Goal: Task Accomplishment & Management: Use online tool/utility

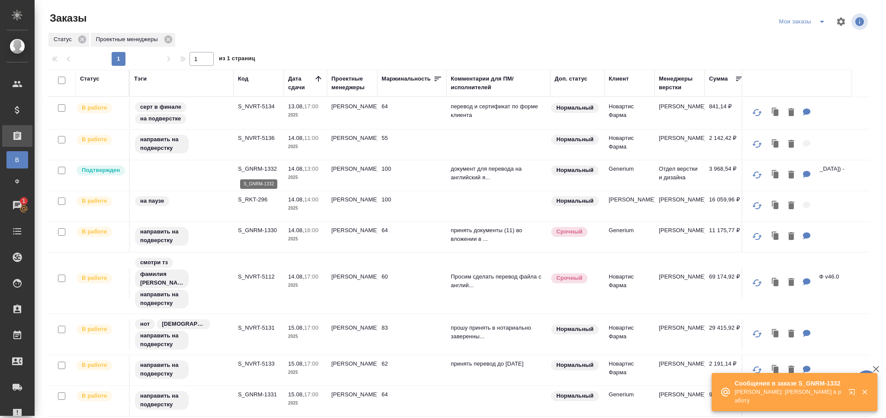
click at [262, 171] on p "S_GNRM-1332" at bounding box center [259, 168] width 42 height 9
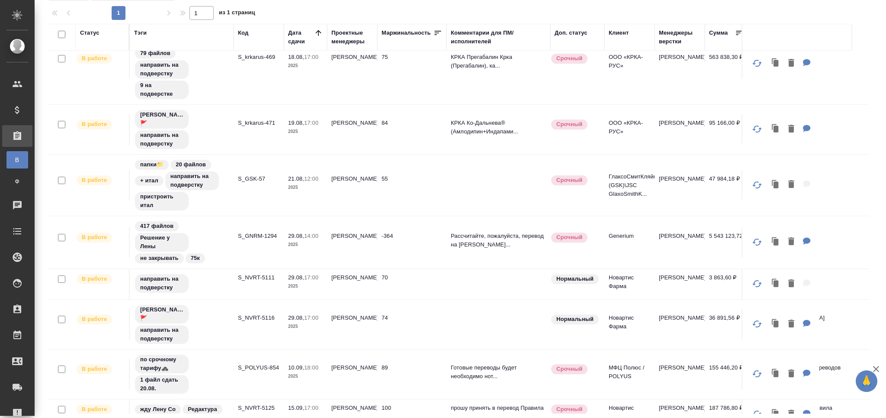
scroll to position [472, 0]
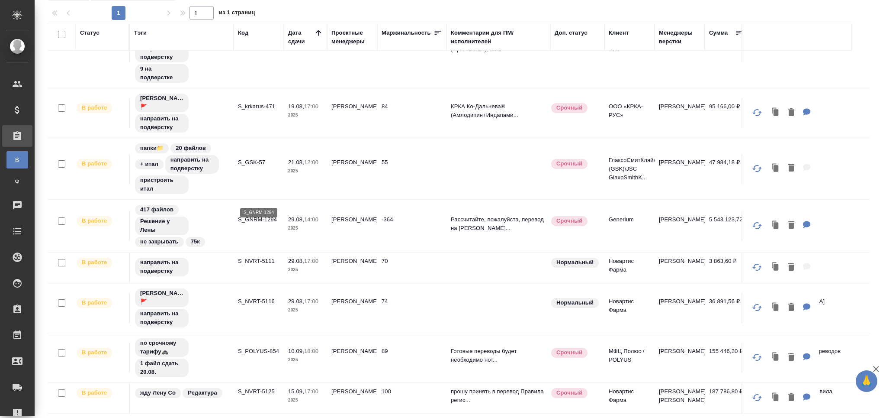
click at [261, 215] on p "S_GNRM-1294" at bounding box center [259, 219] width 42 height 9
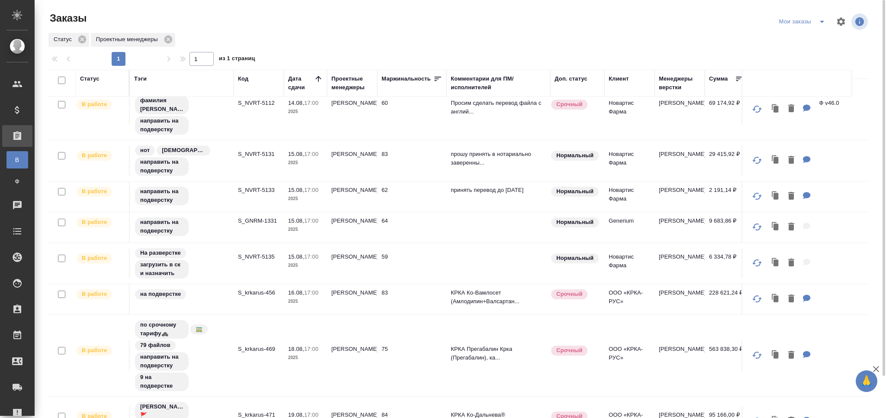
scroll to position [0, 0]
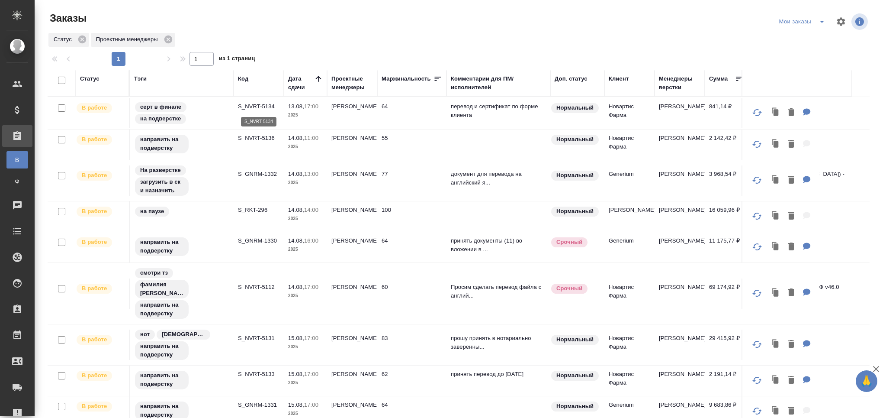
click at [254, 106] on p "S_NVRT-5134" at bounding box center [259, 106] width 42 height 9
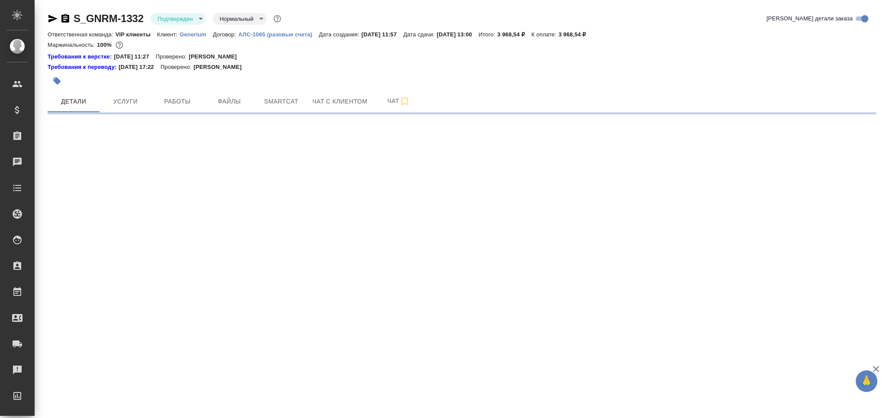
select select "RU"
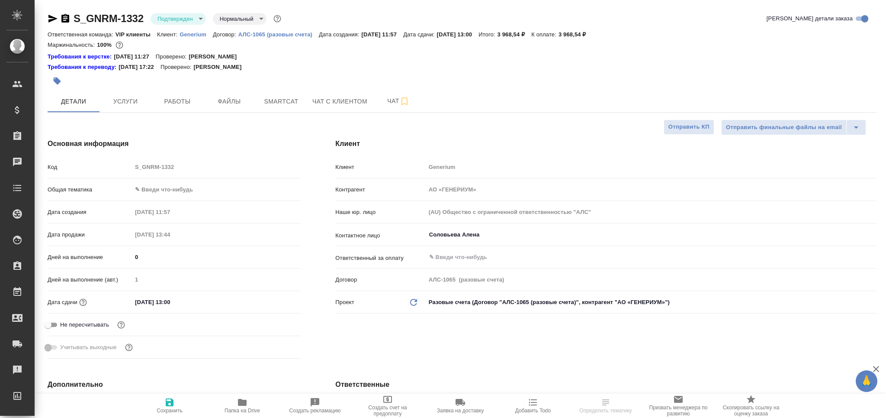
type textarea "x"
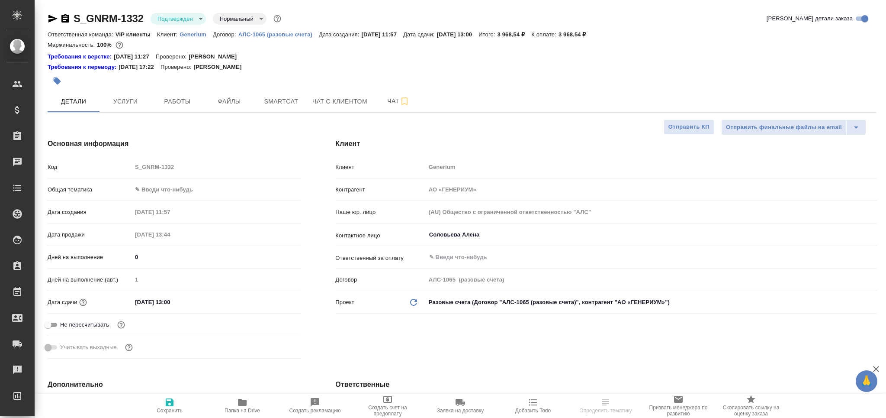
type textarea "x"
click at [173, 19] on body "🙏 .cls-1 fill:#fff; AWATERA Grabko [PERSON_NAME] Спецификации Заказы Чаты Todo …" at bounding box center [443, 209] width 886 height 418
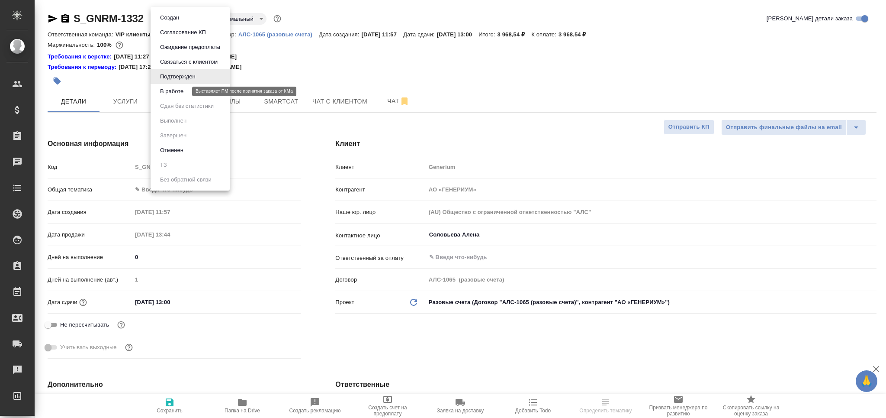
click at [178, 88] on button "В работе" at bounding box center [171, 92] width 29 height 10
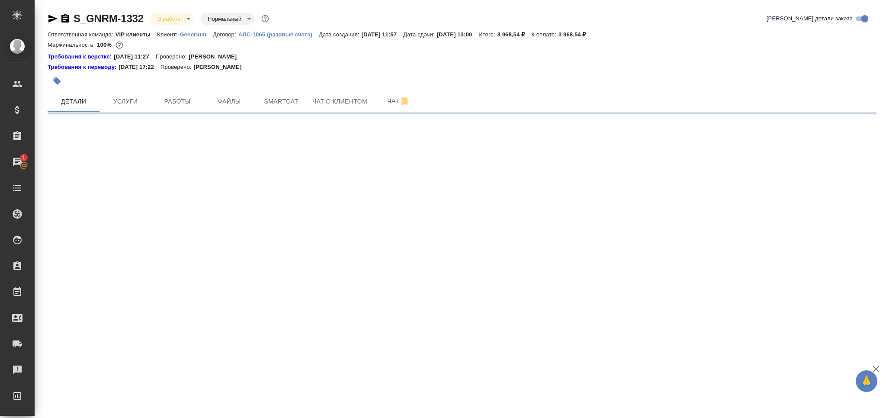
select select "RU"
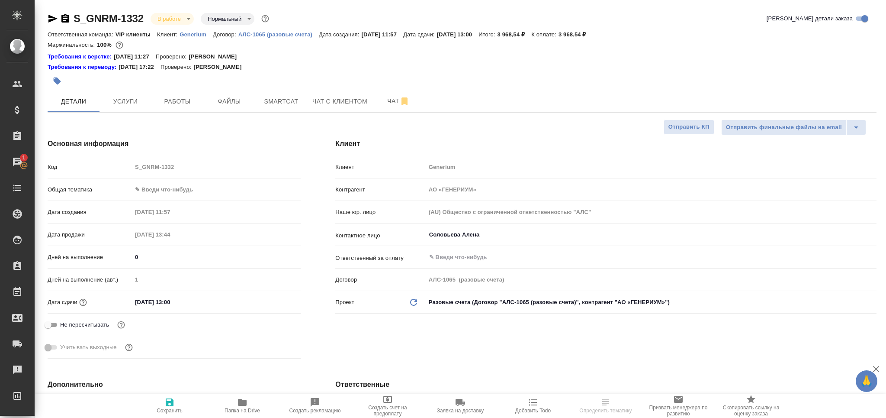
type textarea "x"
click at [389, 100] on span "Чат" at bounding box center [399, 101] width 42 height 11
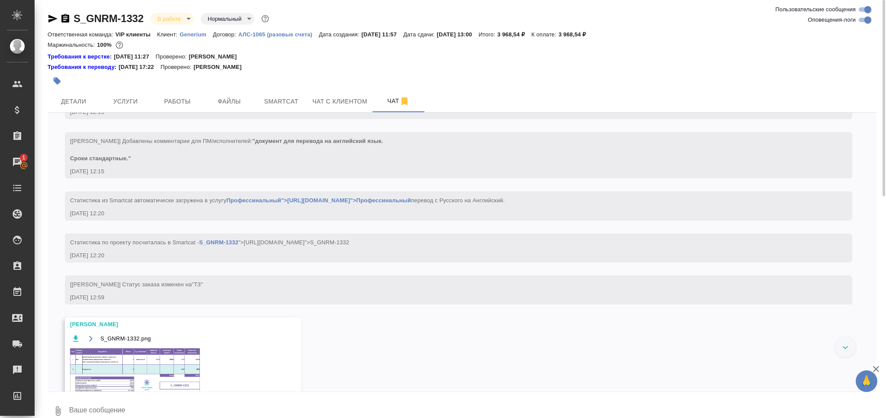
click at [862, 23] on input "Оповещения-логи" at bounding box center [867, 20] width 31 height 10
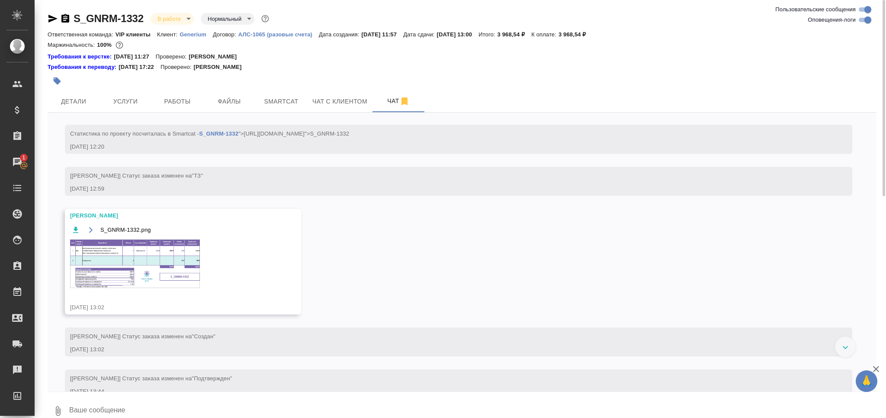
checkbox input "false"
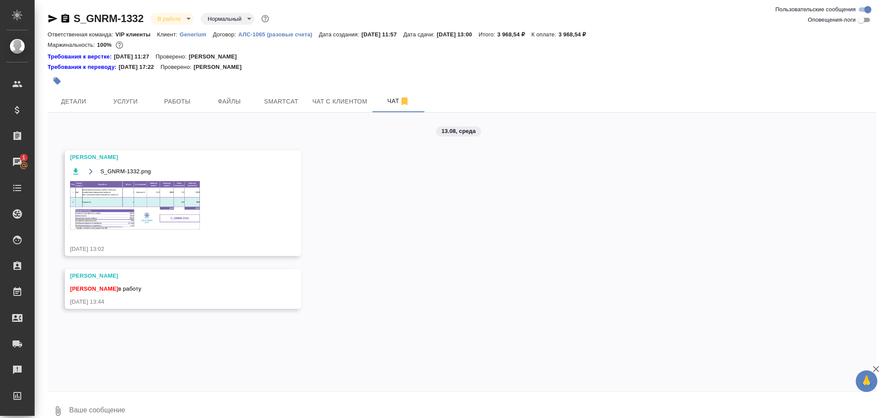
click at [119, 209] on img at bounding box center [135, 205] width 130 height 48
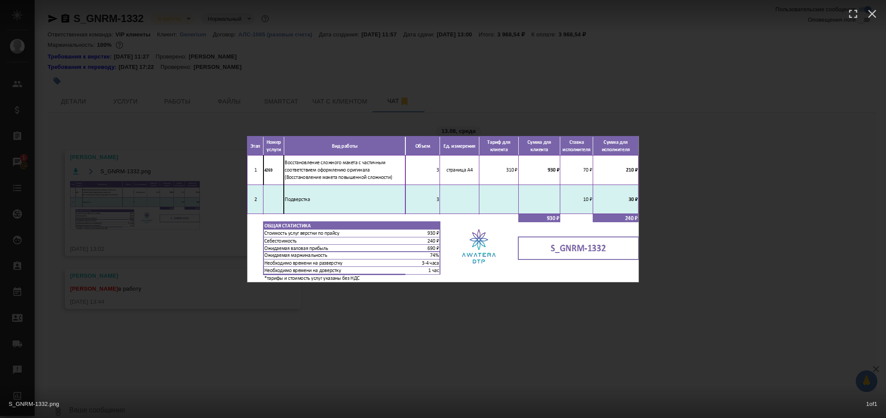
click at [110, 216] on div "S_GNRM-1332.png 1 of 1" at bounding box center [443, 209] width 886 height 418
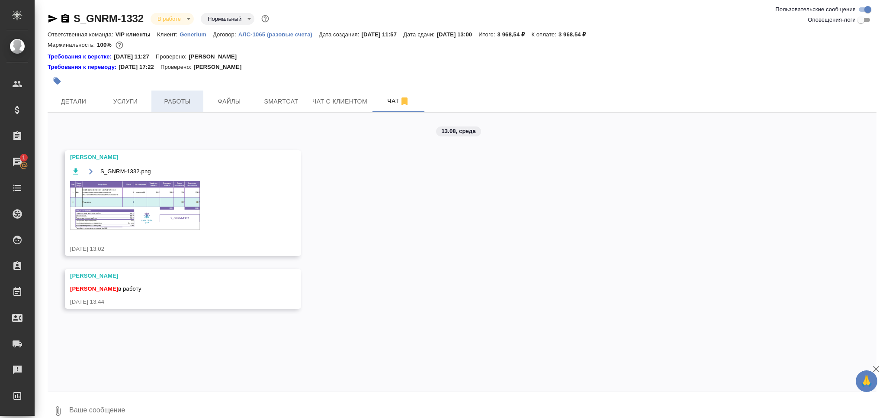
click at [171, 96] on span "Работы" at bounding box center [178, 101] width 42 height 11
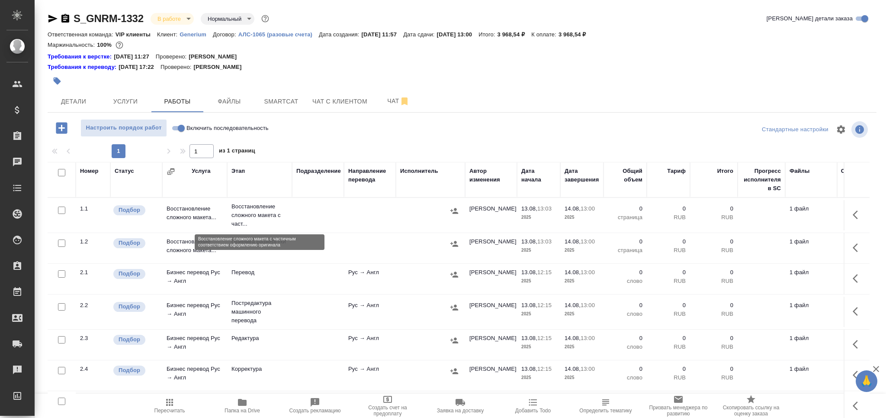
click at [250, 225] on p "Восстановление сложного макета с част..." at bounding box center [259, 215] width 56 height 26
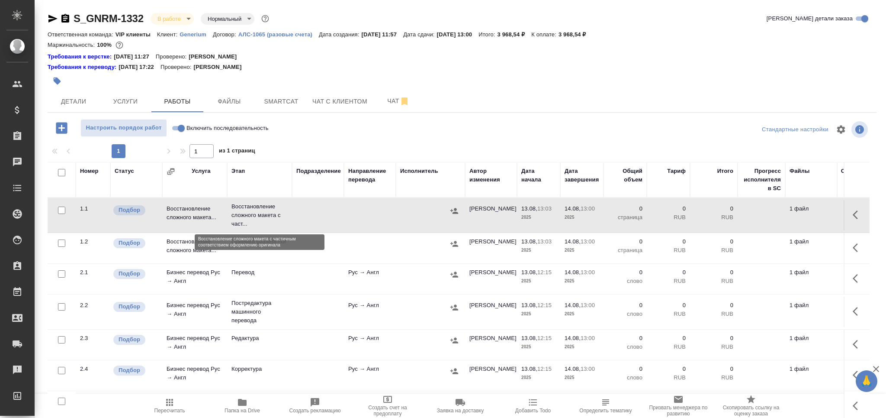
click at [250, 225] on p "Восстановление сложного макета с част..." at bounding box center [259, 215] width 56 height 26
click at [53, 77] on button "button" at bounding box center [57, 80] width 19 height 19
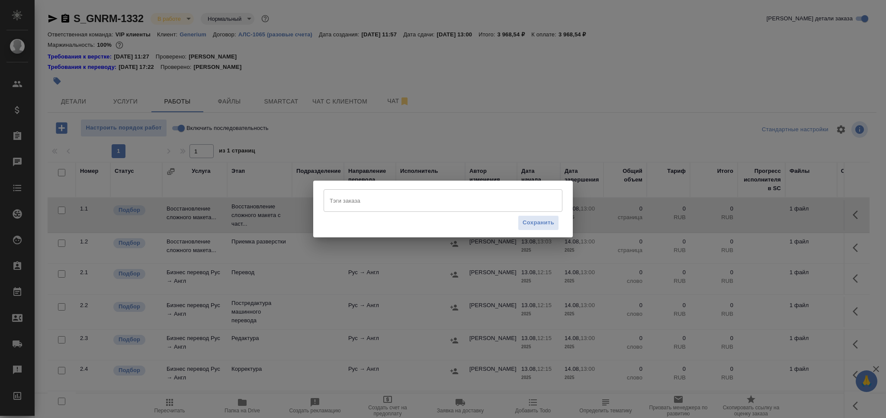
click at [407, 212] on div "Сохранить" at bounding box center [443, 223] width 239 height 22
click at [404, 208] on input "Тэги заказа" at bounding box center [435, 200] width 215 height 15
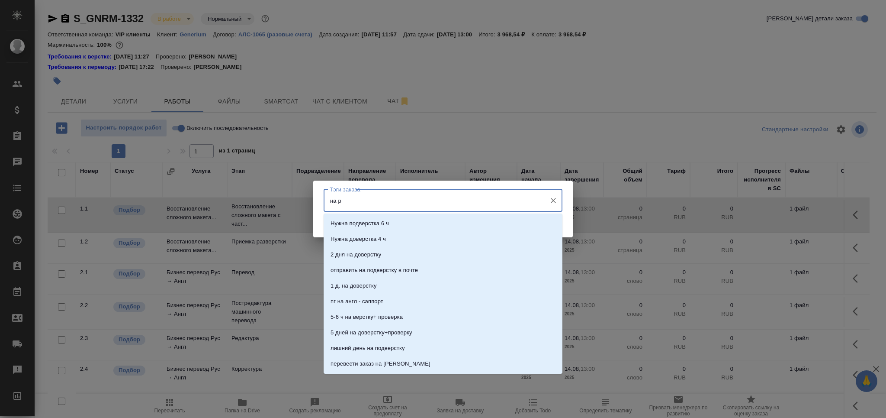
type input "на ра"
click at [389, 227] on li "На разверстке" at bounding box center [443, 223] width 239 height 16
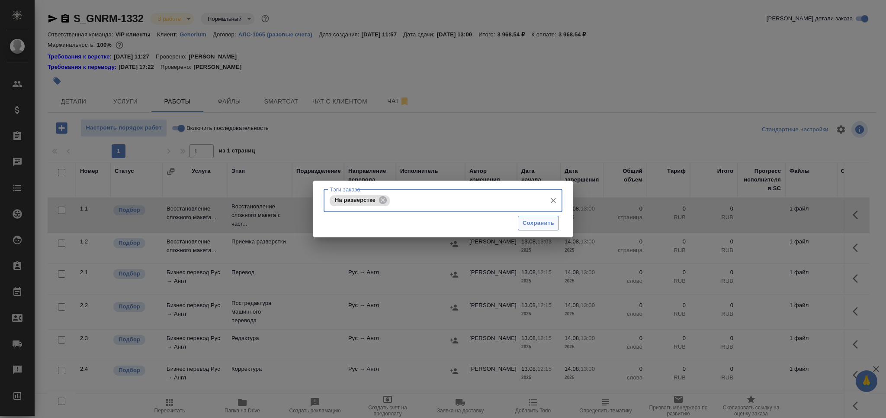
click at [524, 220] on span "Сохранить" at bounding box center [539, 223] width 32 height 10
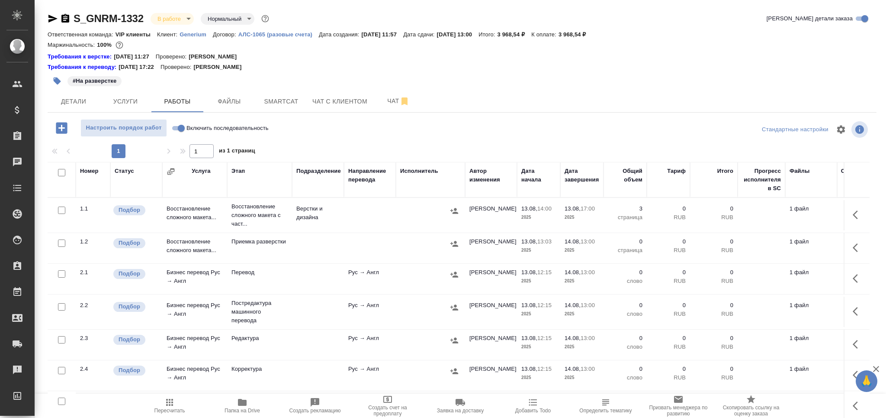
click at [257, 406] on span "Папка на Drive" at bounding box center [242, 405] width 62 height 16
click at [63, 105] on span "Детали" at bounding box center [74, 101] width 42 height 11
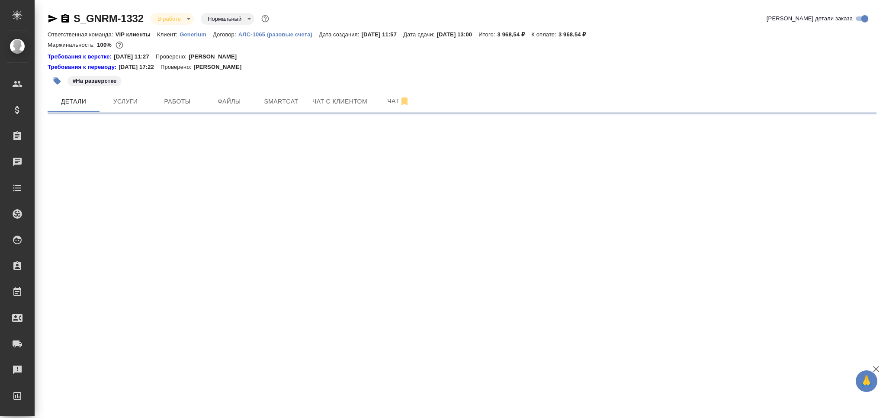
select select "RU"
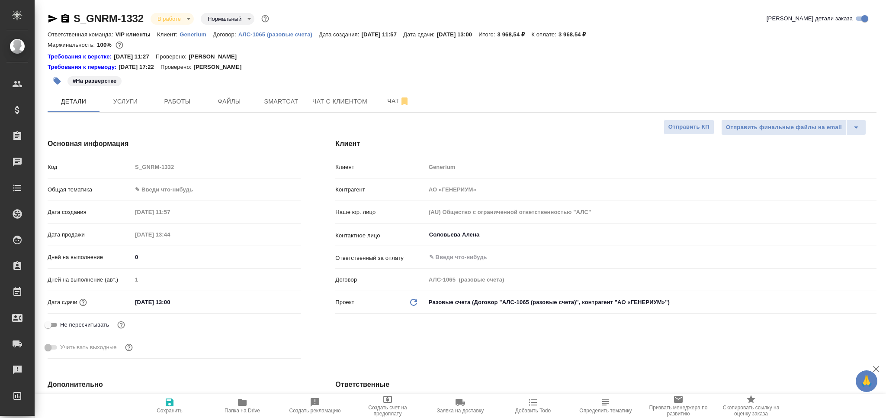
type textarea "x"
click at [176, 188] on body "🙏 .cls-1 fill:#fff; AWATERA Grabko Mariya Клиенты Спецификации Заказы 0 Чаты To…" at bounding box center [443, 209] width 886 height 418
click at [173, 229] on li "Медицина" at bounding box center [214, 231] width 167 height 14
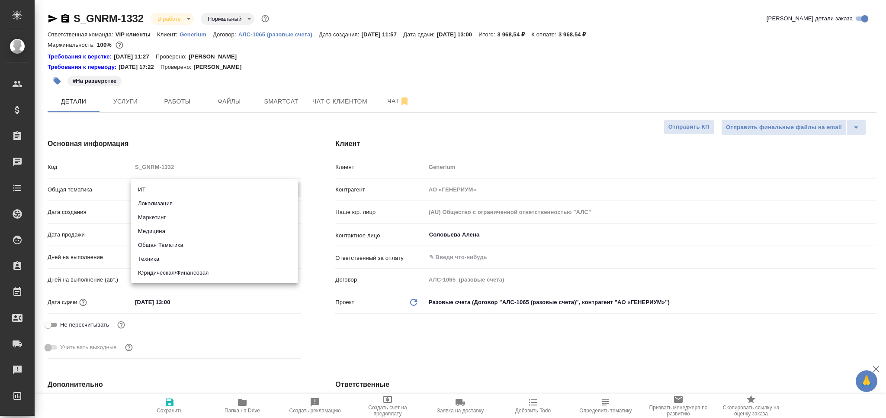
type input "med"
type textarea "x"
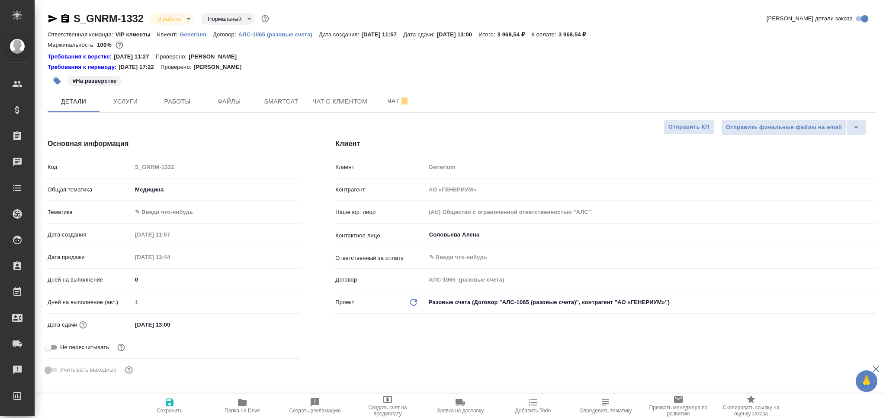
click at [172, 212] on body "🙏 .cls-1 fill:#fff; AWATERA Grabko Mariya Клиенты Спецификации Заказы 0 Чаты To…" at bounding box center [443, 209] width 886 height 418
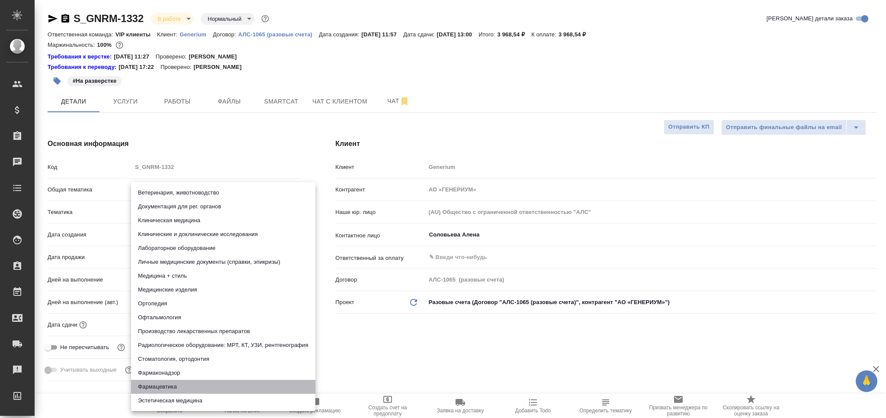
click at [170, 383] on li "Фармацевтика" at bounding box center [223, 386] width 184 height 14
type textarea "x"
type input "6149832f2b7be24903fd7a82"
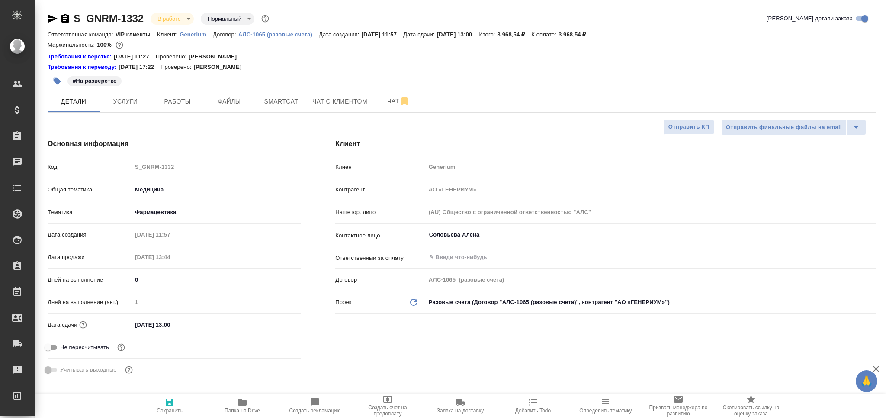
click at [179, 409] on span "Сохранить" at bounding box center [170, 410] width 26 height 6
type textarea "x"
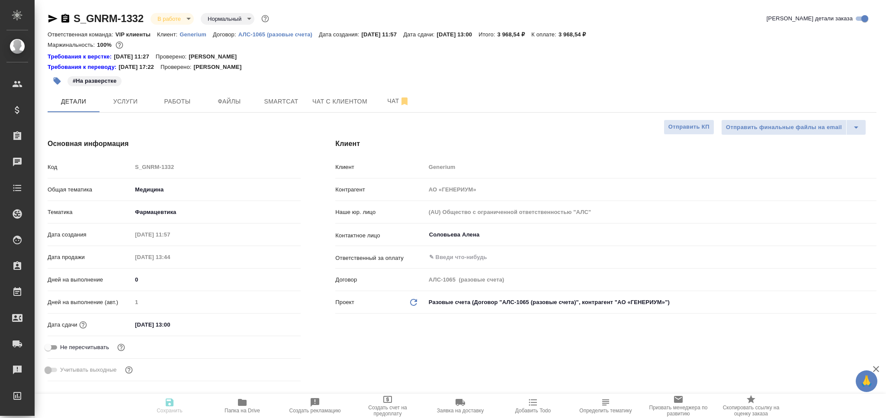
type textarea "x"
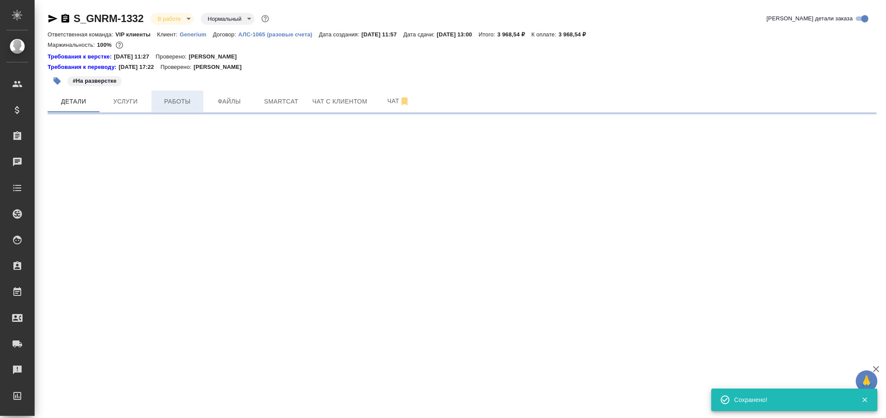
select select "RU"
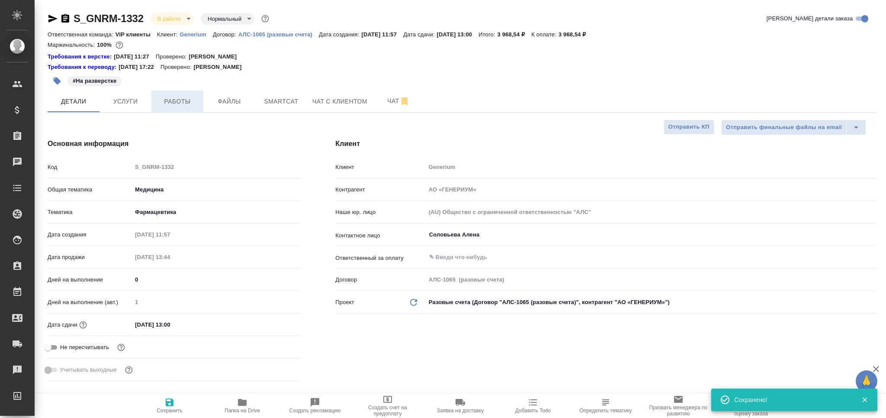
type textarea "x"
click at [177, 106] on span "Работы" at bounding box center [178, 101] width 42 height 11
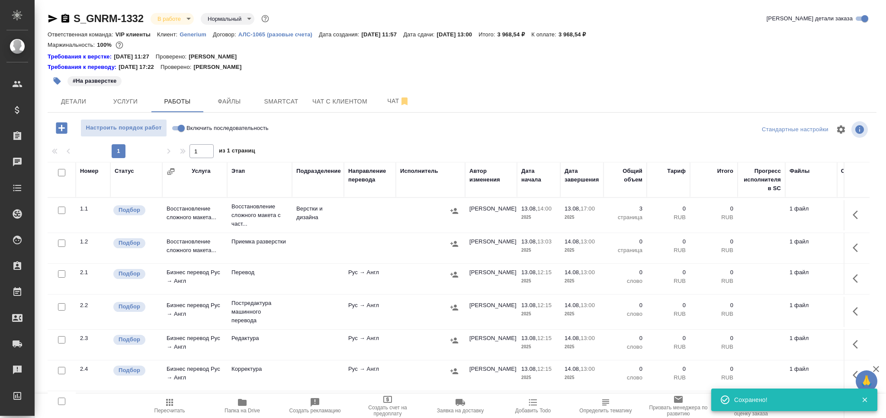
click at [60, 276] on input "checkbox" at bounding box center [61, 273] width 7 height 7
checkbox input "true"
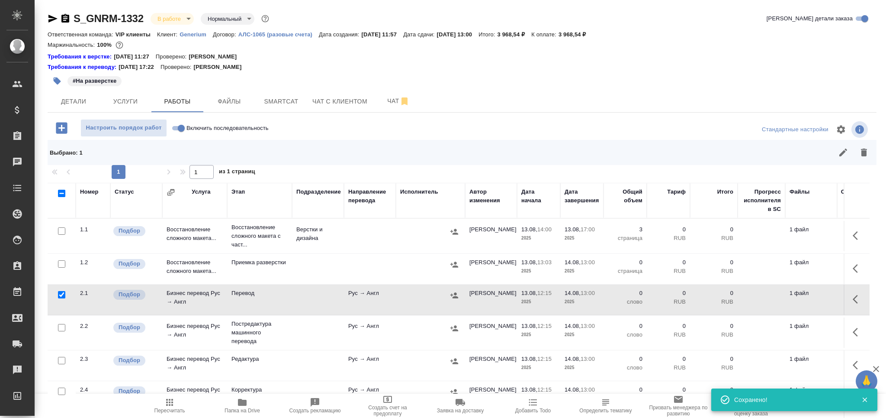
click at [63, 360] on input "checkbox" at bounding box center [61, 360] width 7 height 7
checkbox input "true"
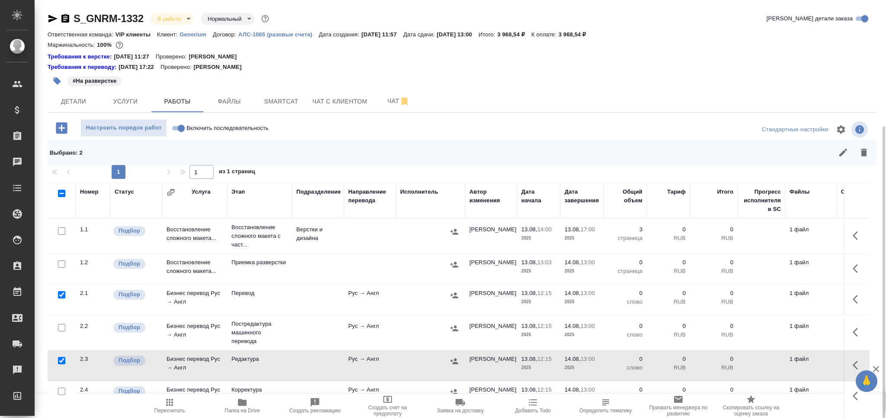
scroll to position [68, 0]
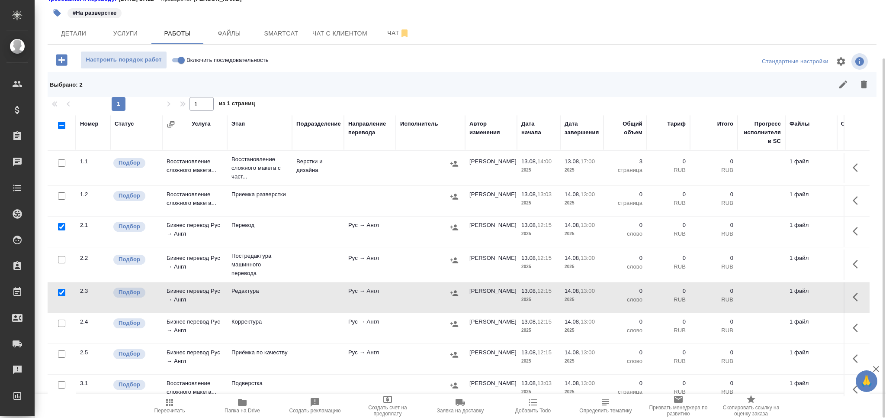
click at [64, 356] on input "checkbox" at bounding box center [61, 353] width 7 height 7
checkbox input "true"
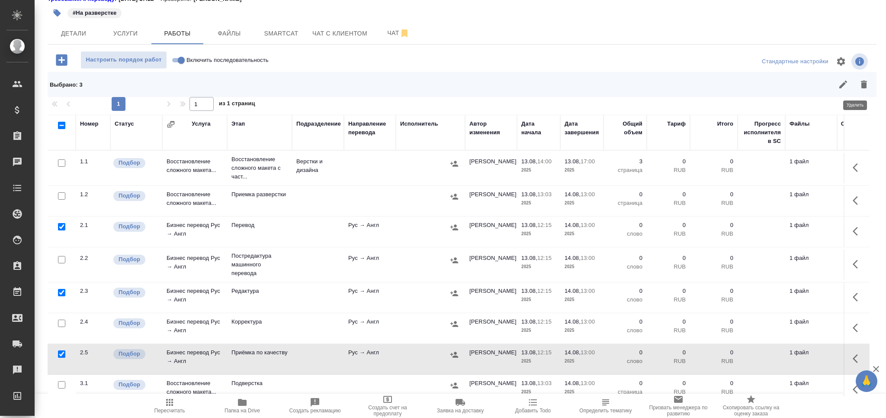
click at [861, 86] on icon "button" at bounding box center [864, 84] width 6 height 8
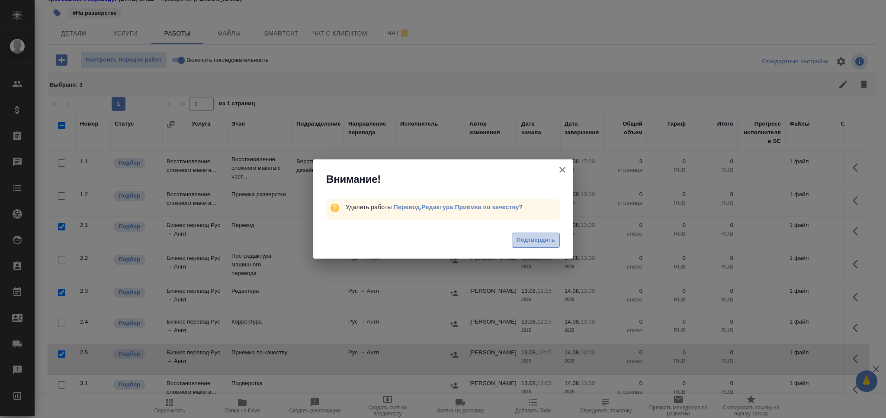
click at [534, 242] on span "Подтвердить" at bounding box center [536, 240] width 39 height 10
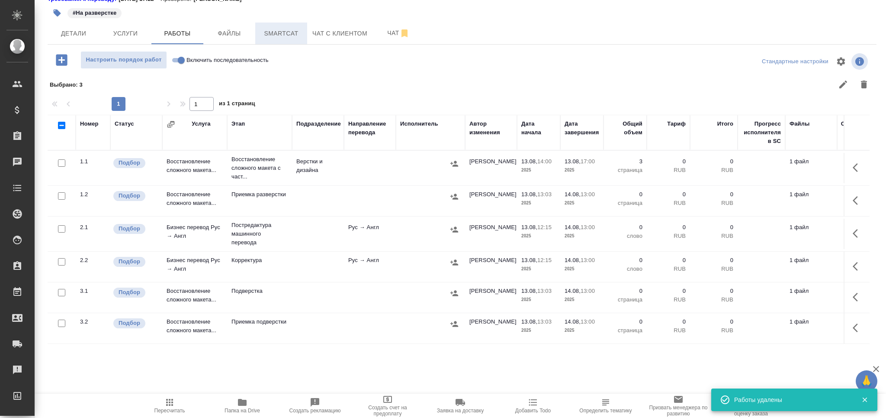
click at [277, 35] on span "Smartcat" at bounding box center [281, 33] width 42 height 11
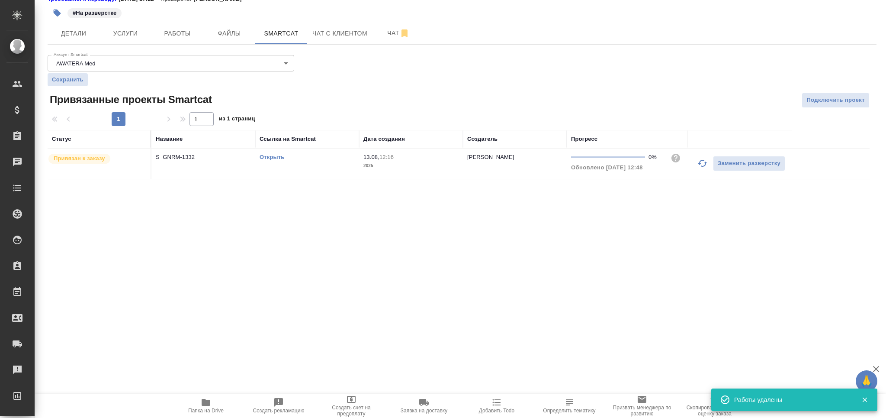
click at [276, 159] on link "Открыть" at bounding box center [272, 157] width 25 height 6
click at [190, 29] on span "Работы" at bounding box center [178, 33] width 42 height 11
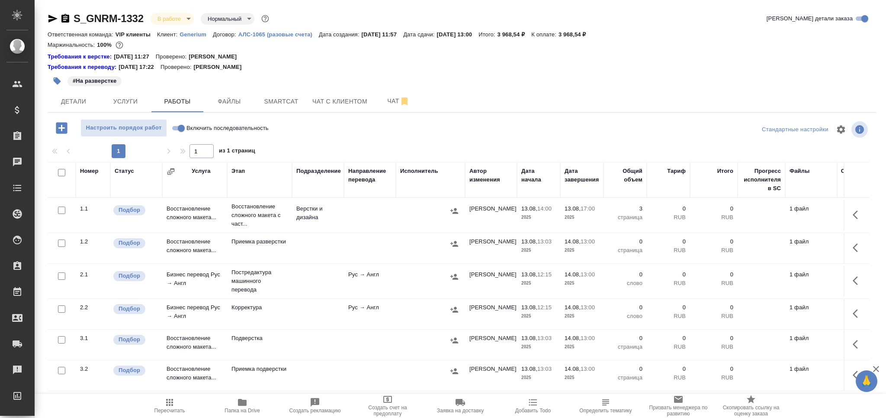
click at [289, 232] on td "Постредактура машинного перевода" at bounding box center [259, 215] width 65 height 35
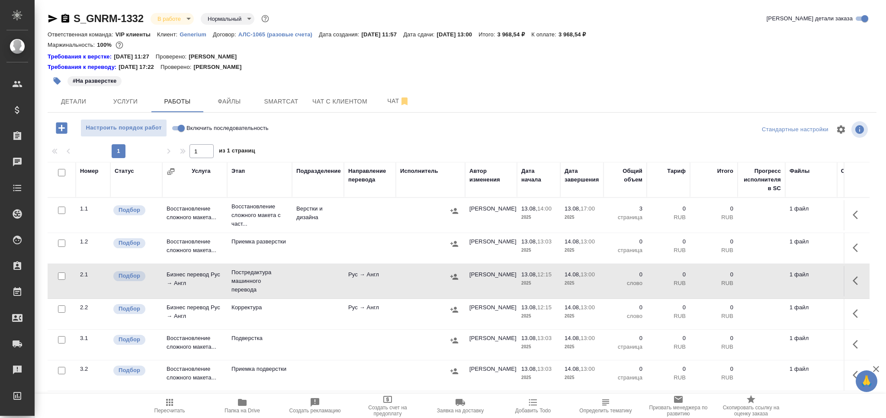
click at [289, 232] on td "Постредактура машинного перевода" at bounding box center [259, 215] width 65 height 35
click at [267, 278] on p "Постредактура машинного перевода" at bounding box center [259, 281] width 56 height 26
click at [164, 417] on button "Пересчитать" at bounding box center [169, 405] width 73 height 24
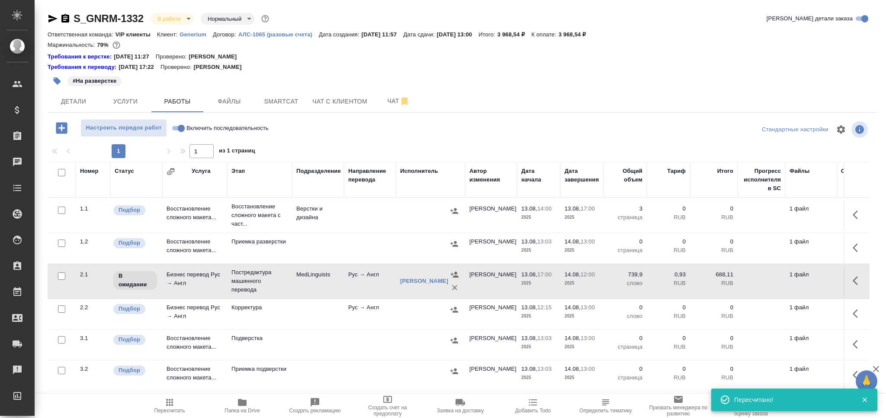
click at [60, 216] on div at bounding box center [61, 210] width 19 height 12
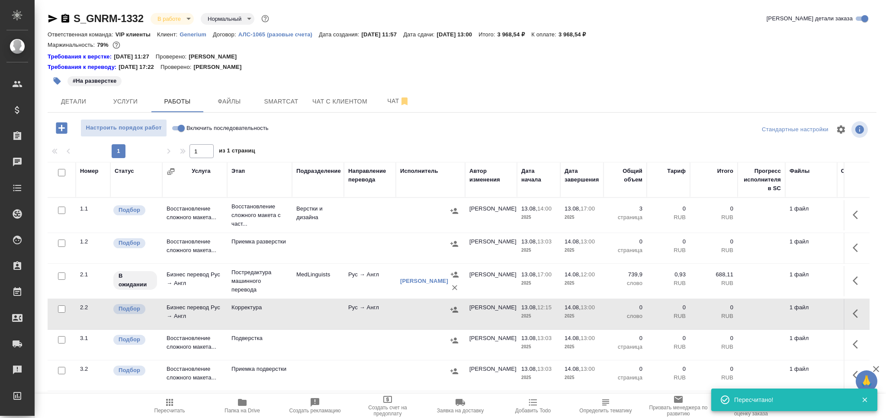
click at [63, 216] on div at bounding box center [61, 210] width 19 height 12
click at [63, 306] on input "checkbox" at bounding box center [61, 308] width 7 height 7
checkbox input "true"
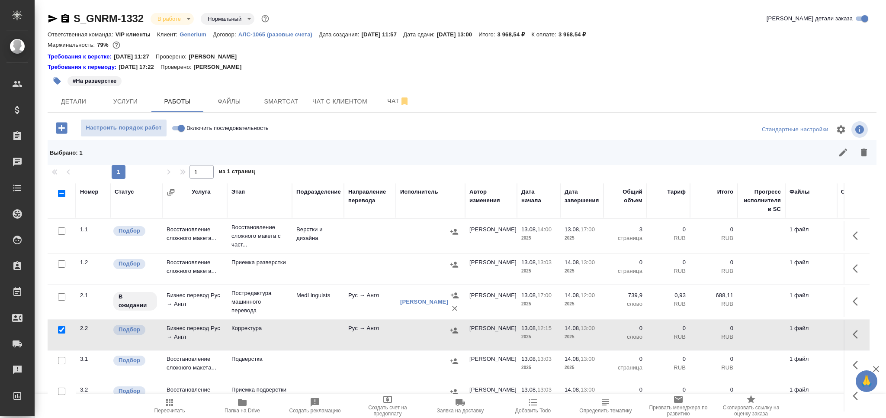
click at [860, 150] on icon "button" at bounding box center [864, 152] width 10 height 10
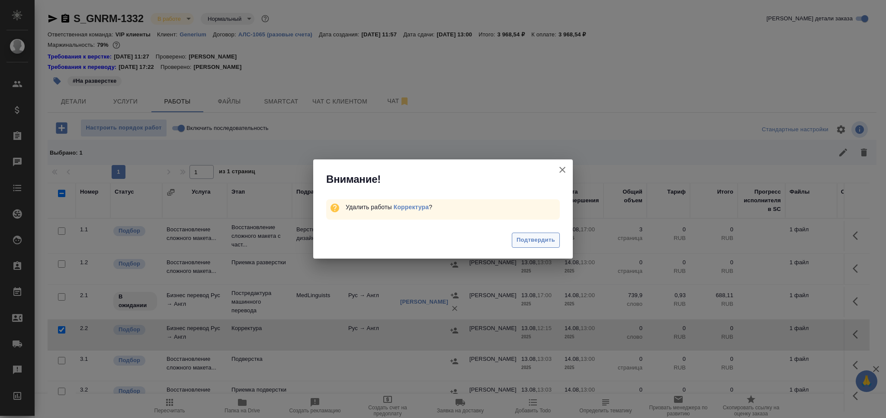
click at [521, 245] on button "Подтвердить" at bounding box center [536, 239] width 48 height 15
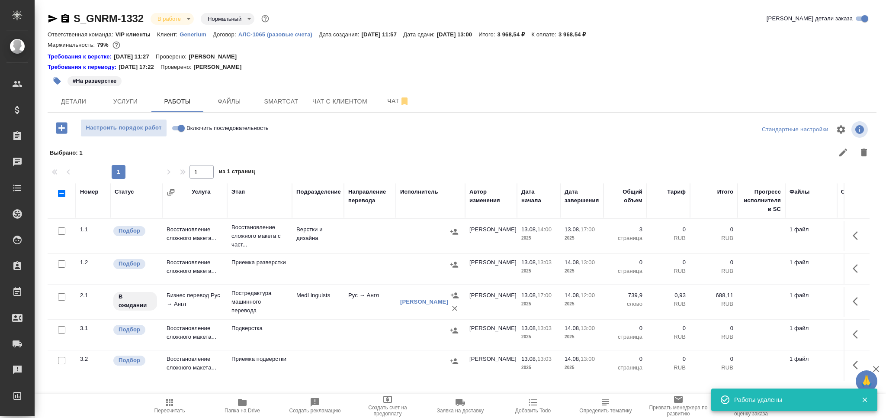
click at [58, 80] on icon "button" at bounding box center [57, 80] width 7 height 7
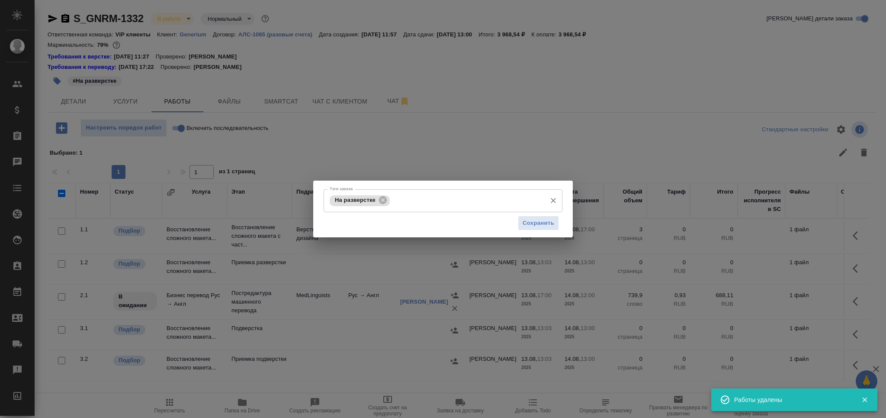
click at [424, 199] on input "Тэги заказа" at bounding box center [467, 200] width 150 height 15
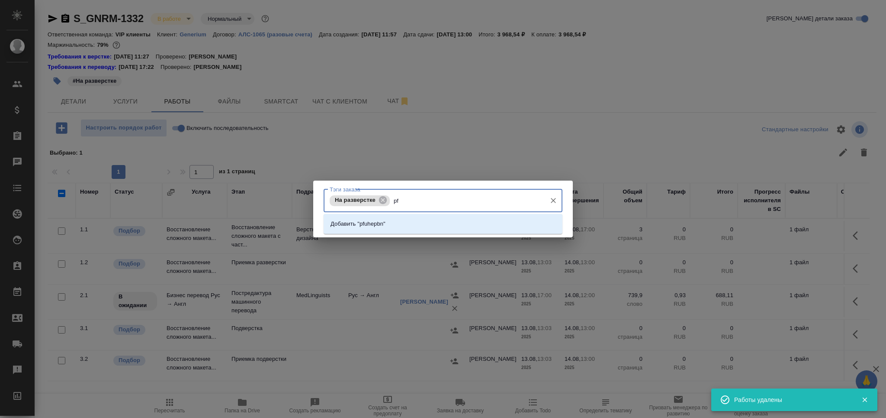
type input "p"
type input "загрузить"
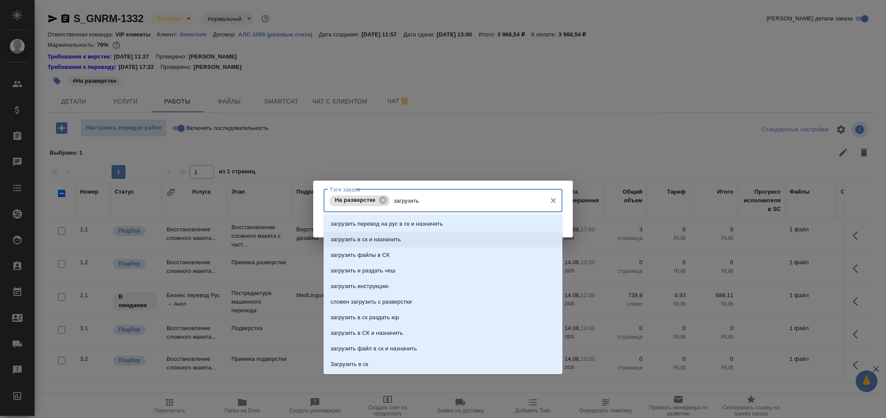
click at [410, 240] on li "загрузить в ск и назначить" at bounding box center [443, 239] width 239 height 16
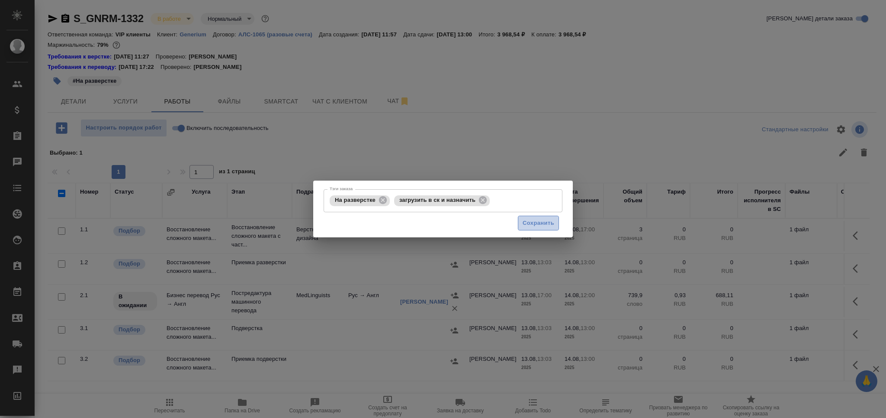
click at [536, 216] on button "Сохранить" at bounding box center [538, 222] width 41 height 15
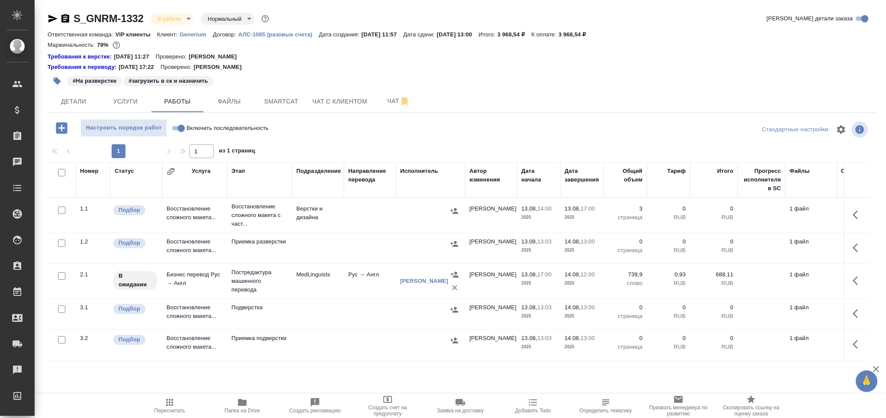
click at [284, 228] on p "Подверстка" at bounding box center [259, 215] width 56 height 26
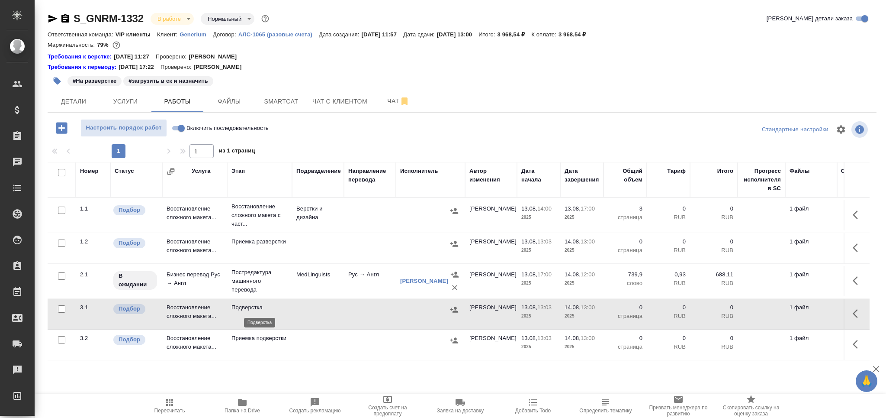
click at [284, 312] on p "Подверстка" at bounding box center [259, 307] width 56 height 9
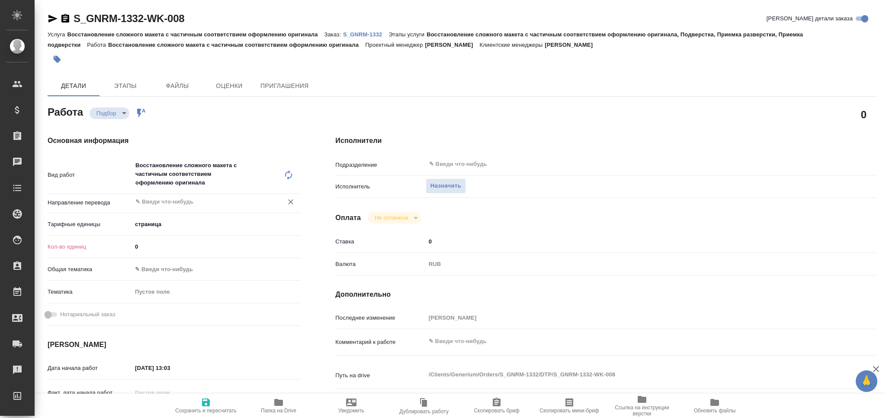
type textarea "x"
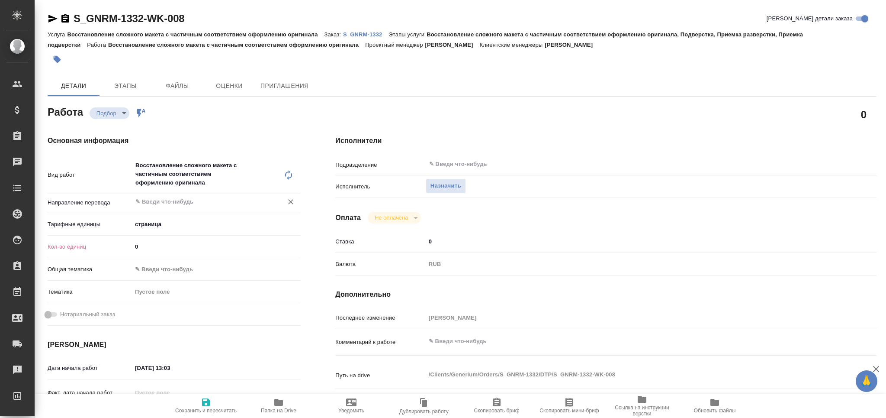
type textarea "x"
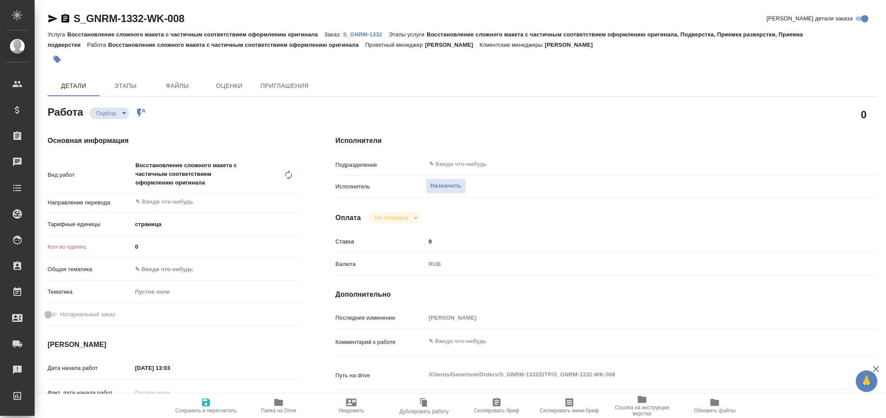
type textarea "x"
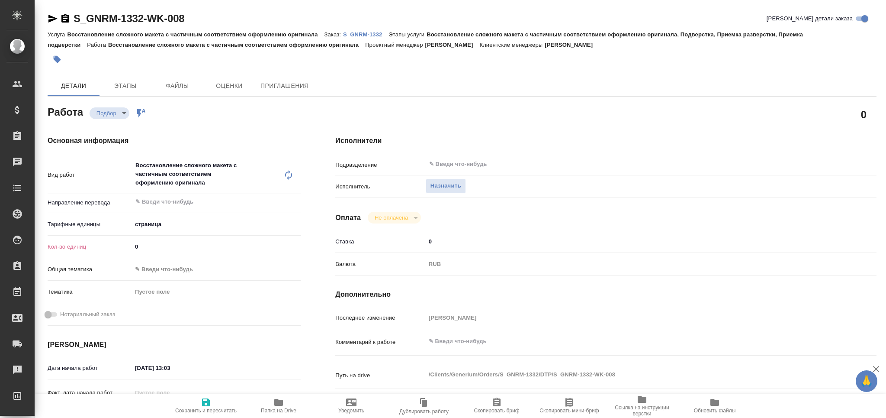
type textarea "x"
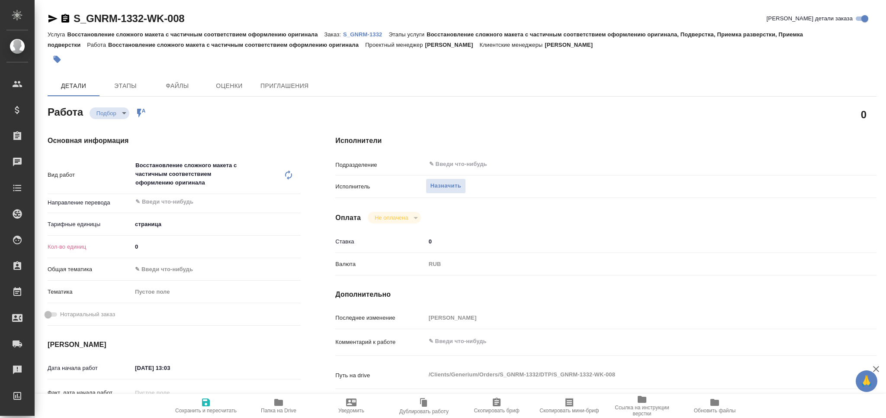
type textarea "x"
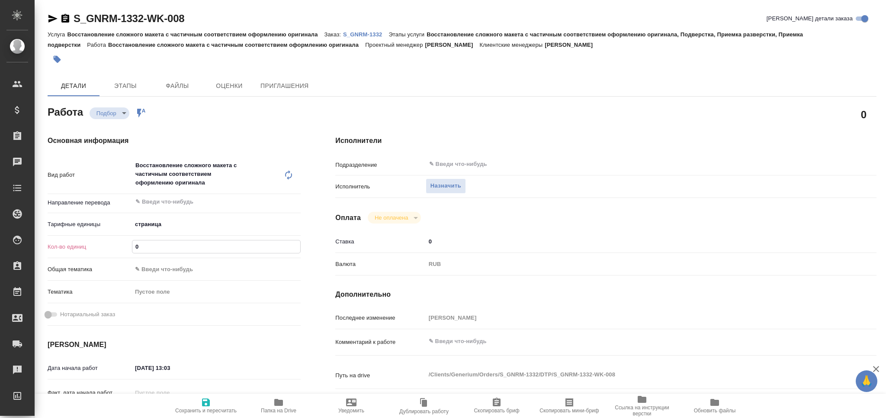
drag, startPoint x: 138, startPoint y: 250, endPoint x: 106, endPoint y: 252, distance: 31.3
click at [106, 252] on div "Кол-во единиц 0" at bounding box center [174, 246] width 253 height 15
type textarea "x"
type input "3"
type textarea "x"
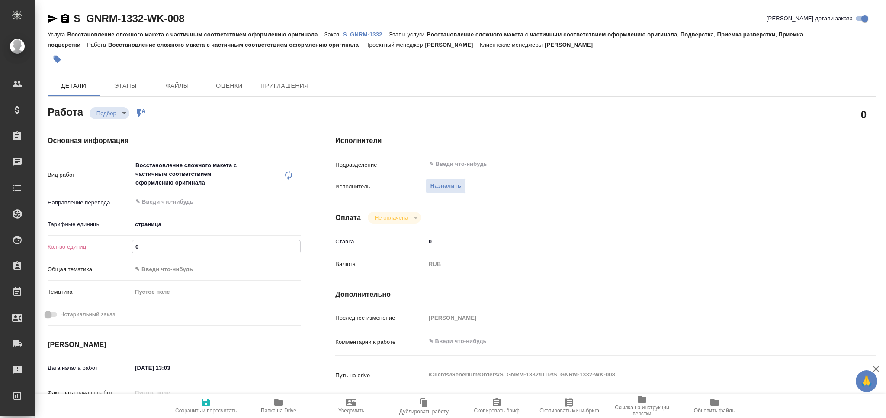
type textarea "x"
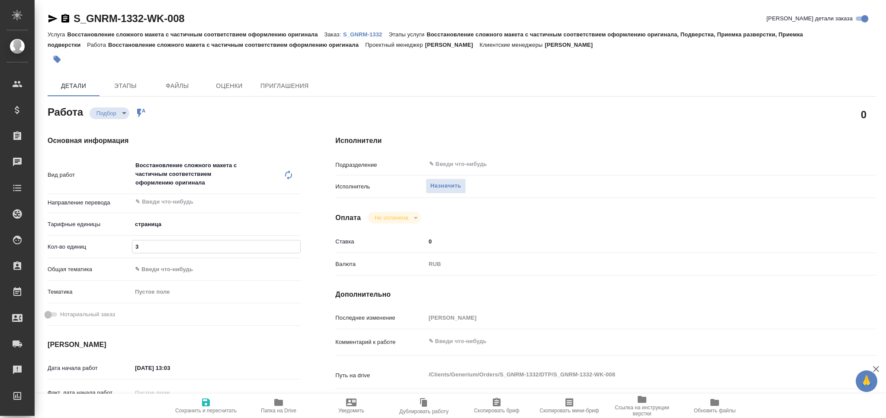
type textarea "x"
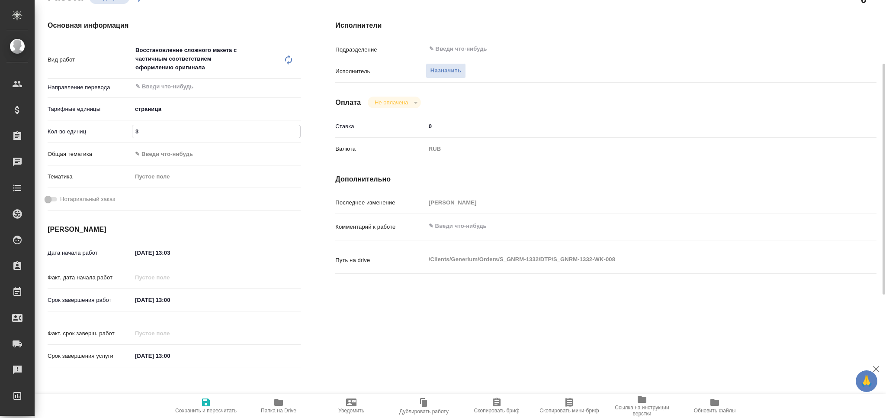
type input "3"
drag, startPoint x: 192, startPoint y: 254, endPoint x: 167, endPoint y: 259, distance: 25.1
click at [167, 259] on div "Дата начала работ 13.08.2025 13:03" at bounding box center [174, 252] width 253 height 15
type textarea "x"
type input "13.08.2025 14:__"
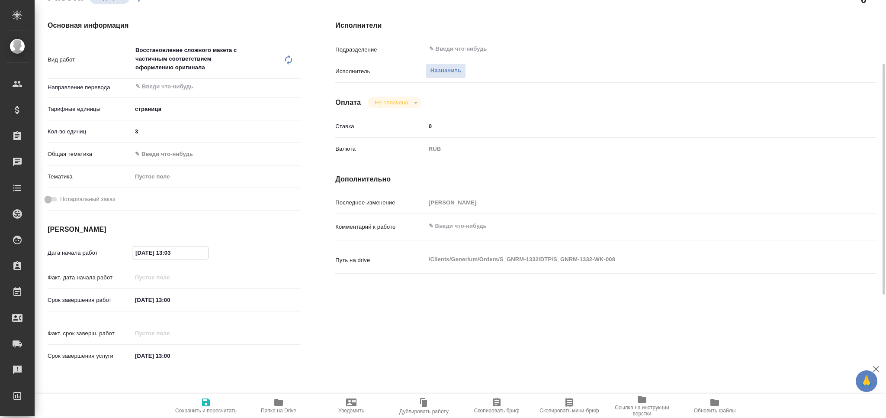
type textarea "x"
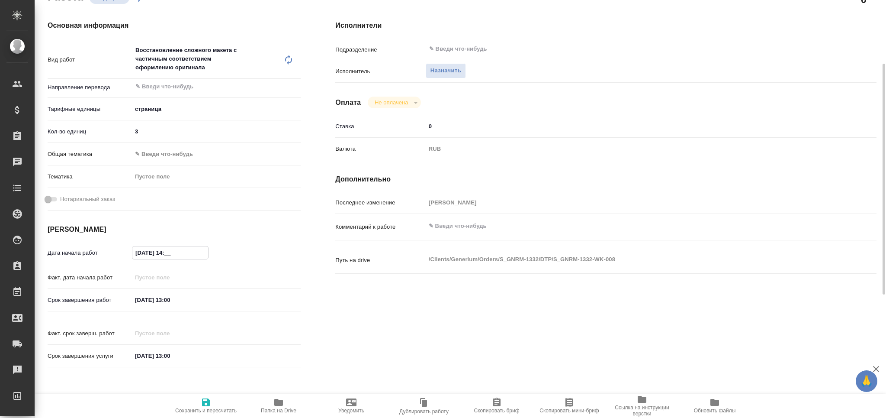
type input "13.08.2025 14:0_"
type textarea "x"
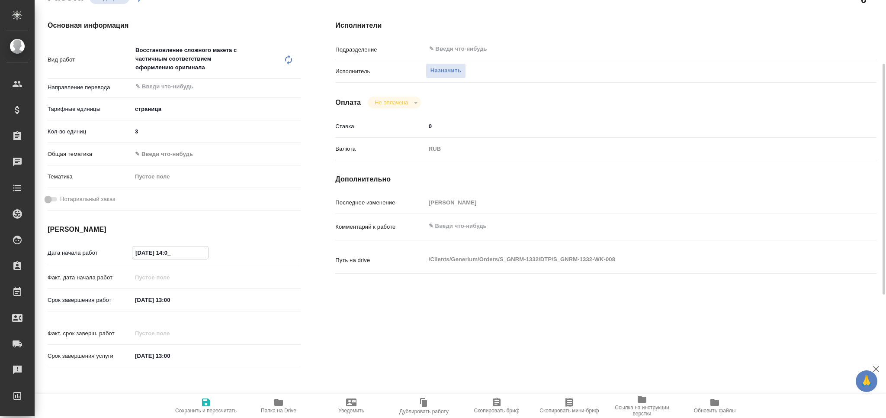
type textarea "x"
type input "13.08.2025 14:00"
type textarea "x"
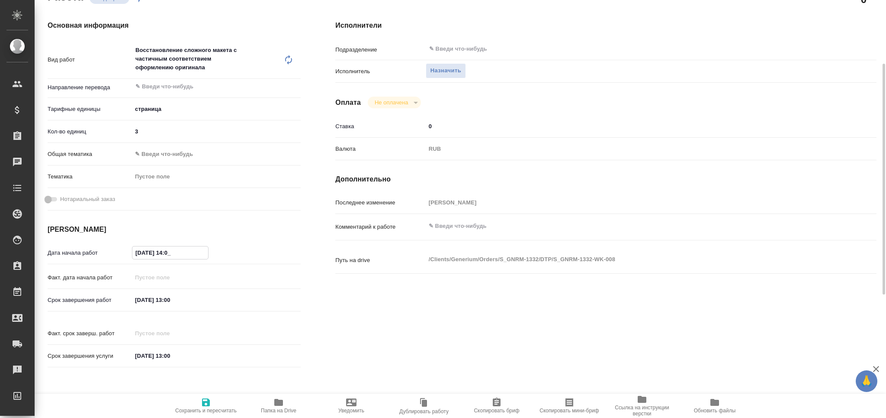
type textarea "x"
type input "13.08.2025 14:00"
drag, startPoint x: 144, startPoint y: 297, endPoint x: 137, endPoint y: 301, distance: 7.9
click at [137, 301] on input "[DATE] 13:00" at bounding box center [170, 299] width 76 height 13
type textarea "x"
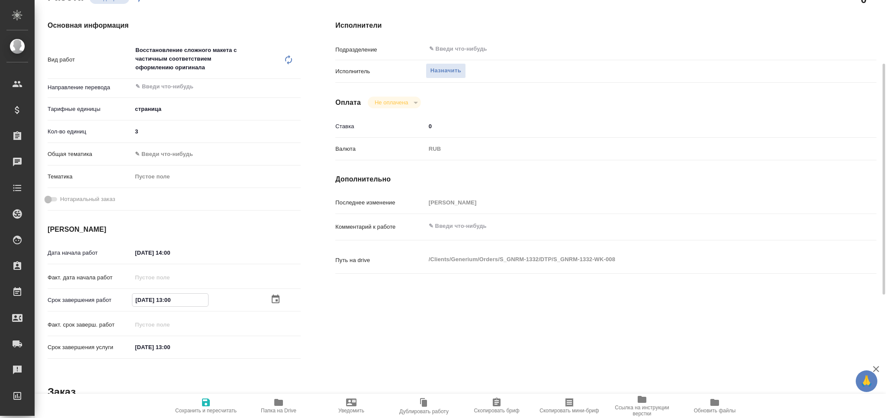
type input "13.08.2025 13:00"
type textarea "x"
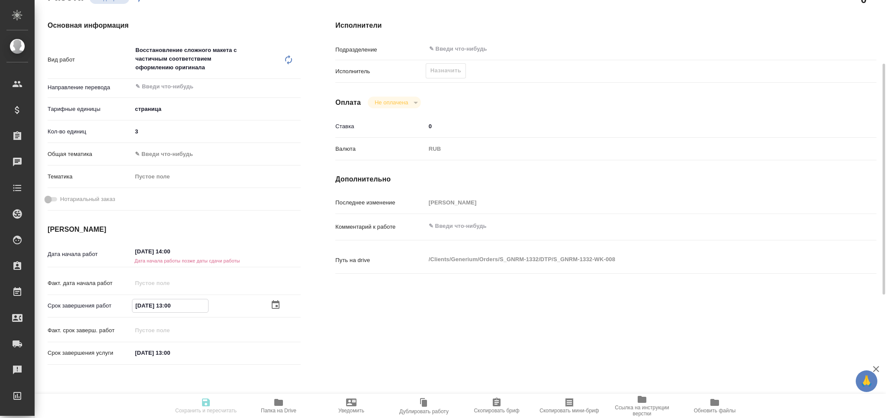
click at [170, 308] on input "13.08.2025 13:00" at bounding box center [170, 305] width 76 height 13
type textarea "x"
type input "13.08.2025 17:00"
type textarea "x"
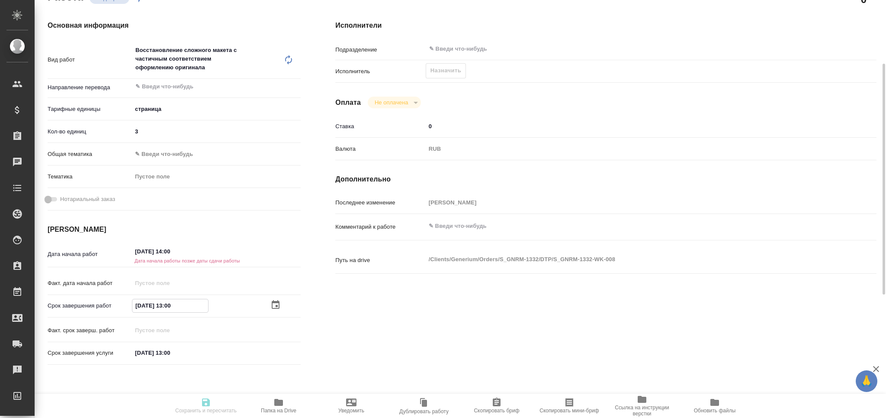
type textarea "x"
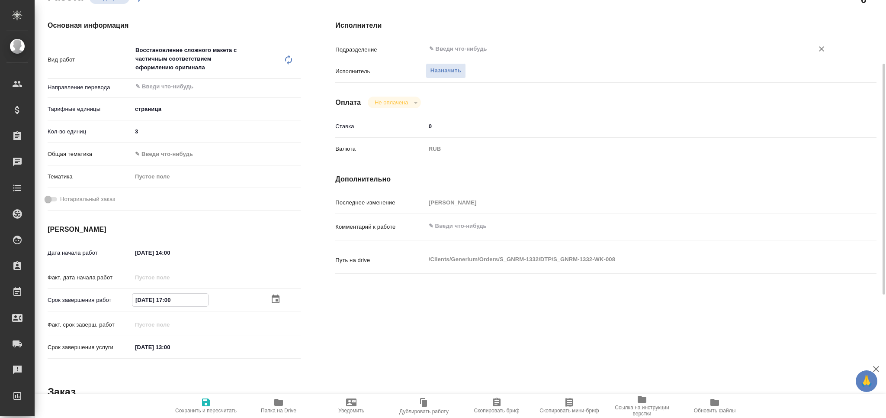
type input "13.08.2025 17:00"
click at [449, 45] on input "text" at bounding box center [614, 49] width 372 height 10
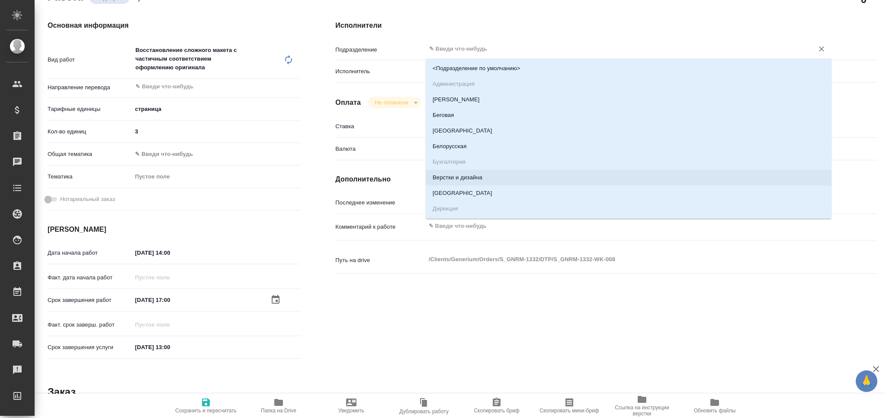
click at [481, 180] on li "Верстки и дизайна" at bounding box center [629, 178] width 406 height 16
type textarea "x"
type input "Верстки и дизайна"
type textarea "x"
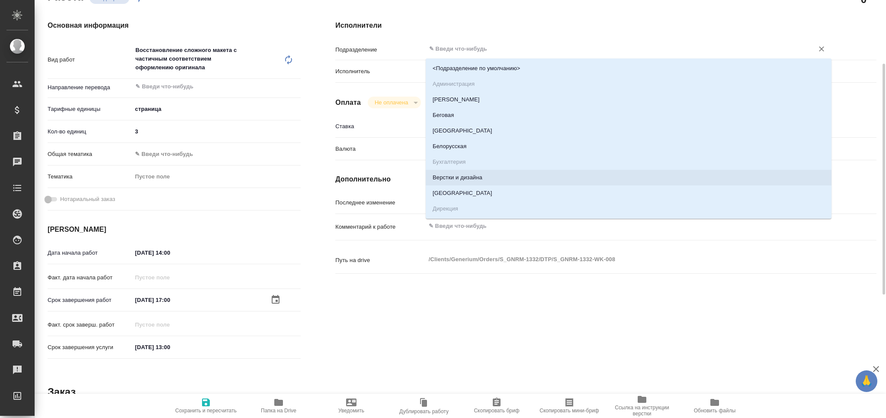
type textarea "x"
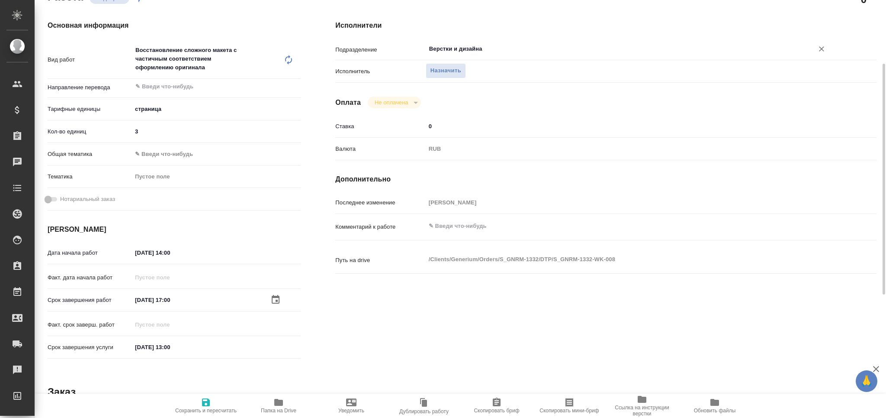
click at [212, 412] on span "Сохранить и пересчитать" at bounding box center [205, 410] width 61 height 6
type textarea "x"
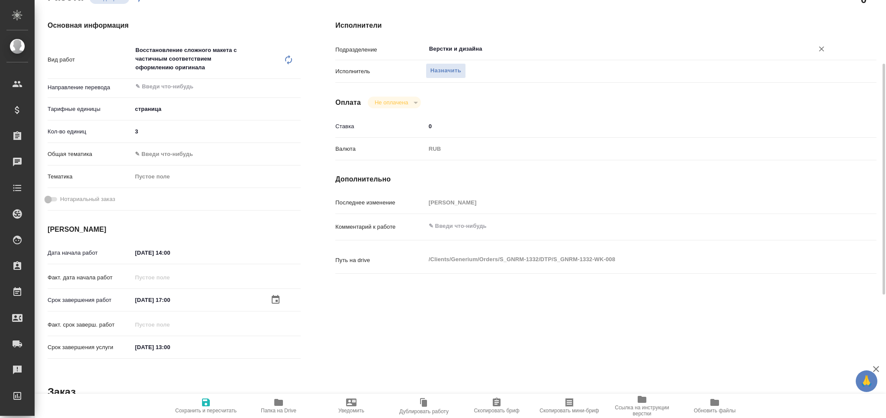
type textarea "x"
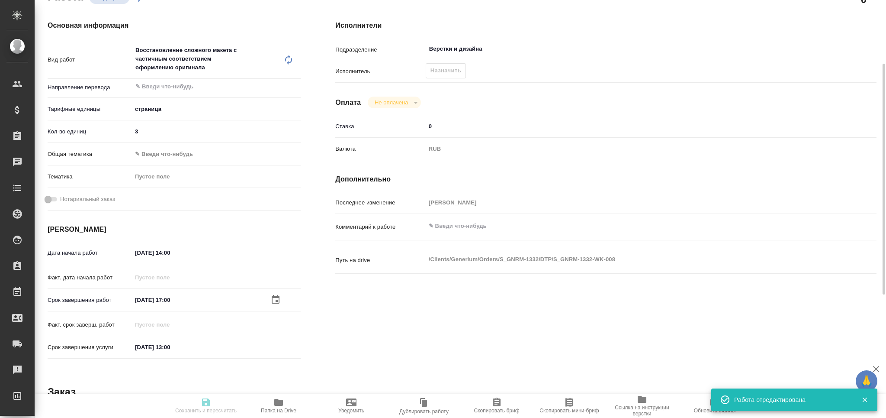
type input "recruiting"
type textarea "Восстановление сложного макета с частичным соответствием оформлению оригинала"
type textarea "x"
type input "5a8b1489cc6b4906c91bfdb2"
type input "3"
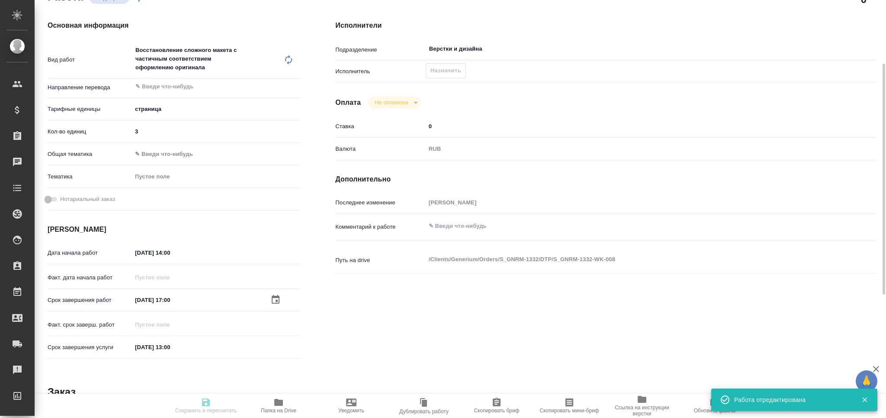
type input "13.08.2025 14:00"
type input "[DATE] 17:00"
type input "[DATE] 13:00"
type input "Верстки и дизайна"
type input "notPayed"
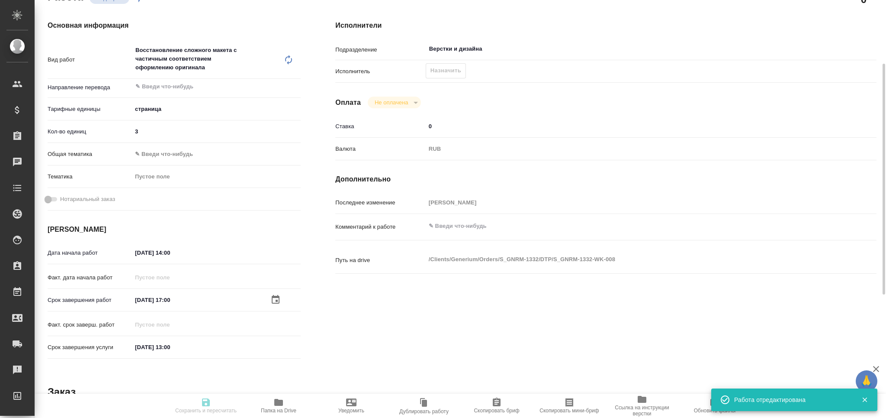
type input "0"
type input "RUB"
type input "[PERSON_NAME]"
type textarea "x"
type textarea "/Clients/Generium/Orders/S_GNRM-1332/DTP/S_GNRM-1332-WK-008"
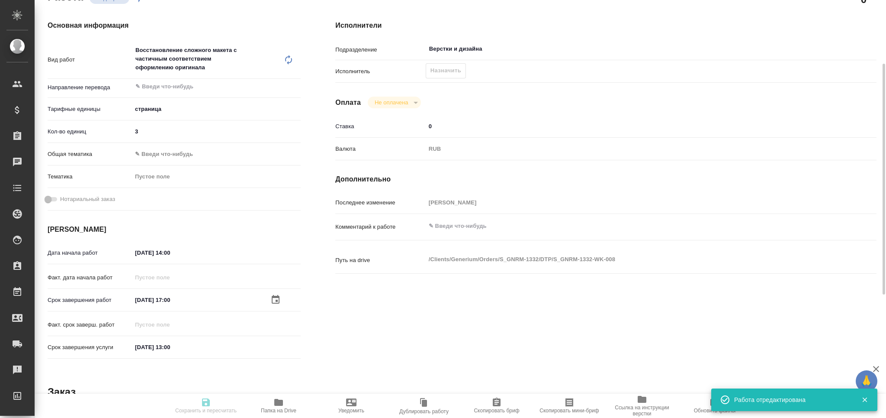
type textarea "x"
type input "S_GNRM-1332"
type input "Восстановление сложного макета с частичным соответствием оформлению оригинала"
type input "Восстановление сложного макета с частичным соответствием оформлению оригинала, …"
type input "[PERSON_NAME]"
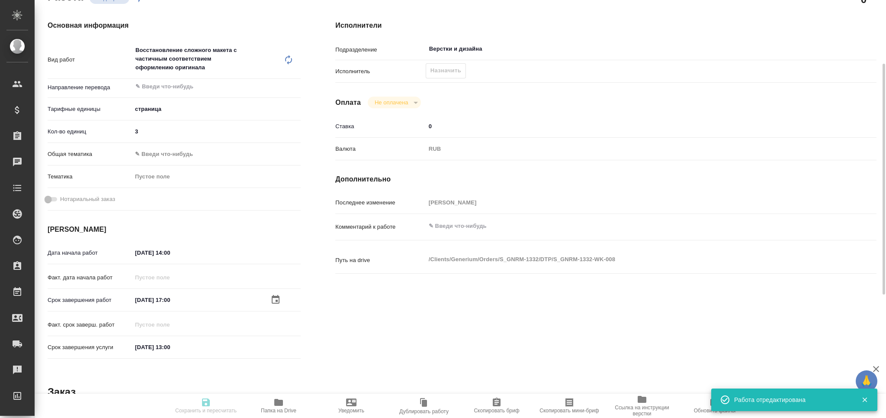
type input "Отдел верстки и дизайна"
type input "/Clients/Generium/Orders/S_GNRM-1332"
type textarea "x"
type textarea "документ для перевода на английский язык. Сроки стандартные."
type textarea "x"
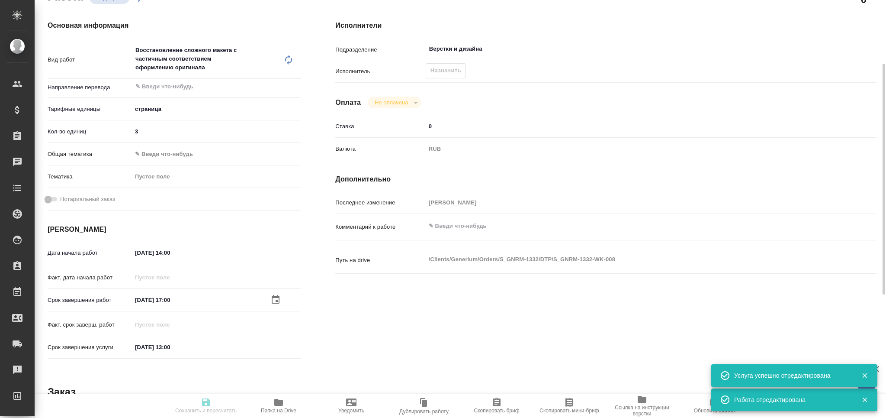
type textarea "x"
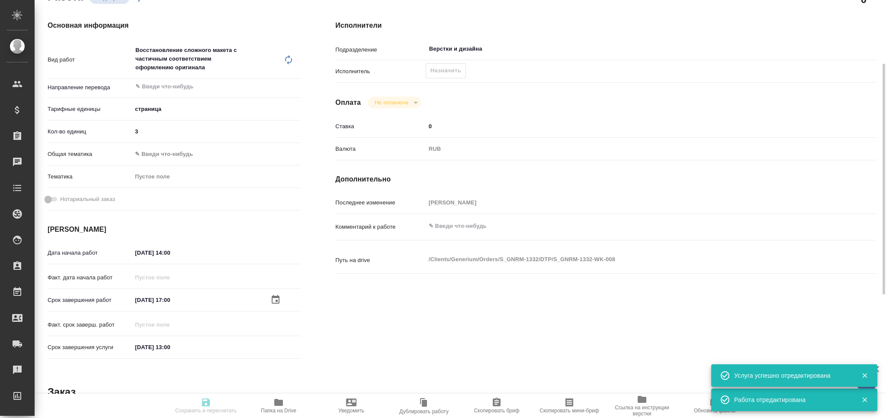
type textarea "x"
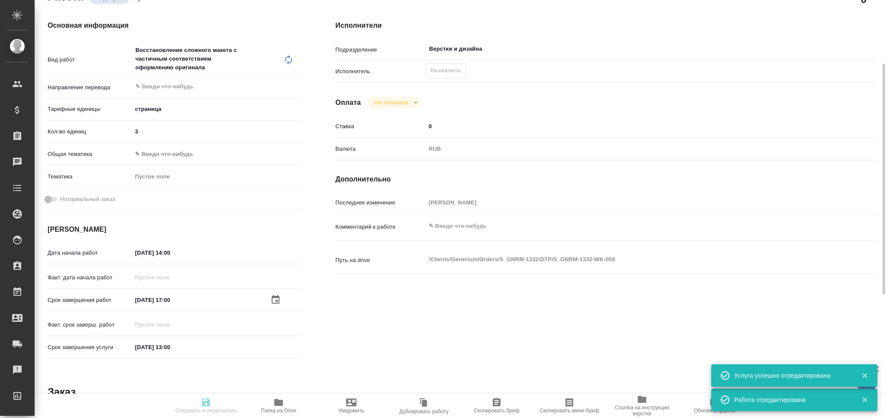
type textarea "x"
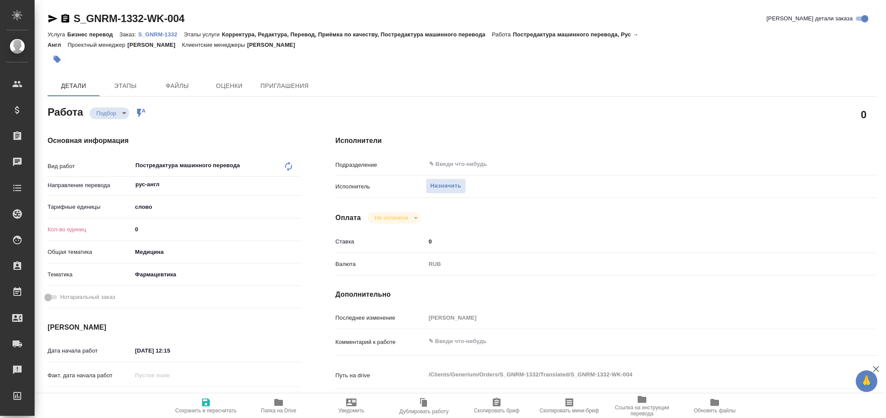
type textarea "x"
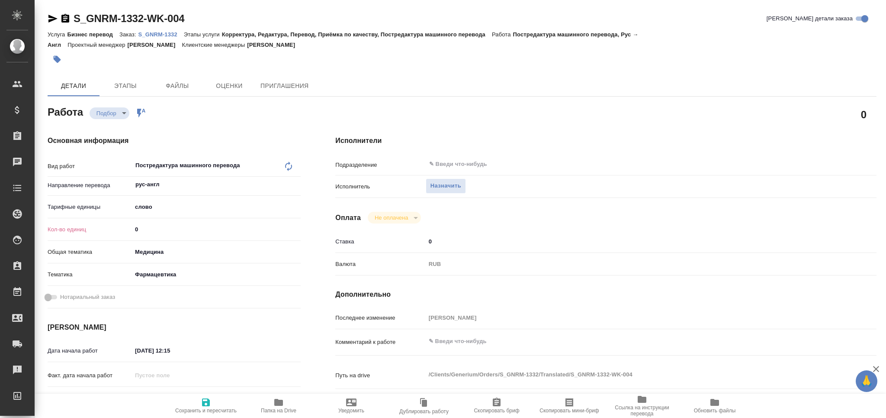
type textarea "x"
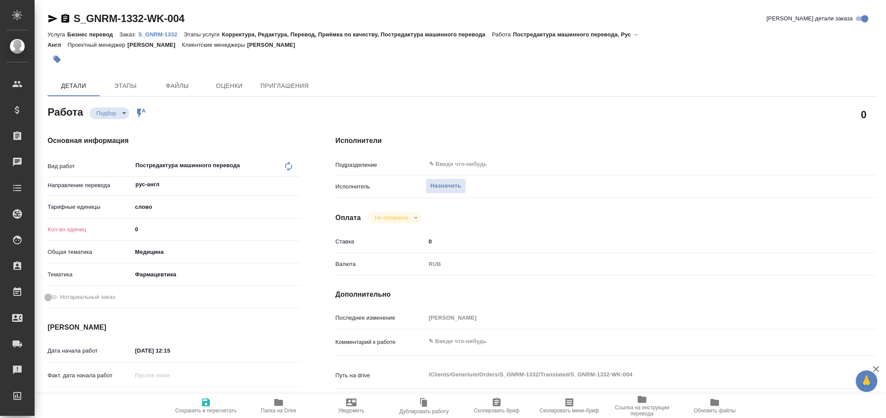
type textarea "x"
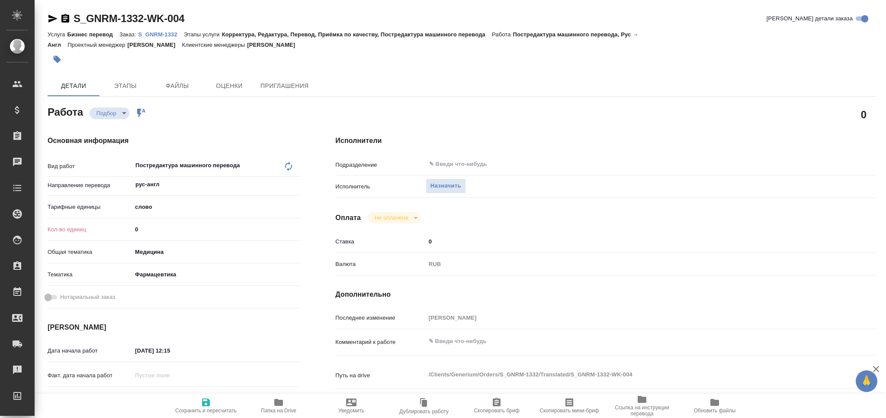
type textarea "x"
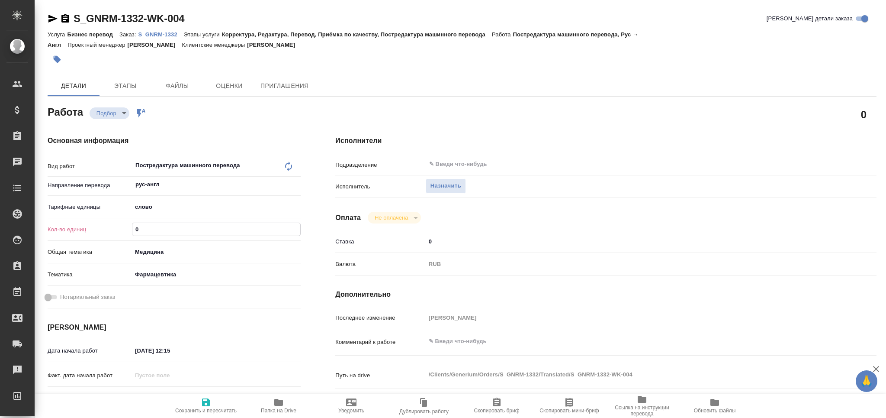
drag, startPoint x: 147, startPoint y: 227, endPoint x: 104, endPoint y: 234, distance: 43.3
click at [103, 234] on div "Кол-во единиц 0" at bounding box center [174, 229] width 253 height 15
paste input "739.9"
type input "739.9"
type textarea "x"
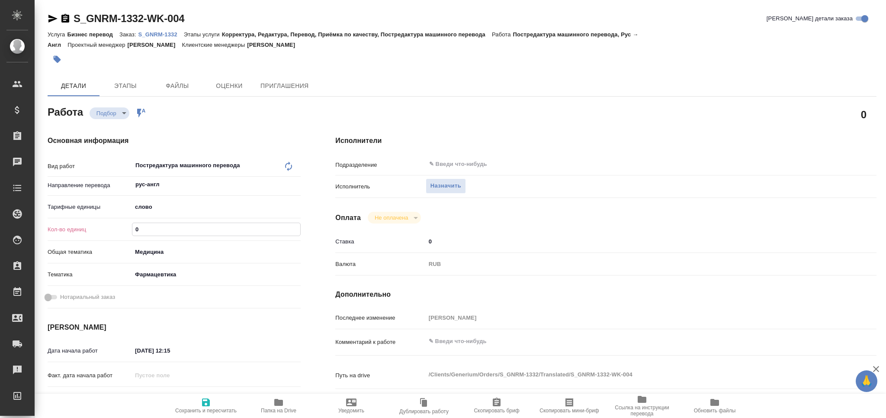
type textarea "x"
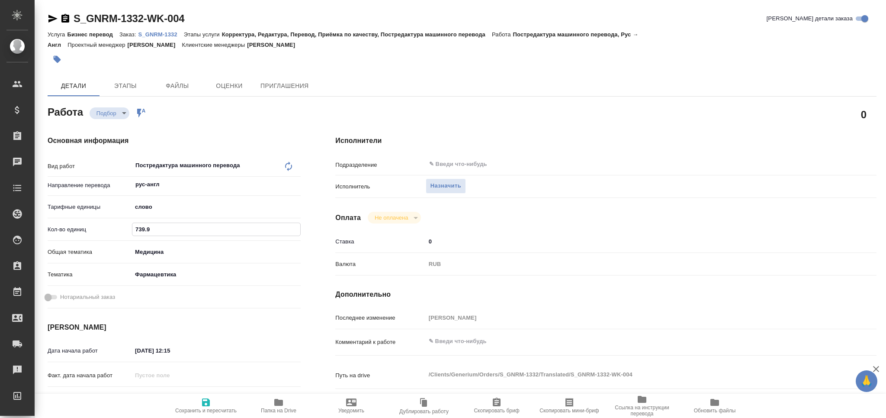
type textarea "x"
type input "739.9"
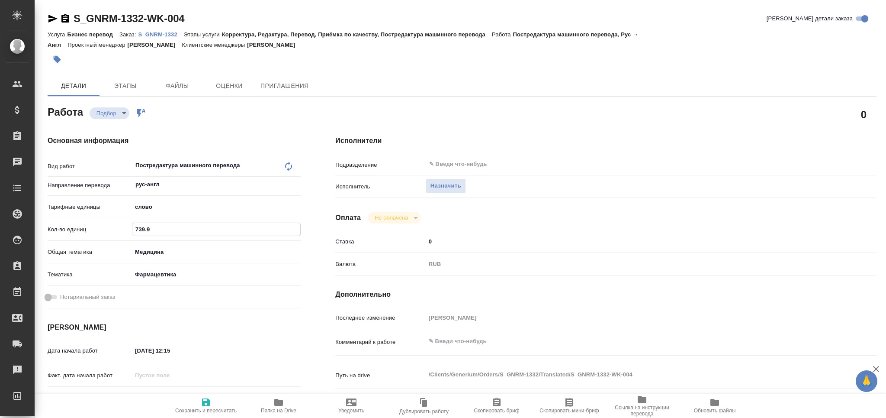
type textarea "x"
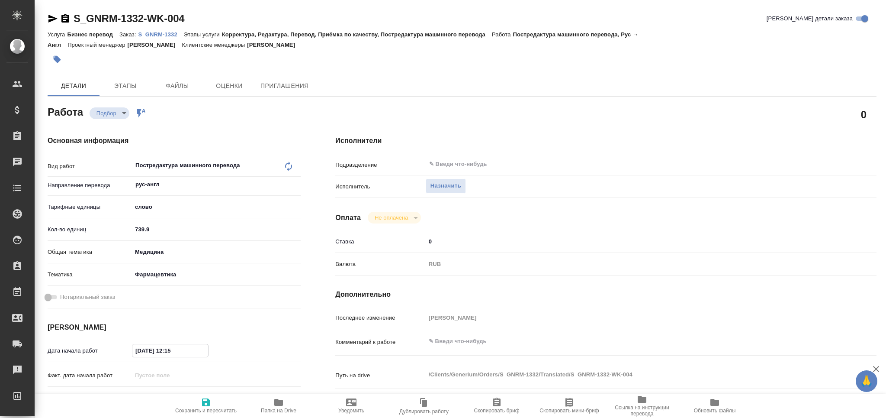
drag, startPoint x: 184, startPoint y: 355, endPoint x: 164, endPoint y: 358, distance: 19.8
click at [164, 358] on div "Дата начала работ 13.08.2025 12:15" at bounding box center [174, 355] width 253 height 25
type input "13.08.2025 1_:__"
type textarea "x"
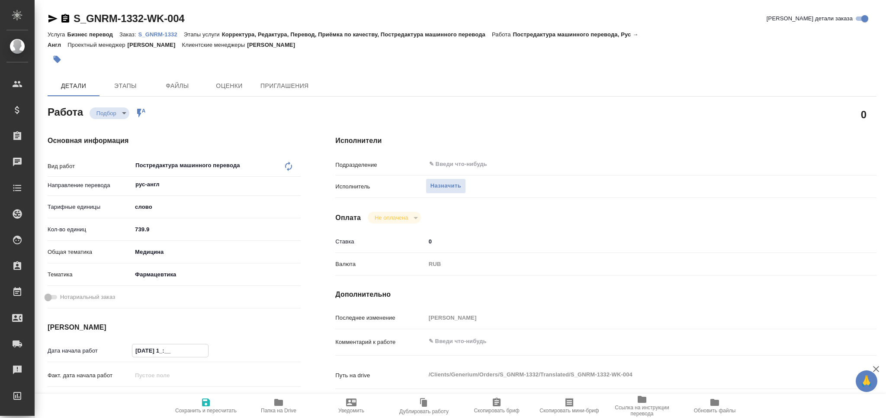
type textarea "x"
type input "13.08.2025 17:__"
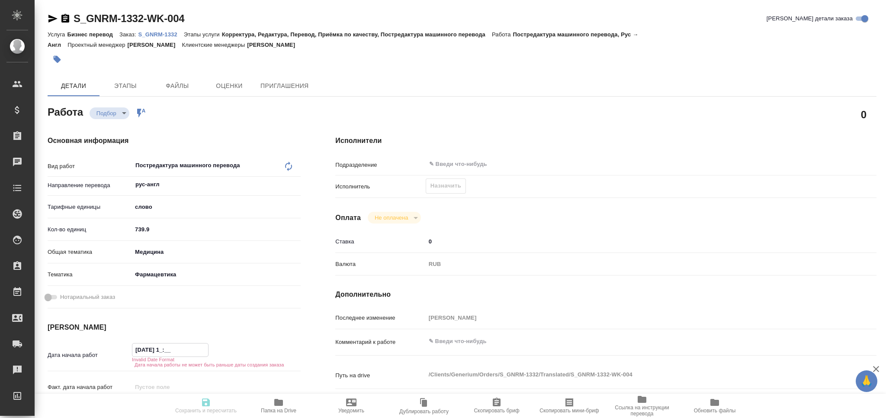
type textarea "x"
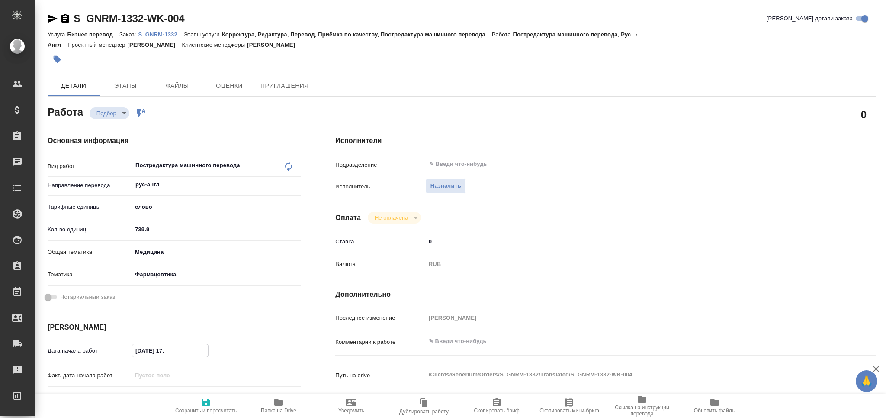
type input "13.08.2025 17:0_"
type textarea "x"
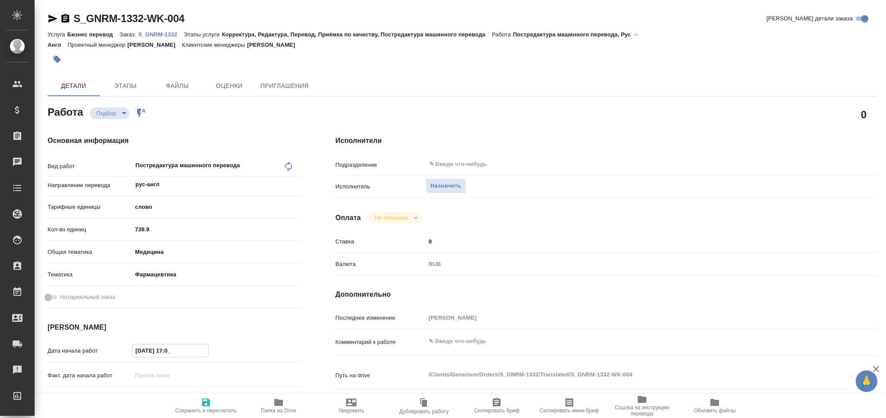
type textarea "x"
type input "[DATE] 17:00"
type textarea "x"
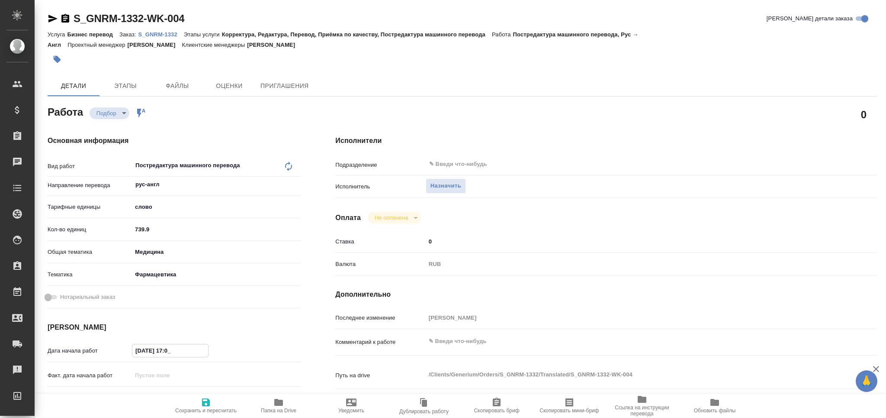
type textarea "x"
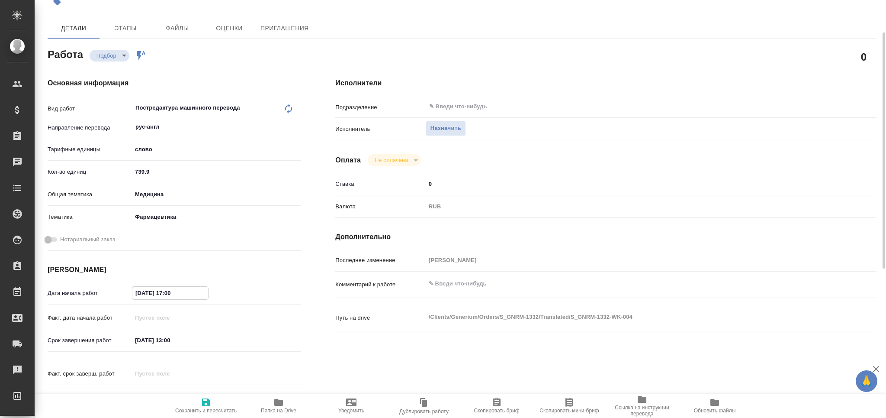
type input "13.08.2025 17:00"
click at [170, 342] on input "14.08.2025 13:00" at bounding box center [170, 340] width 76 height 13
type textarea "x"
type input "14.08.2025 10:0_"
type textarea "x"
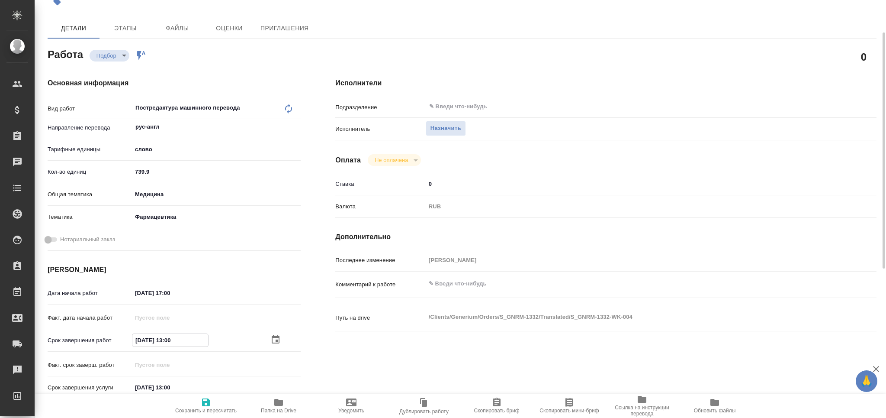
type textarea "x"
type input "14.08.2025 12:00"
type textarea "x"
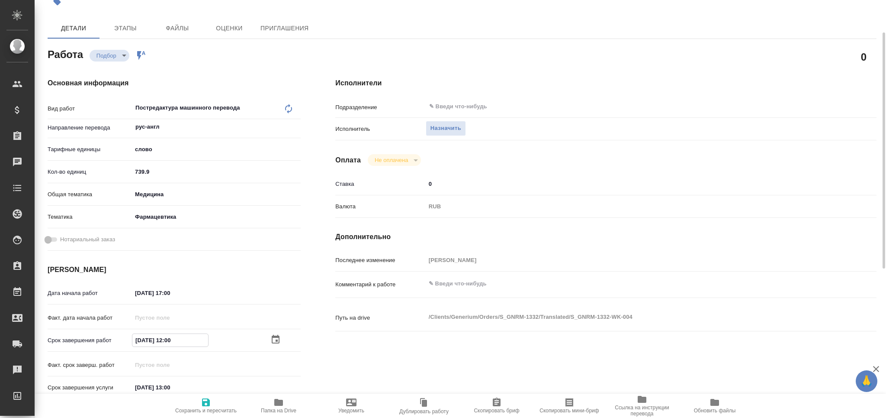
type textarea "x"
type input "14.08.2025 12:00"
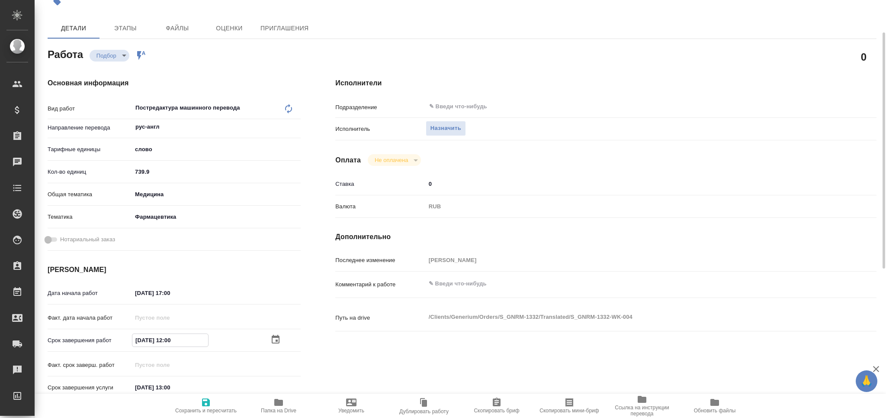
type textarea "x"
click at [482, 280] on textarea at bounding box center [629, 283] width 406 height 15
type textarea "x"
type textarea "т"
type textarea "x"
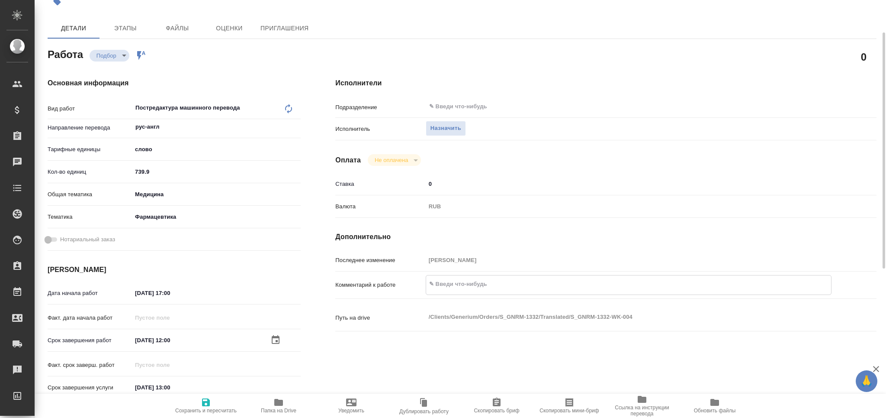
type textarea "x"
type textarea "то"
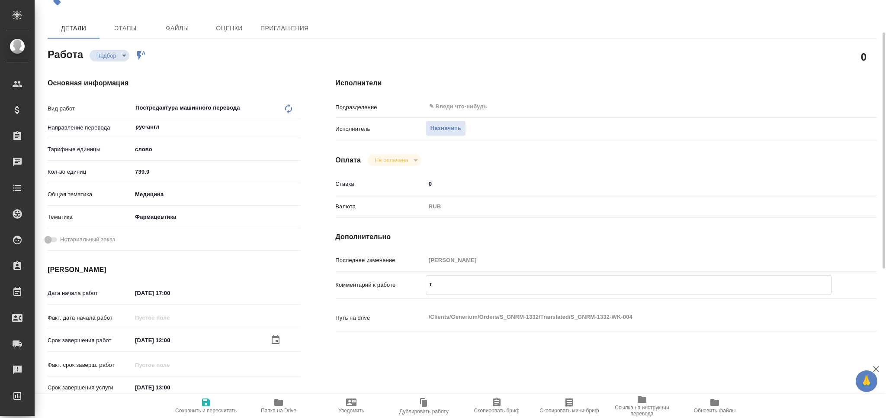
type textarea "x"
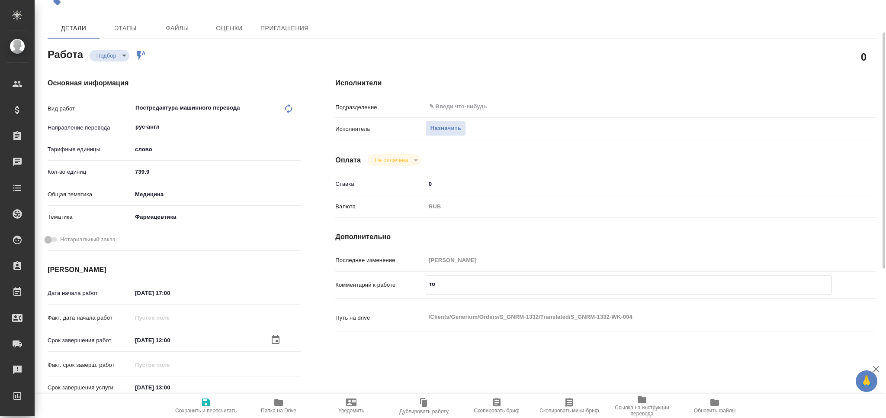
type textarea "тот"
type textarea "x"
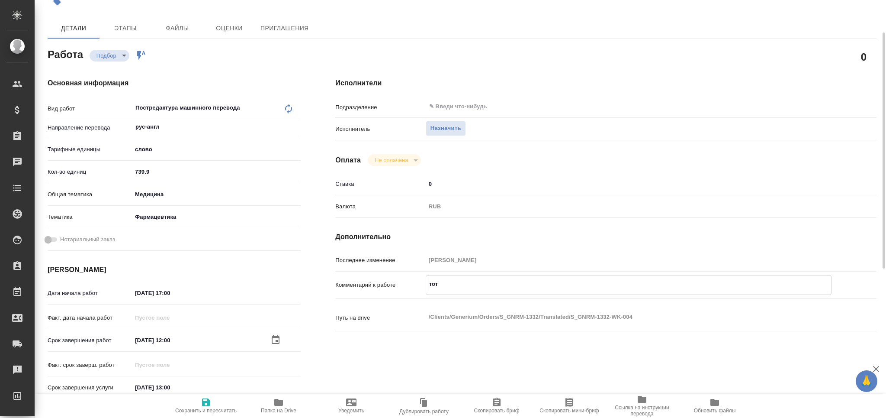
type textarea "x"
type textarea "тота"
type textarea "x"
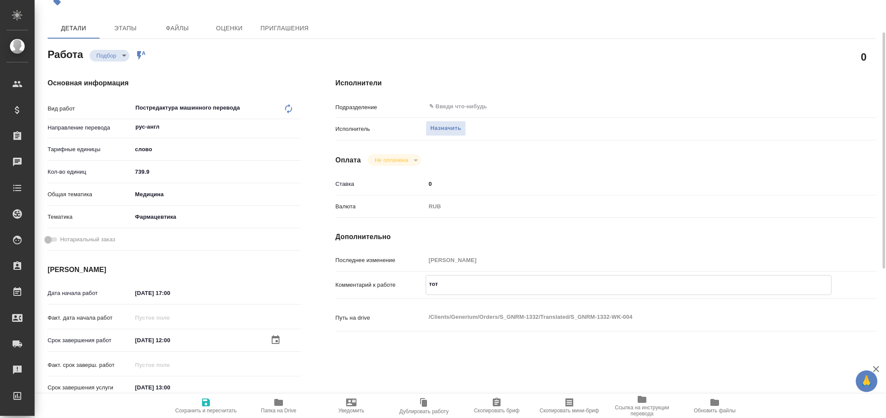
type textarea "x"
type textarea "тотал"
type textarea "x"
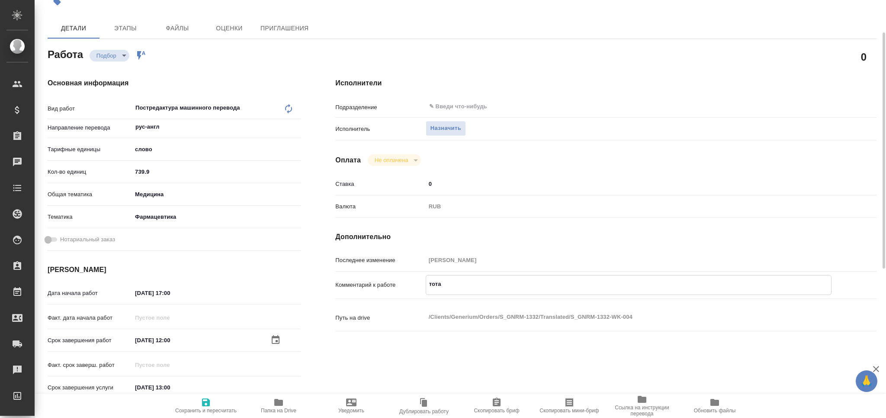
type textarea "x"
type textarea "тотал"
type textarea "x"
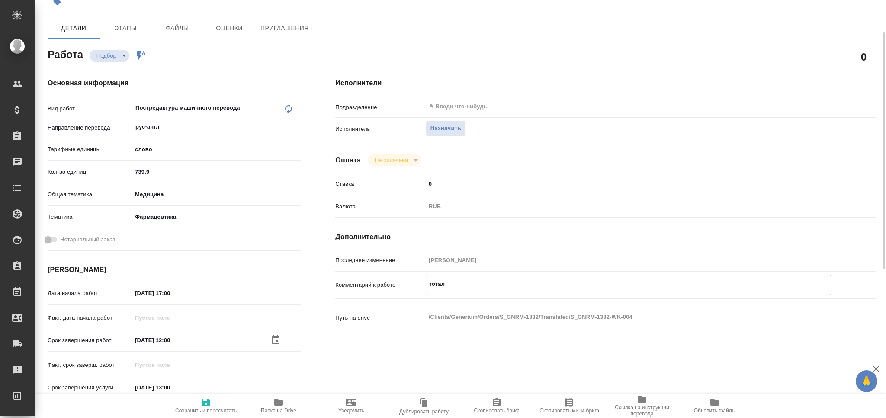
type textarea "x"
paste textarea "1120"
type textarea "x"
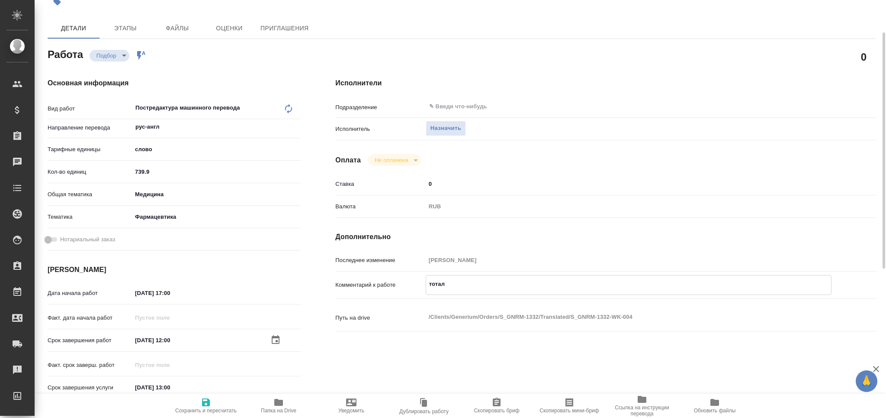
type textarea "тотал 1120"
type textarea "x"
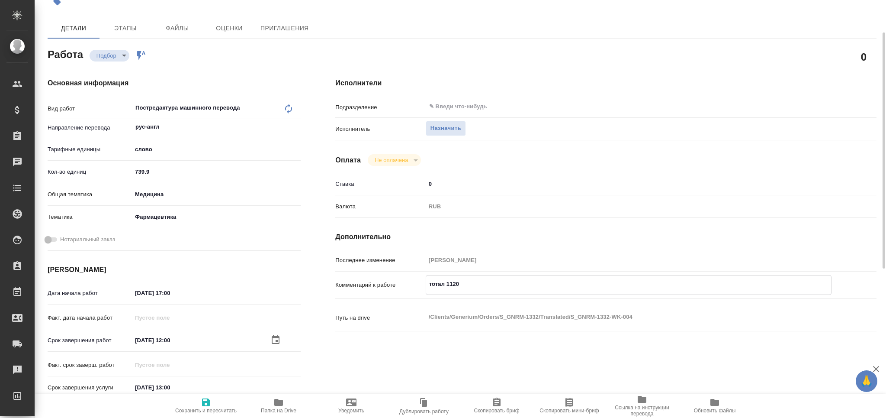
type textarea "тотал 1120"
type textarea "x"
drag, startPoint x: 206, startPoint y: 405, endPoint x: 233, endPoint y: 405, distance: 26.4
click at [207, 405] on icon "button" at bounding box center [206, 402] width 8 height 8
type textarea "x"
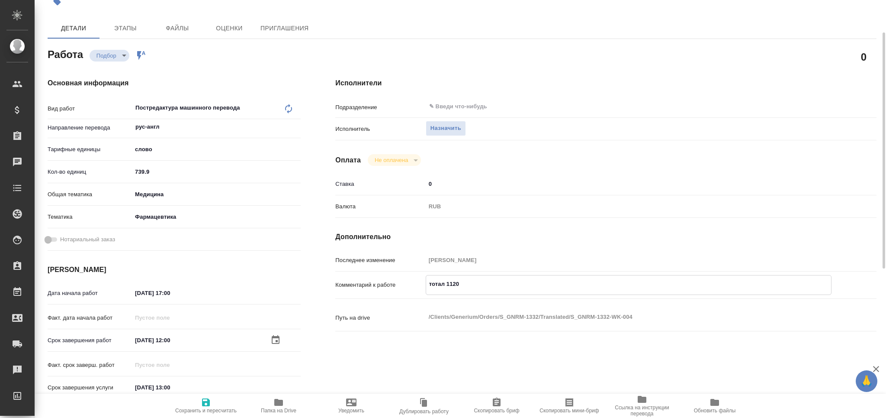
type textarea "x"
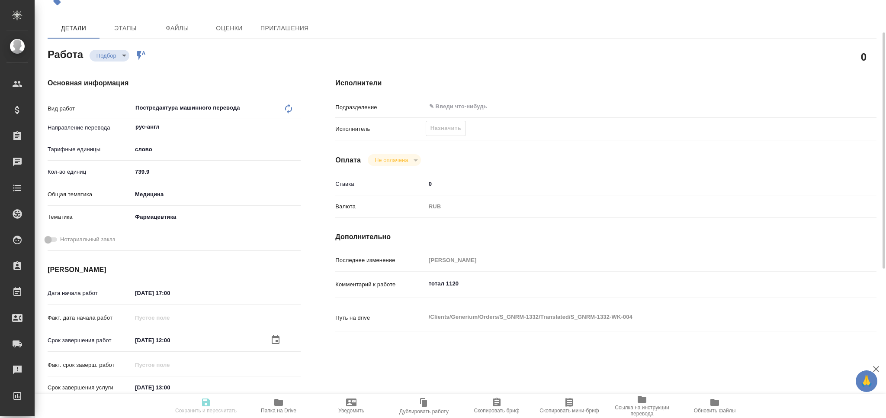
type textarea "x"
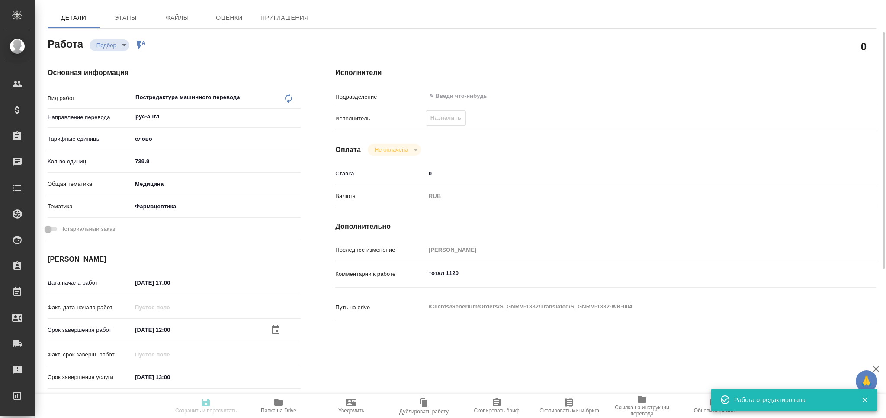
click at [572, 402] on icon "button" at bounding box center [569, 402] width 10 height 10
type input "recruiting"
type textarea "Постредактура машинного перевода"
type textarea "x"
type input "рус-англ"
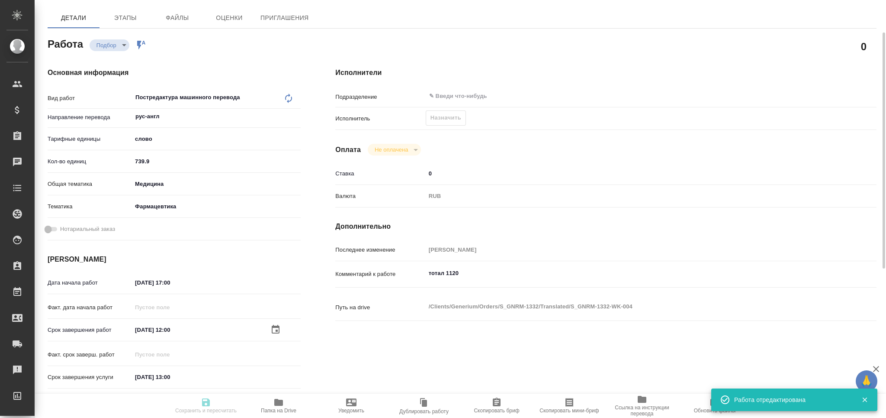
type input "5a8b1489cc6b4906c91bfd90"
type input "739.9"
type input "med"
type input "6149832f2b7be24903fd7a82"
type input "13.08.2025 17:00"
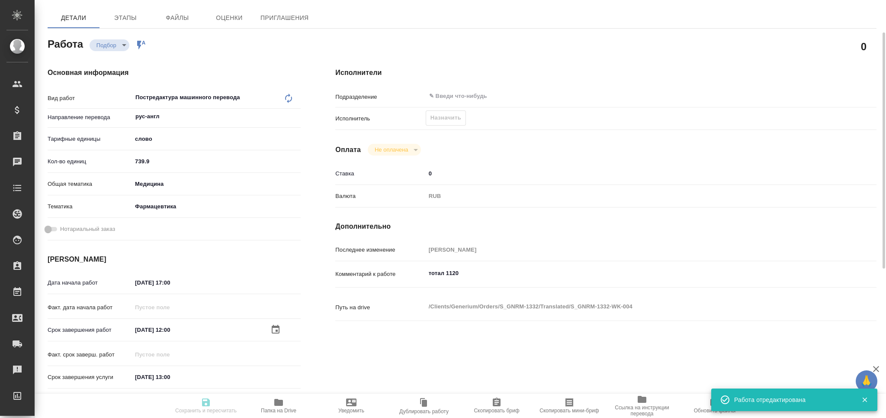
type input "14.08.2025 12:00"
type input "14.08.2025 13:00"
type input "notPayed"
type input "0"
type input "RUB"
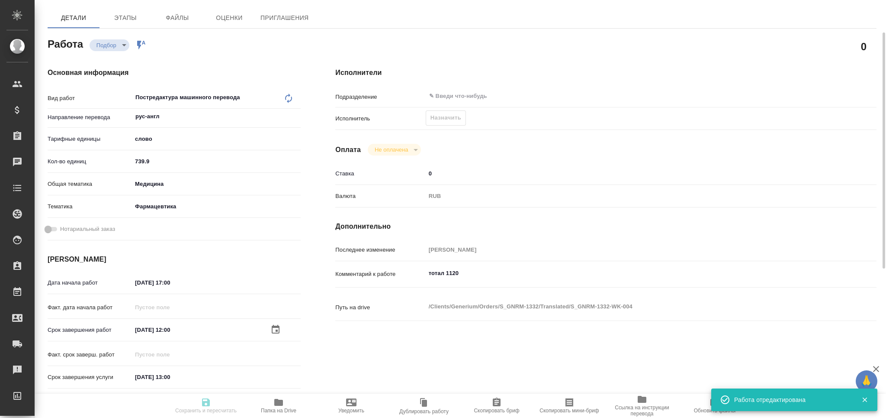
type input "[PERSON_NAME]"
type textarea "тотал 1120"
type textarea "x"
type textarea "/Clients/Generium/Orders/S_GNRM-1332/Translated/S_GNRM-1332-WK-004"
type textarea "x"
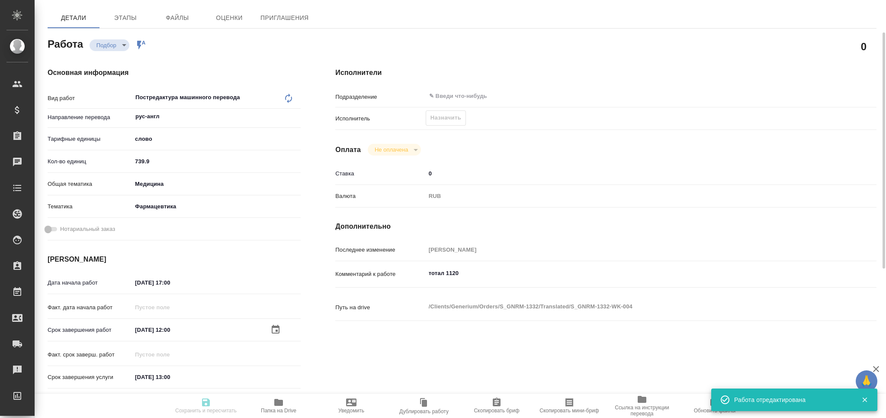
type input "S_GNRM-1332"
type input "Бизнес перевод"
type input "Корректура, Редактура, Перевод, Приёмка по качеству, Постредактура машинного пе…"
type input "[PERSON_NAME]"
type input "Отдел верстки и дизайна"
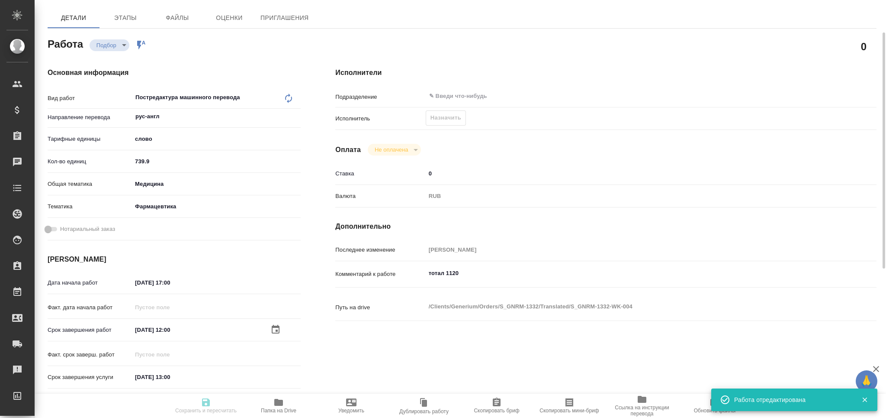
type input "/Clients/Generium/Orders/S_GNRM-1332"
type textarea "x"
type textarea "документ для перевода на английский язык. Сроки стандартные."
type textarea "x"
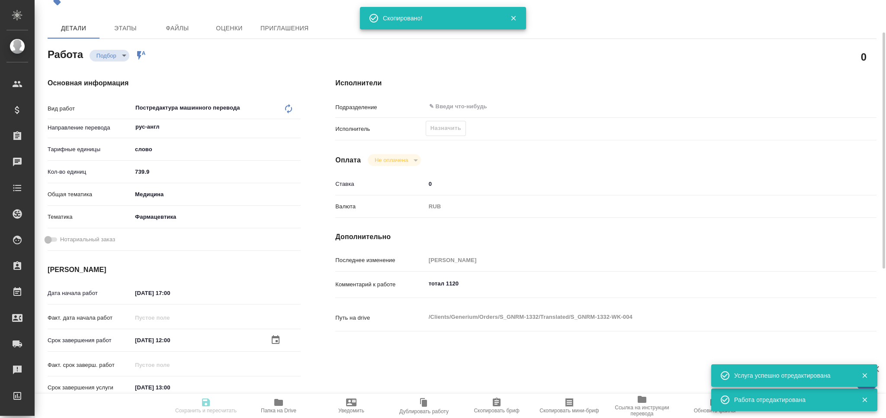
type textarea "x"
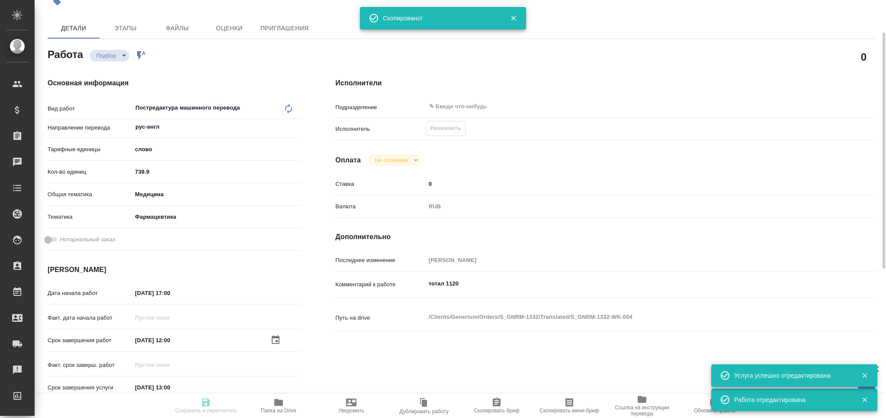
type textarea "x"
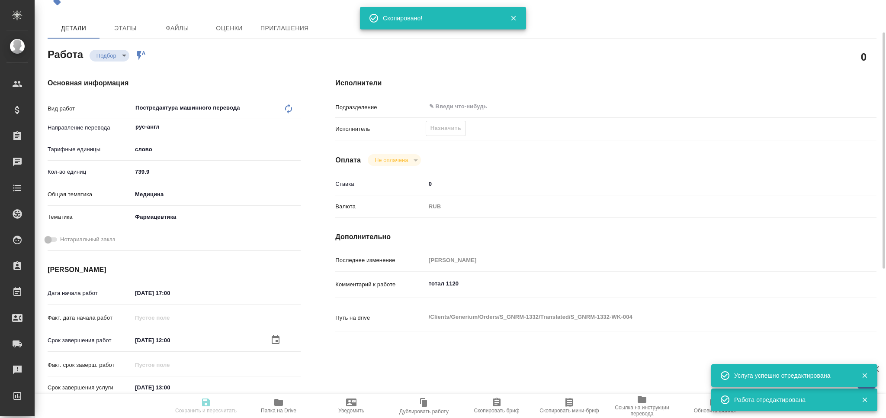
type textarea "x"
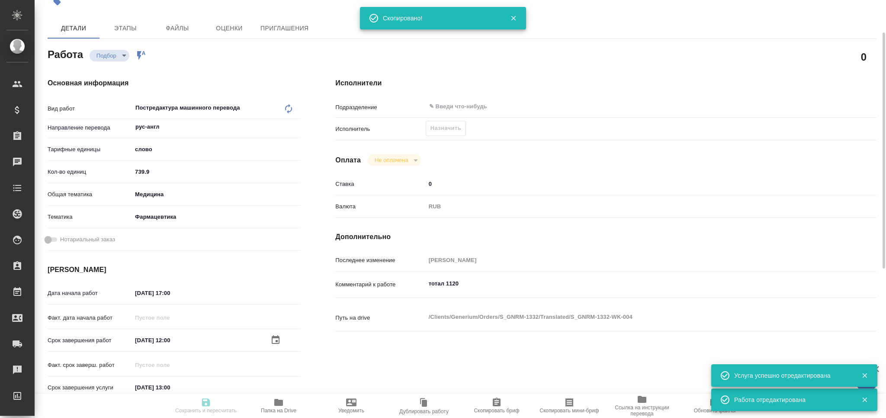
type textarea "x"
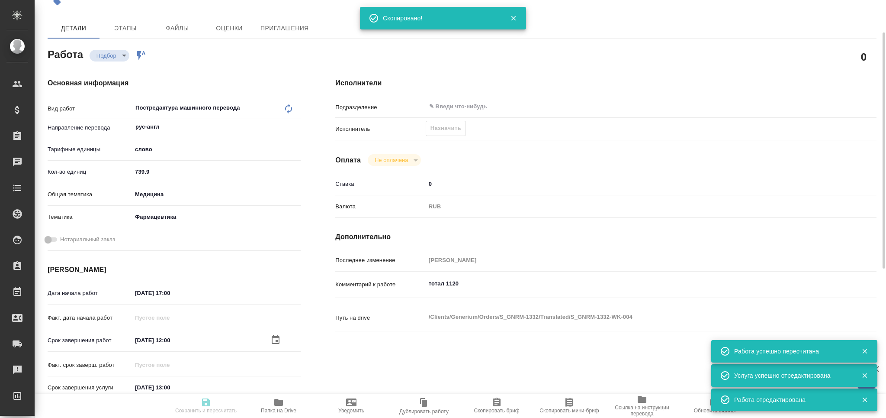
type input "recruiting"
type textarea "Постредактура машинного перевода"
type textarea "x"
type input "рус-англ"
type input "5a8b1489cc6b4906c91bfd90"
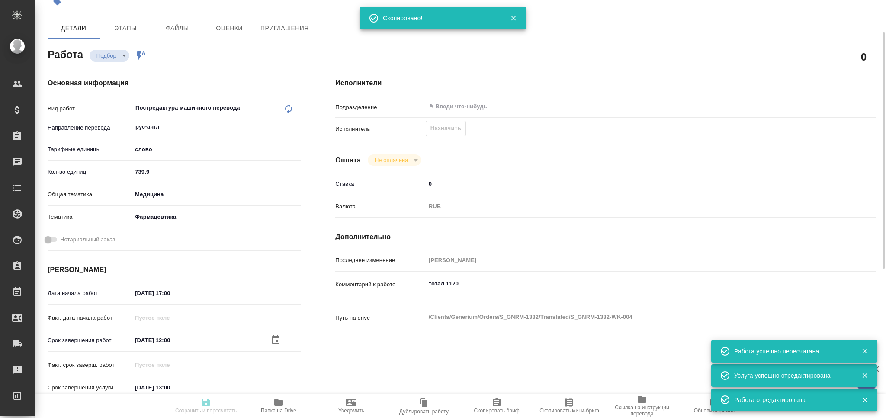
type input "739.9"
type input "med"
type input "6149832f2b7be24903fd7a82"
type input "13.08.2025 17:00"
type input "14.08.2025 12:00"
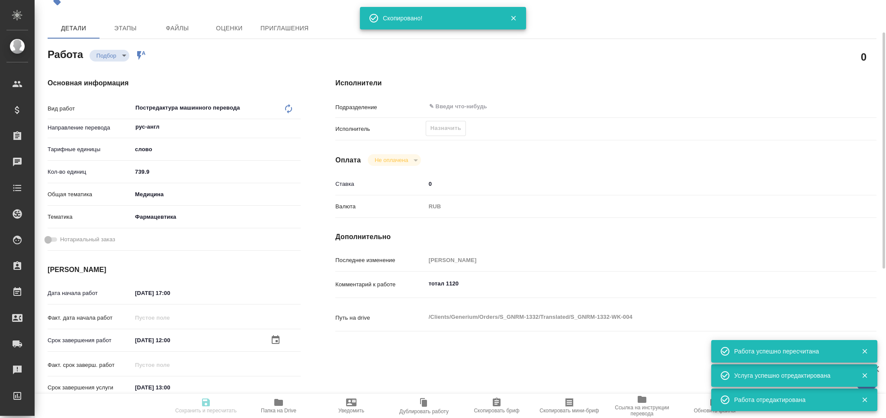
type input "14.08.2025 13:00"
type input "notPayed"
type input "0"
type input "RUB"
type input "[PERSON_NAME]"
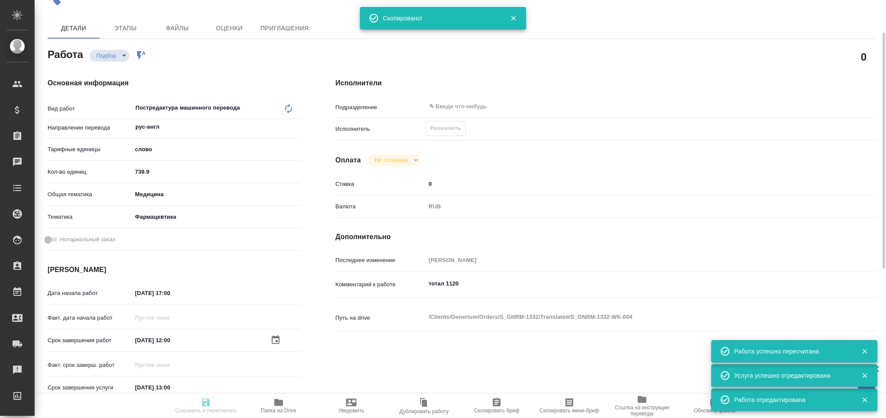
type textarea "тотал 1120"
type textarea "x"
type textarea "/Clients/Generium/Orders/S_GNRM-1332/Translated/S_GNRM-1332-WK-004"
type textarea "x"
type input "S_GNRM-1332"
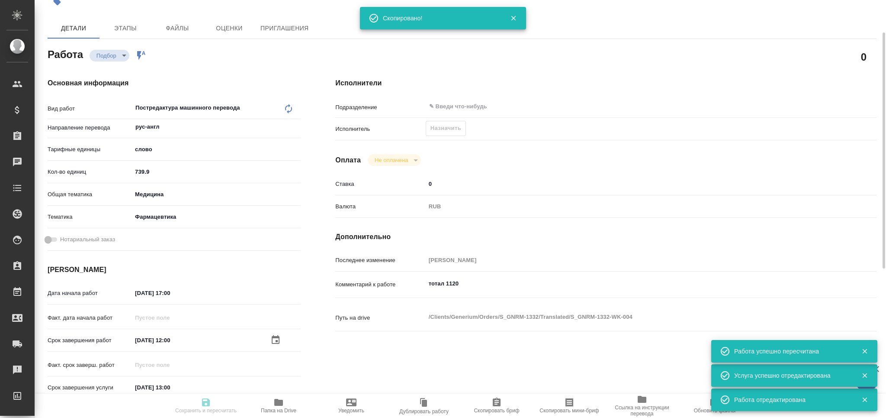
type input "Бизнес перевод"
type input "Корректура, Редактура, Перевод, Приёмка по качеству, Постредактура машинного пе…"
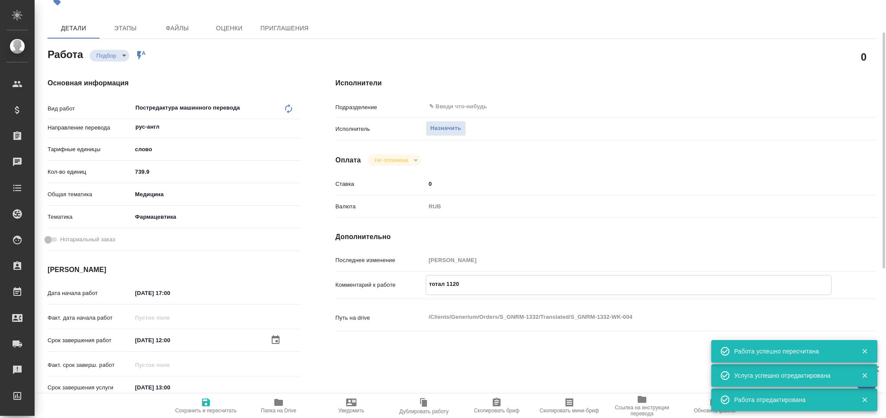
drag, startPoint x: 459, startPoint y: 282, endPoint x: 403, endPoint y: 288, distance: 55.7
click at [403, 288] on div "Комментарий к работе тотал 1120 x" at bounding box center [605, 285] width 541 height 20
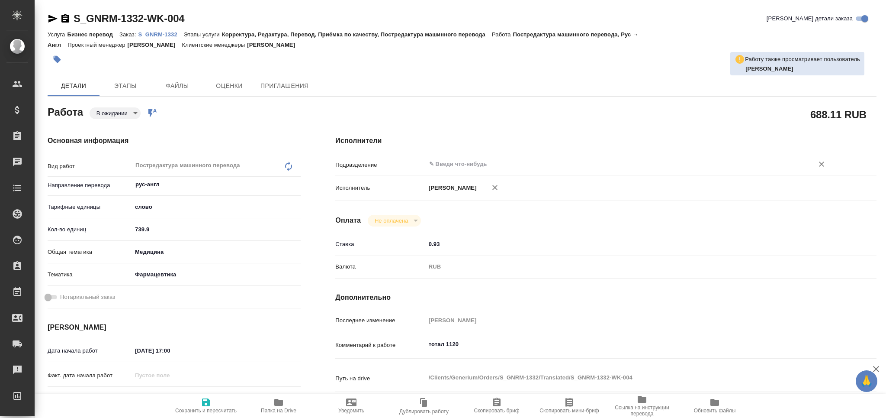
type textarea "x"
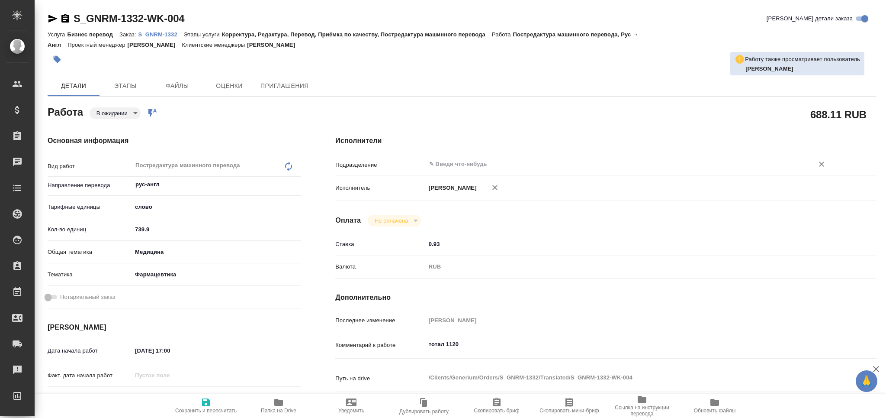
type textarea "x"
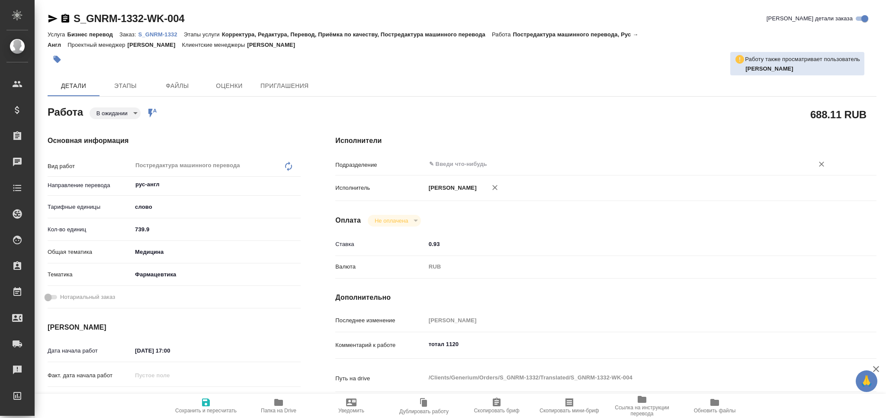
type textarea "x"
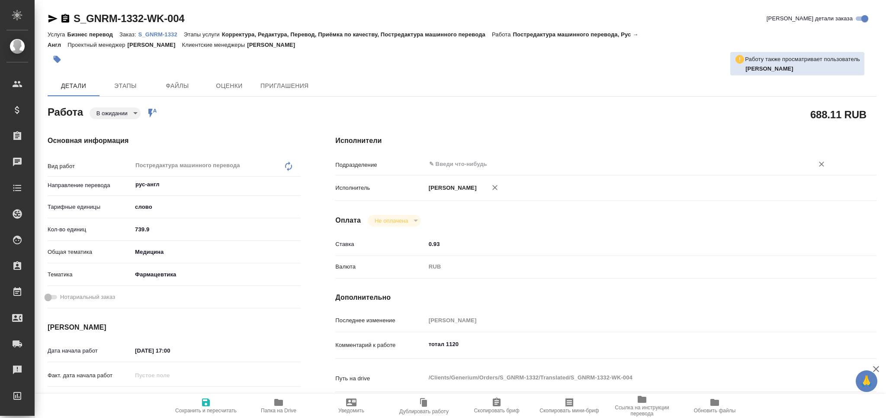
click at [459, 161] on input "text" at bounding box center [614, 164] width 372 height 10
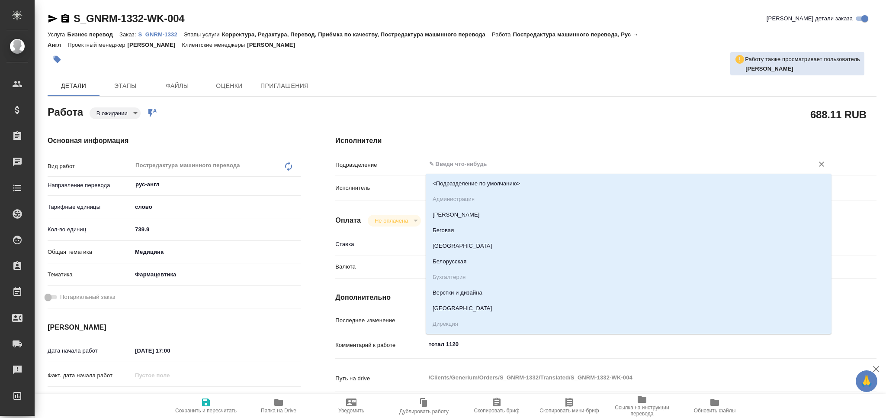
type textarea "x"
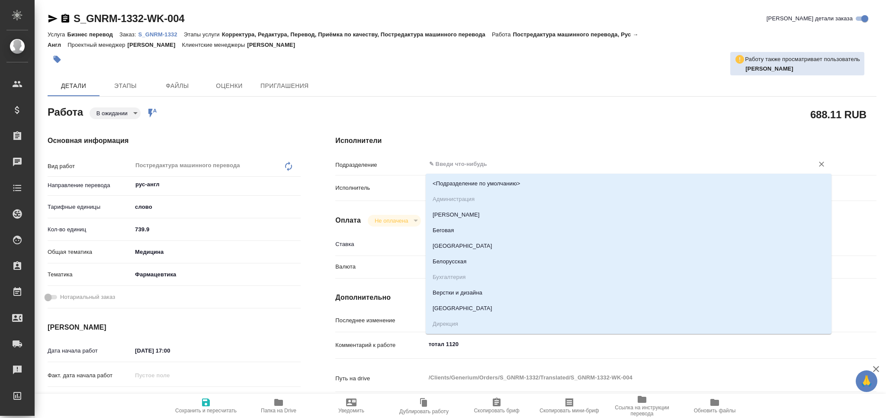
type textarea "x"
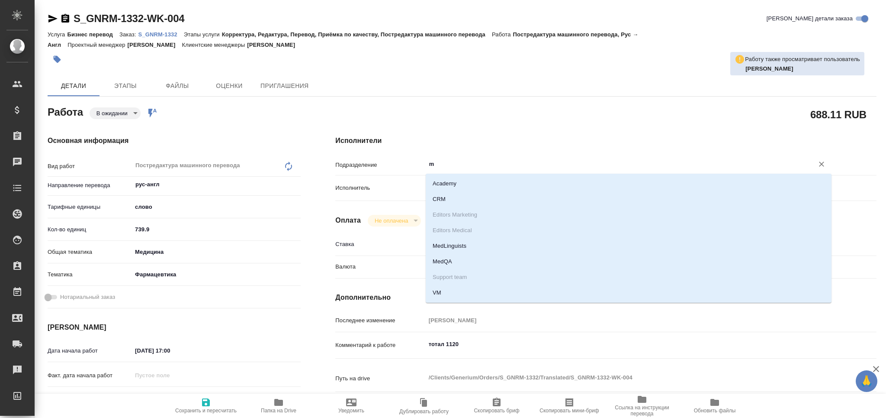
type input "me"
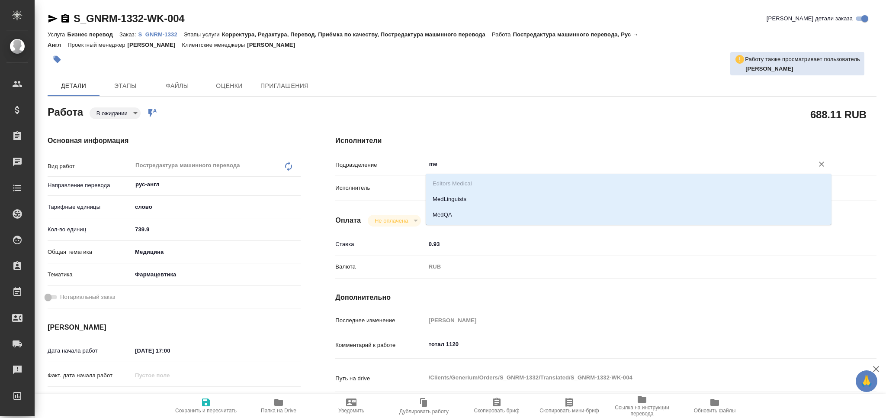
type textarea "x"
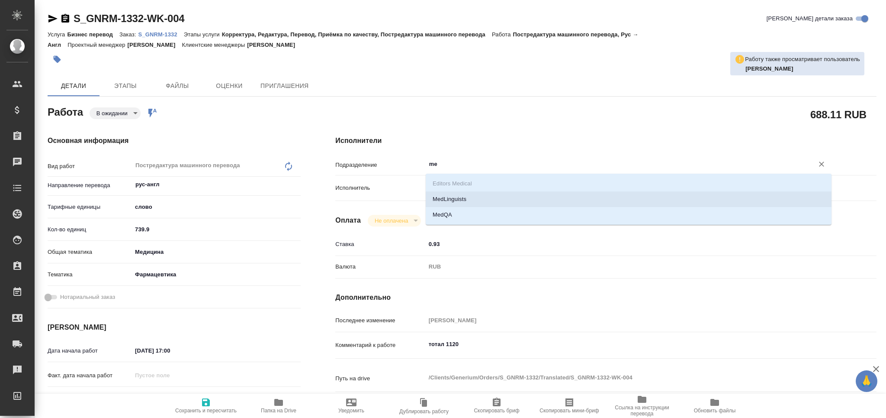
click at [466, 198] on li "MedLinguists" at bounding box center [629, 199] width 406 height 16
type textarea "x"
type input "MedLinguists"
type textarea "x"
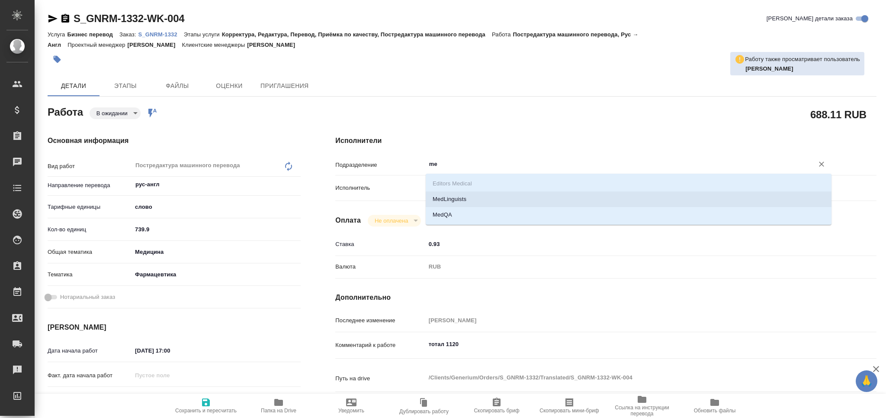
type textarea "x"
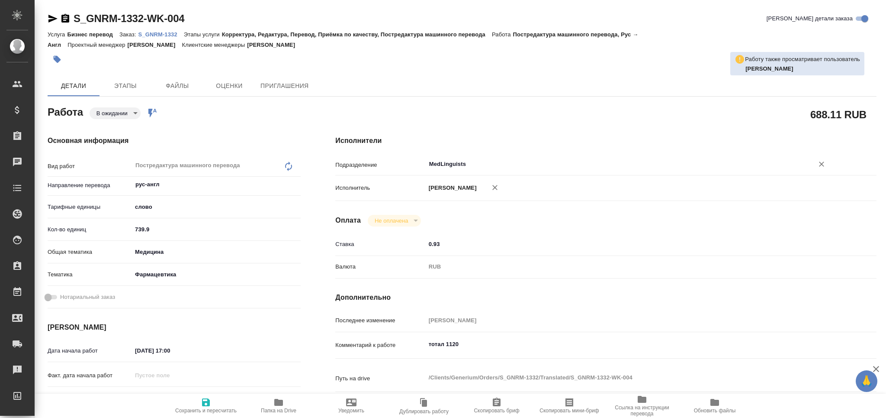
type input "MedLinguists"
drag, startPoint x: 201, startPoint y: 405, endPoint x: 228, endPoint y: 350, distance: 61.1
click at [200, 405] on span "Сохранить и пересчитать" at bounding box center [206, 405] width 62 height 16
type textarea "x"
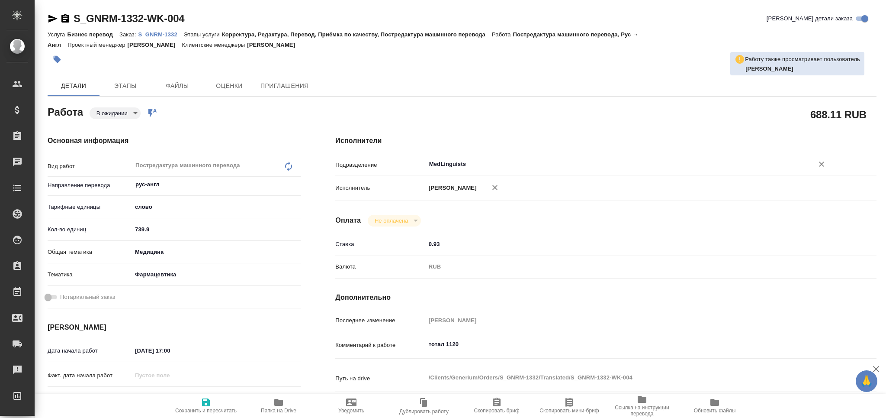
type textarea "x"
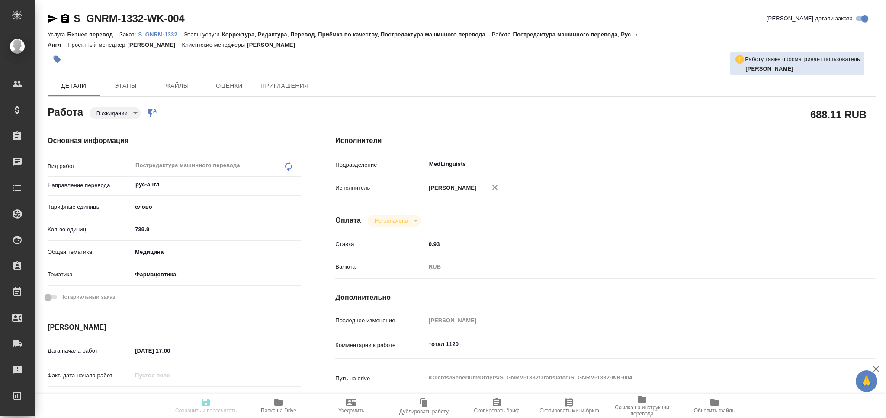
type textarea "x"
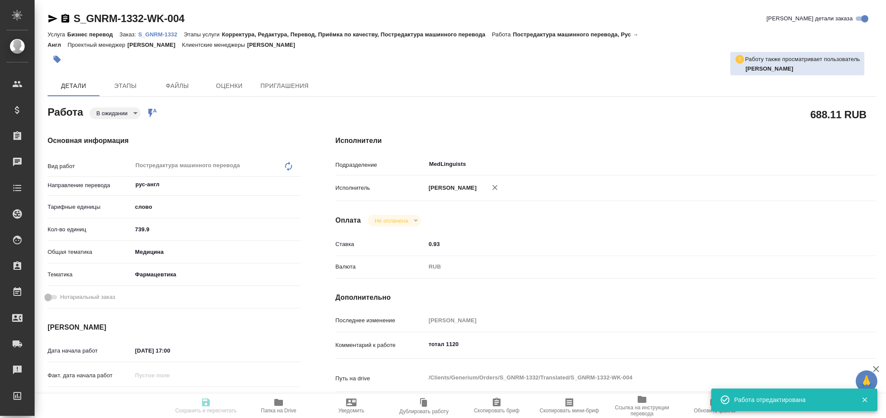
type textarea "x"
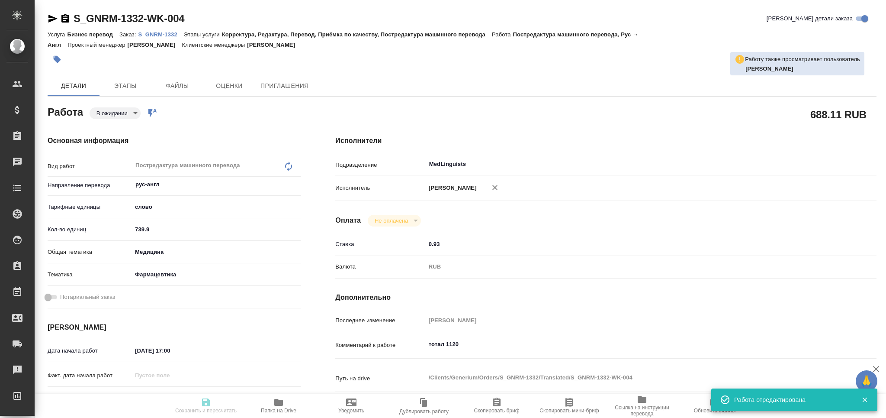
type textarea "x"
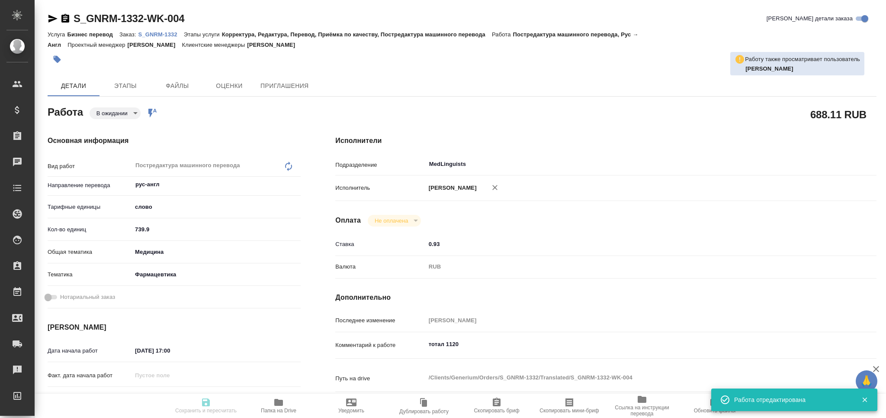
type input "pending"
type textarea "Постредактура машинного перевода"
type textarea "x"
type input "рус-англ"
type input "5a8b1489cc6b4906c91bfd90"
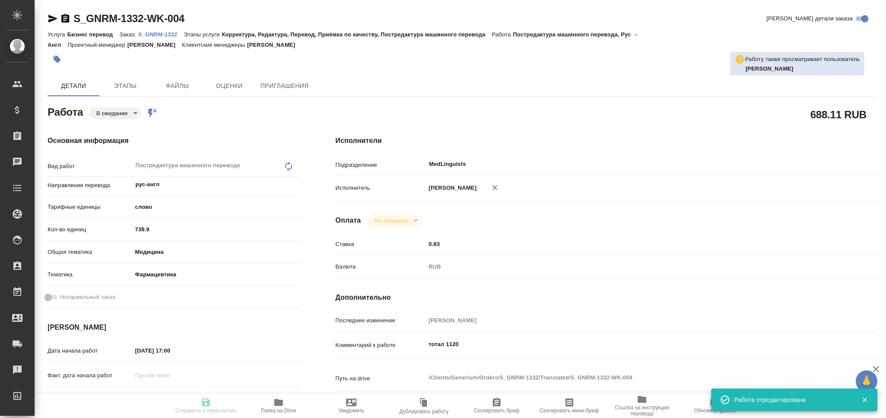
type input "739.9"
type input "med"
type input "6149832f2b7be24903fd7a82"
type input "13.08.2025 17:00"
type input "[DATE] 12:00"
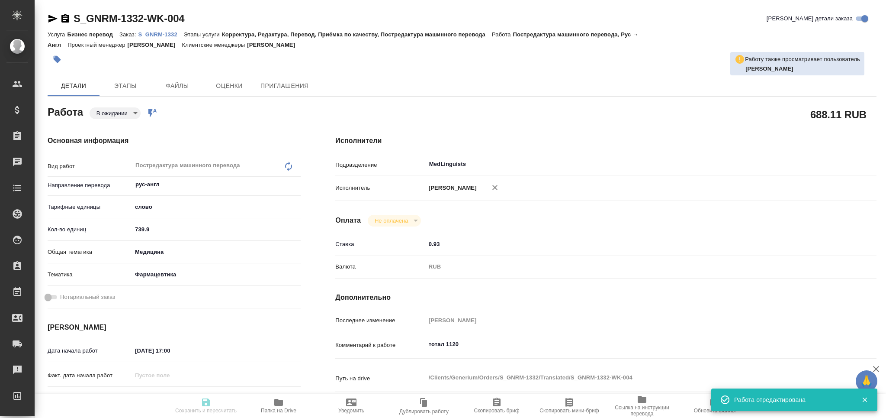
type input "[DATE] 13:00"
type input "MedLinguists"
type input "notPayed"
type input "0.93"
type input "RUB"
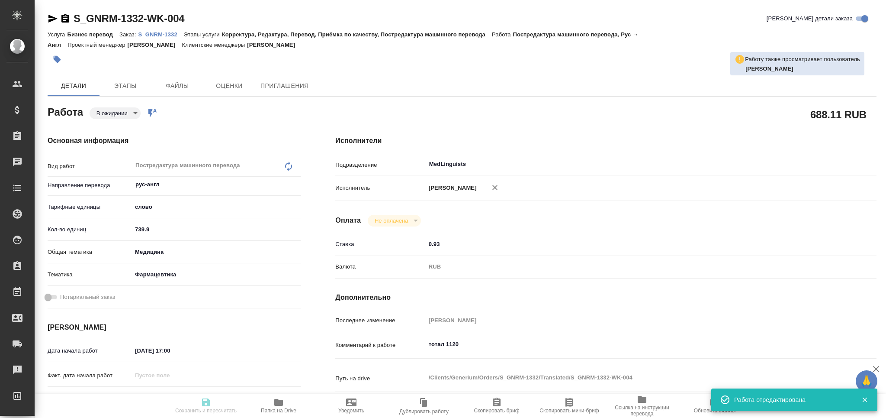
type input "Комова Татьяна"
type textarea "тотал 1120"
type textarea "x"
type textarea "/Clients/Generium/Orders/S_GNRM-1332/Translated/S_GNRM-1332-WK-004"
type textarea "x"
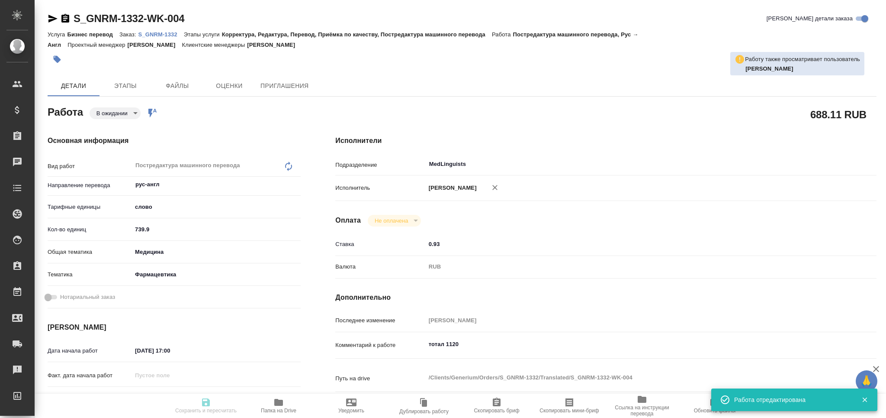
type input "S_GNRM-1332"
type input "Бизнес перевод"
type input "Корректура, Редактура, Перевод, Приёмка по качеству, Постредактура машинного пе…"
type input "[PERSON_NAME]"
type input "Отдел верстки и дизайна"
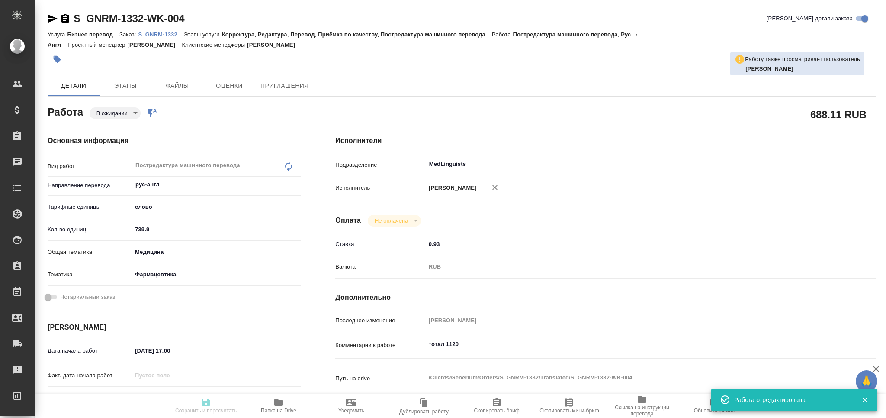
type input "/Clients/Generium/Orders/S_GNRM-1332"
type textarea "x"
type textarea "документ для перевода на английский язык. Сроки стандартные."
type textarea "x"
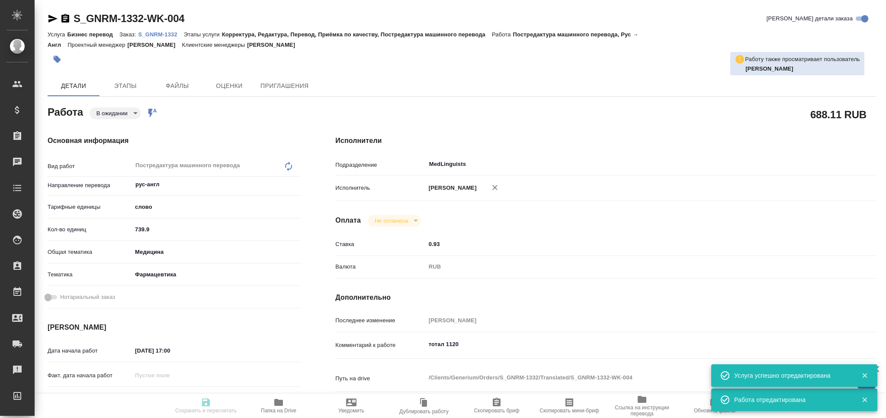
type textarea "x"
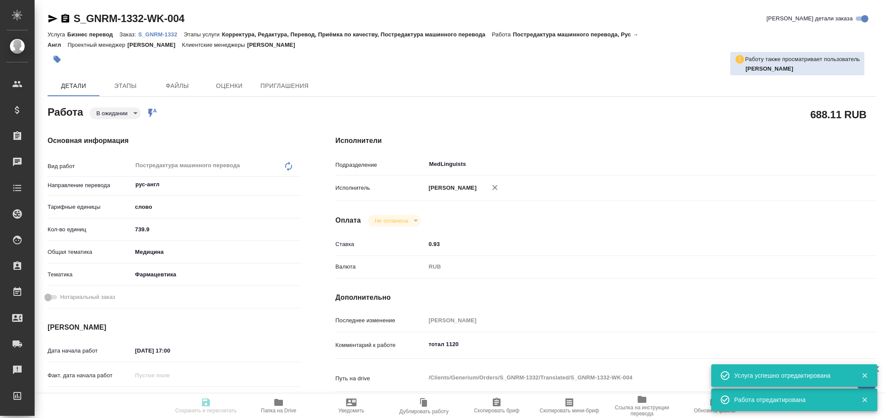
type textarea "x"
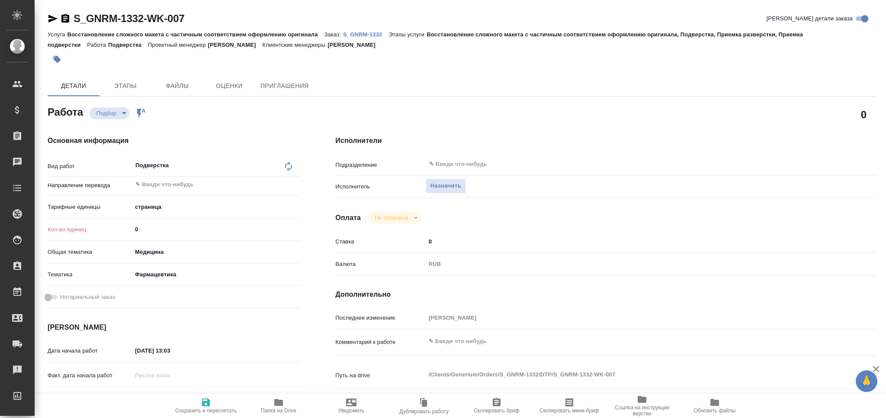
type textarea "x"
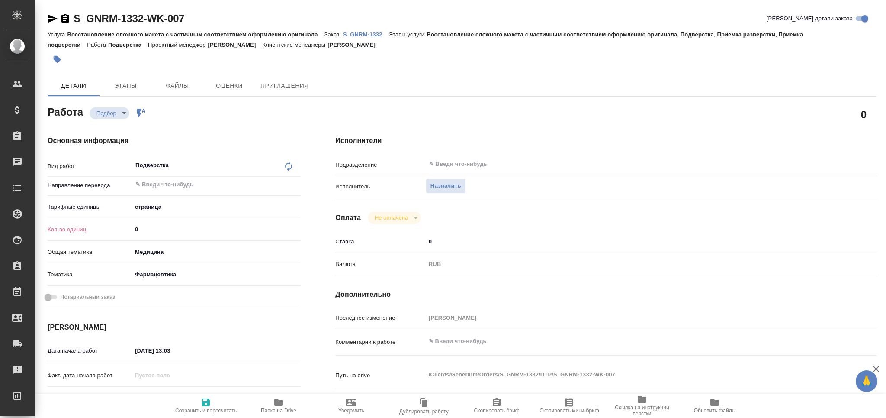
type textarea "x"
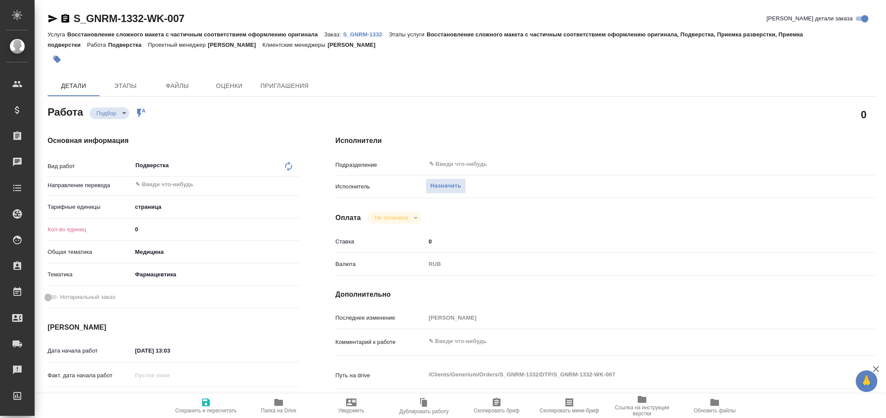
type textarea "x"
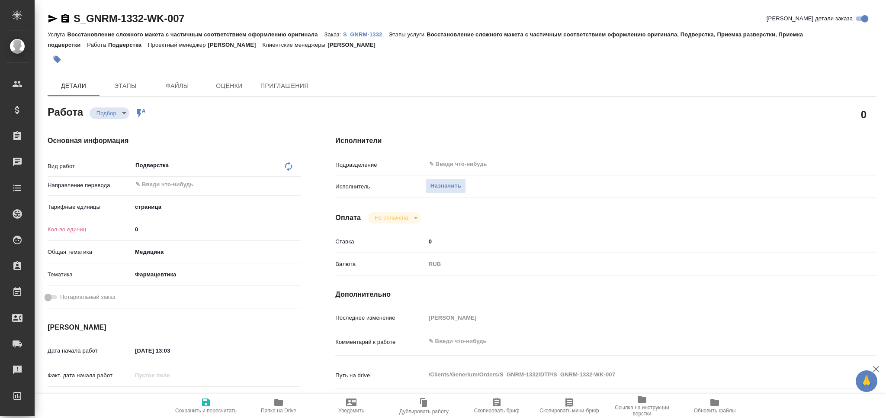
type textarea "x"
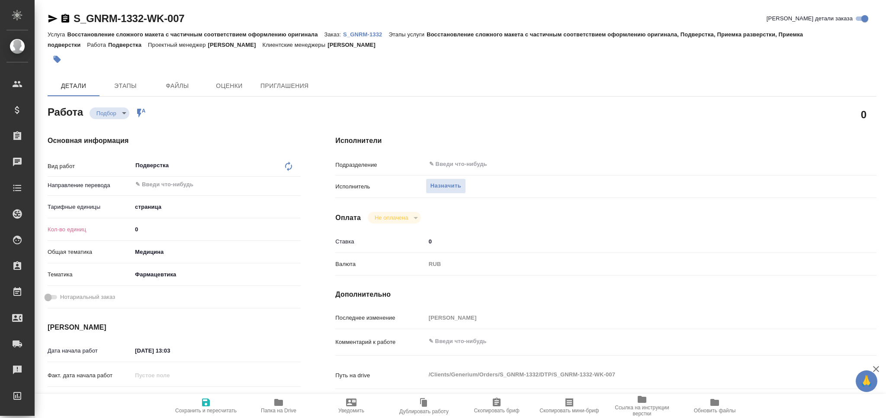
type textarea "x"
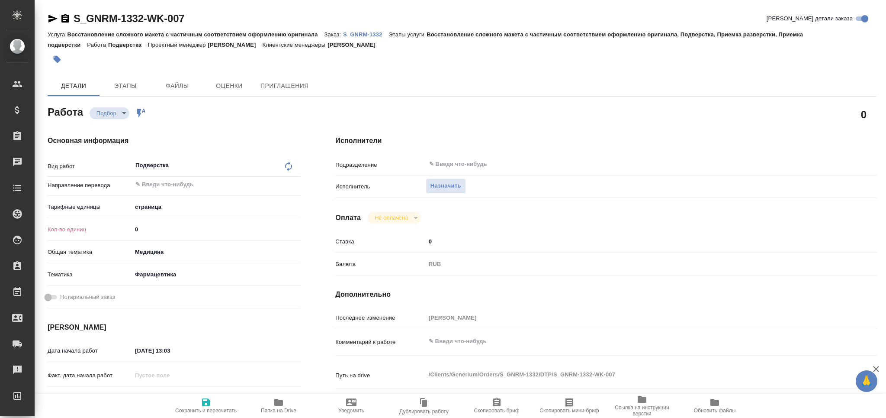
type textarea "x"
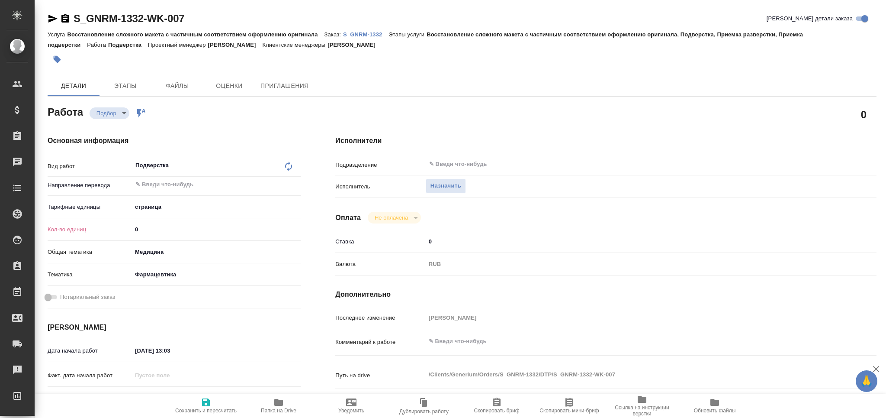
click at [123, 230] on div "Кол-во единиц 0" at bounding box center [174, 229] width 253 height 15
type input "3"
type textarea "x"
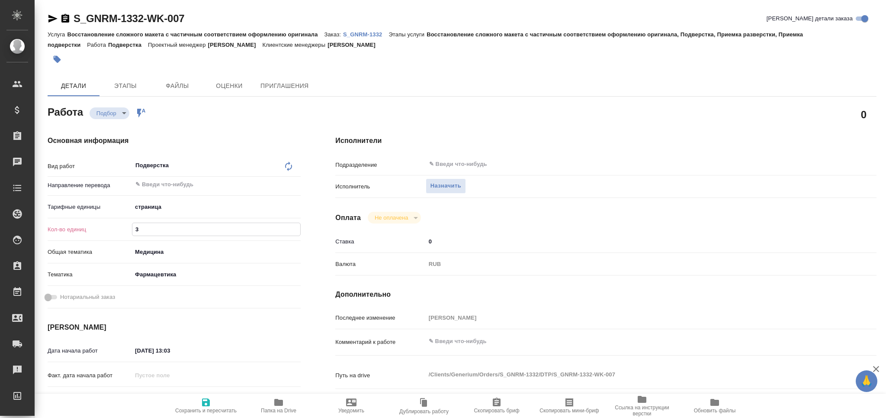
type textarea "x"
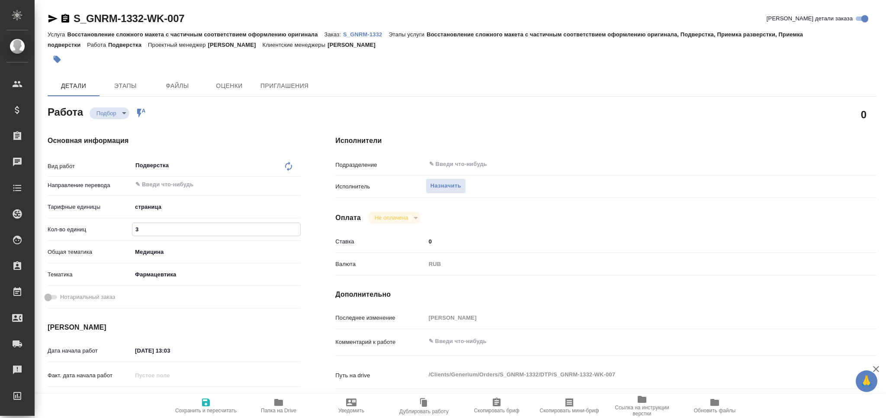
type textarea "x"
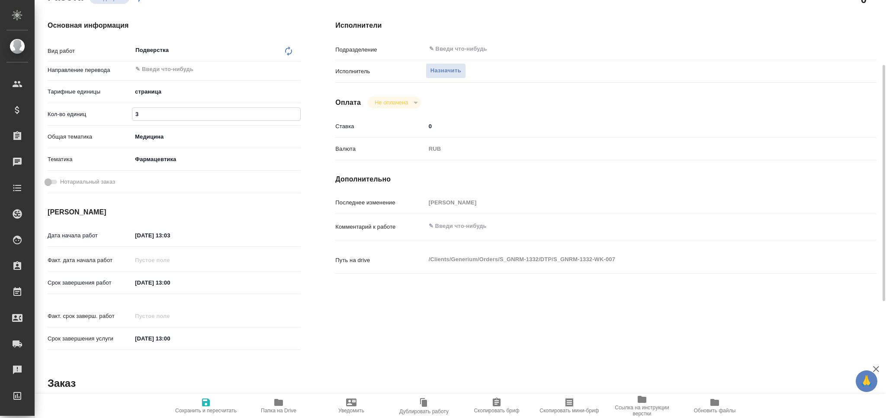
type input "3"
drag, startPoint x: 127, startPoint y: 289, endPoint x: 114, endPoint y: 289, distance: 13.4
click at [114, 289] on div "Срок завершения работ 14.08.2025 13:00" at bounding box center [174, 282] width 253 height 15
drag, startPoint x: 96, startPoint y: 230, endPoint x: 89, endPoint y: 233, distance: 7.0
click at [89, 233] on div "Дата начала работ 13.08.2025 13:03" at bounding box center [174, 235] width 253 height 15
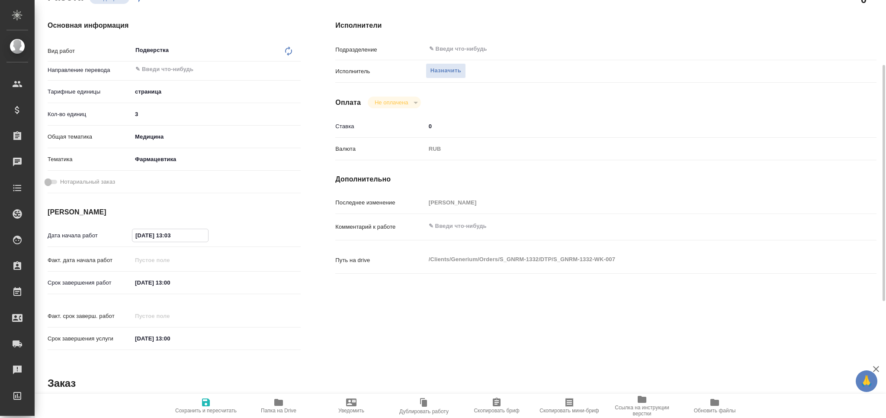
paste input "4.08.2025 13:00"
type textarea "x"
type input "14.08.2025 13:00"
type textarea "x"
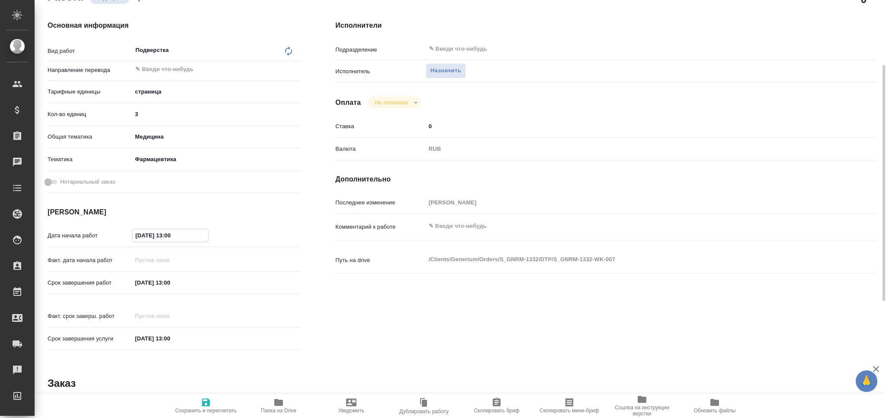
type textarea "x"
click at [170, 234] on input "14.08.2025 13:00" at bounding box center [170, 235] width 76 height 13
type textarea "x"
type input "14.08.2025 12:00"
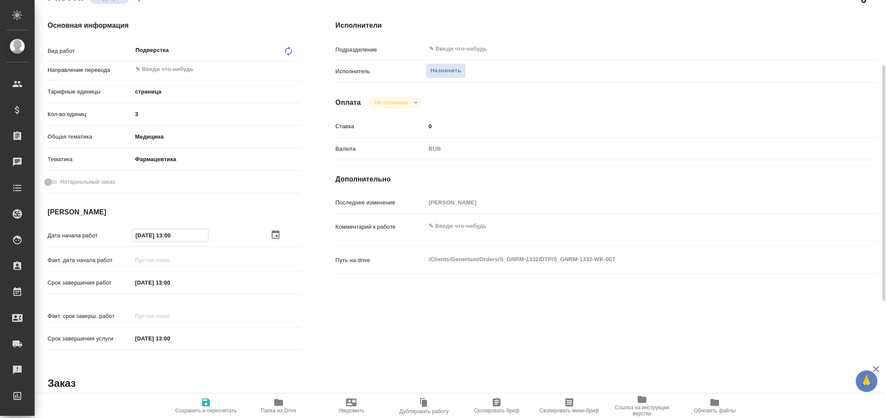
type textarea "x"
type input "14.08.2025 12:00"
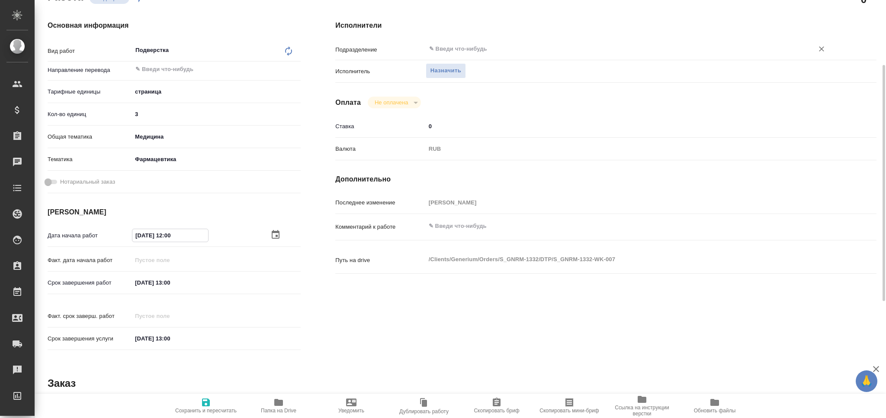
click at [454, 44] on input "text" at bounding box center [614, 49] width 372 height 10
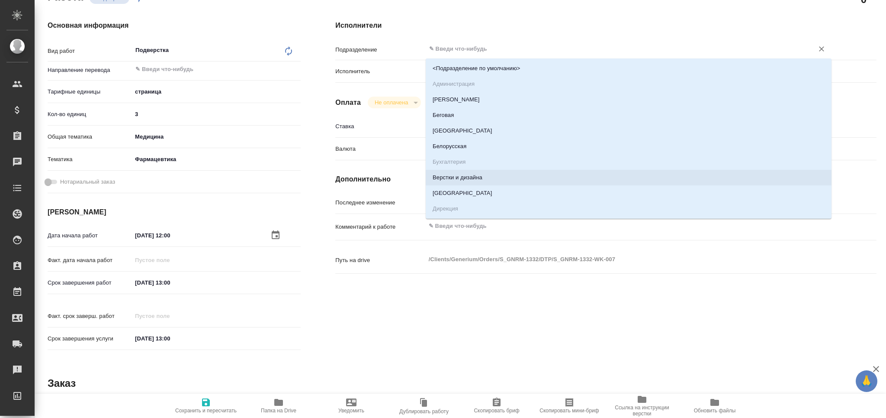
click at [457, 178] on li "Верстки и дизайна" at bounding box center [629, 178] width 406 height 16
type textarea "x"
type input "Верстки и дизайна"
type textarea "x"
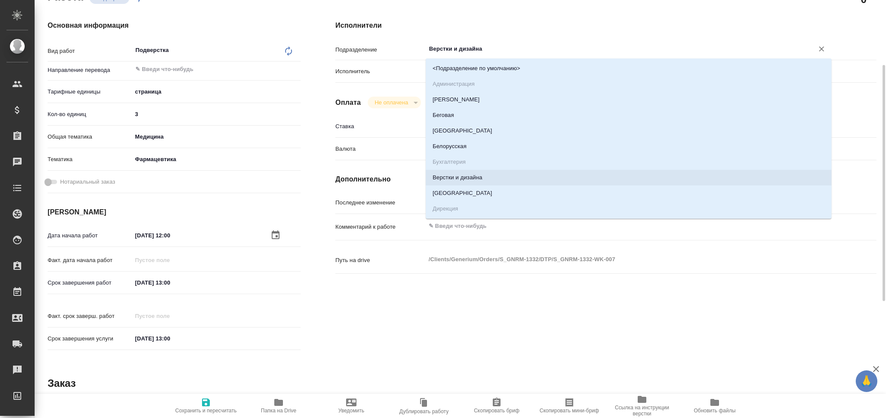
type textarea "x"
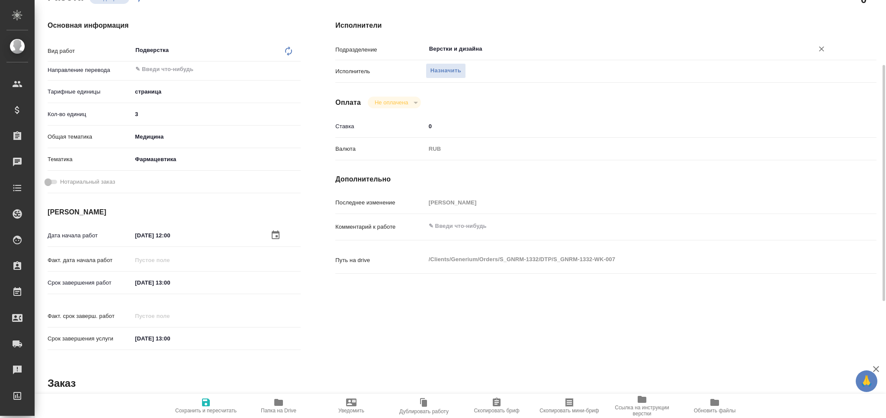
click at [215, 409] on span "Сохранить и пересчитать" at bounding box center [205, 410] width 61 height 6
type textarea "x"
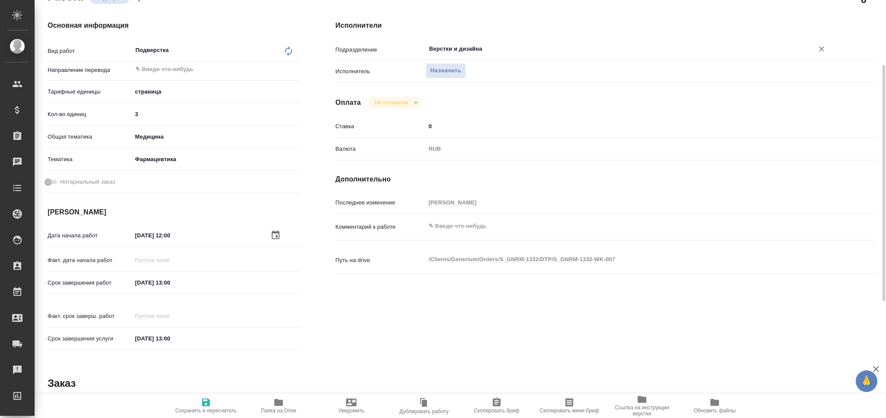
type textarea "x"
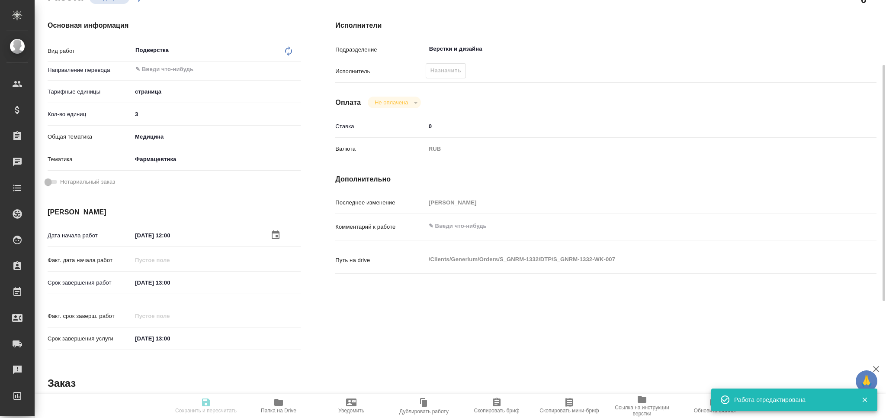
type textarea "x"
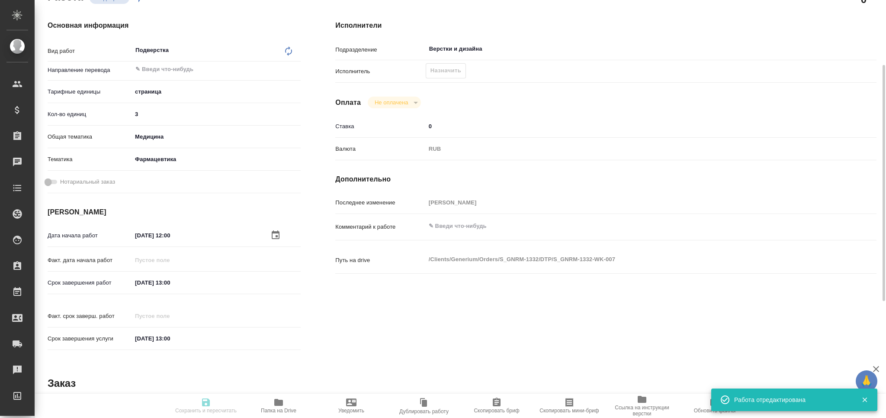
type textarea "x"
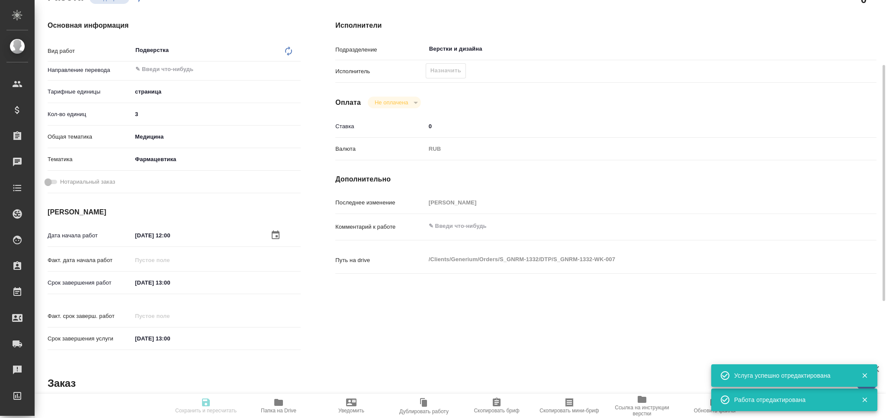
type input "recruiting"
type textarea "Подверстка"
type textarea "x"
type input "5a8b1489cc6b4906c91bfdb2"
type input "3"
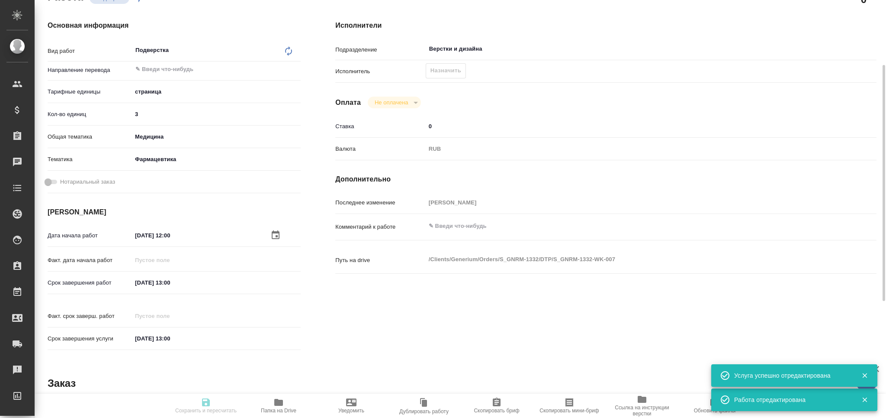
type input "med"
type input "6149832f2b7be24903fd7a82"
type input "14.08.2025 12:00"
type input "14.08.2025 13:00"
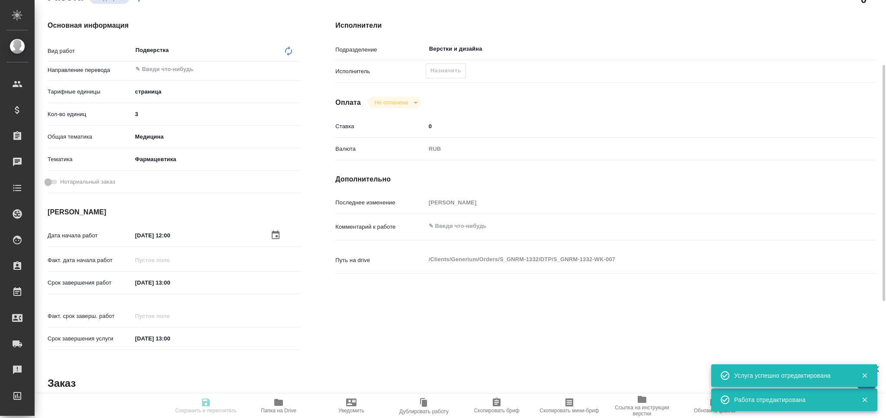
type input "Верстки и дизайна"
type input "notPayed"
type input "0"
type input "RUB"
type input "Грабко Мария"
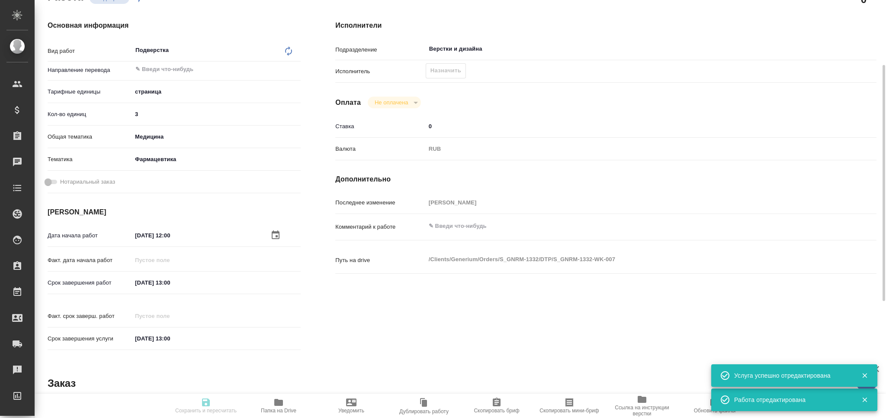
type textarea "x"
type textarea "/Clients/Generium/Orders/S_GNRM-1332/DTP/S_GNRM-1332-WK-007"
type textarea "x"
type input "S_GNRM-1332"
type input "Восстановление сложного макета с частичным соответствием оформлению оригинала"
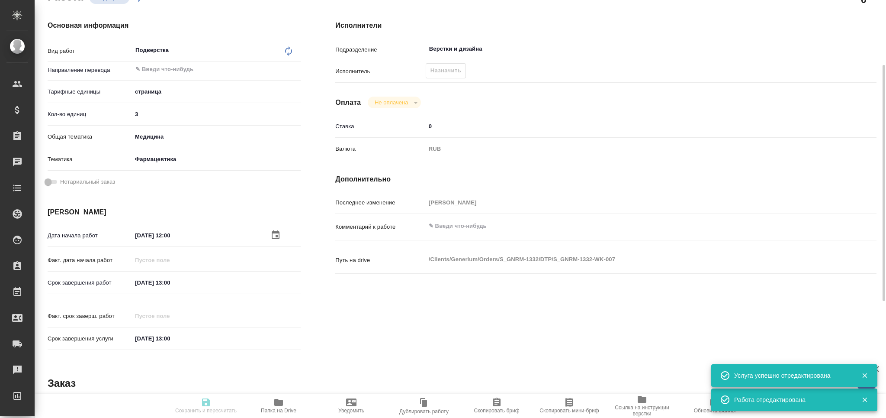
type input "Восстановление сложного макета с частичным соответствием оформлению оригинала, …"
type input "Кабаргина Анна"
type input "Отдел верстки и дизайна"
type input "/Clients/Generium/Orders/S_GNRM-1332"
type textarea "x"
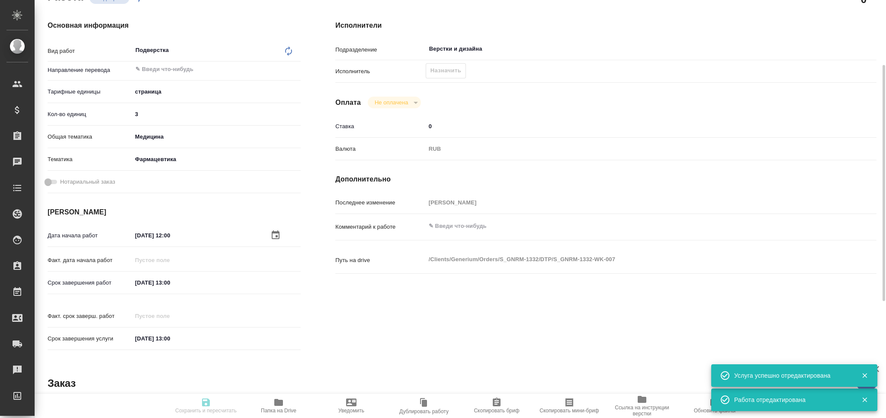
type textarea "документ для перевода на английский язык. Сроки стандартные."
type textarea "x"
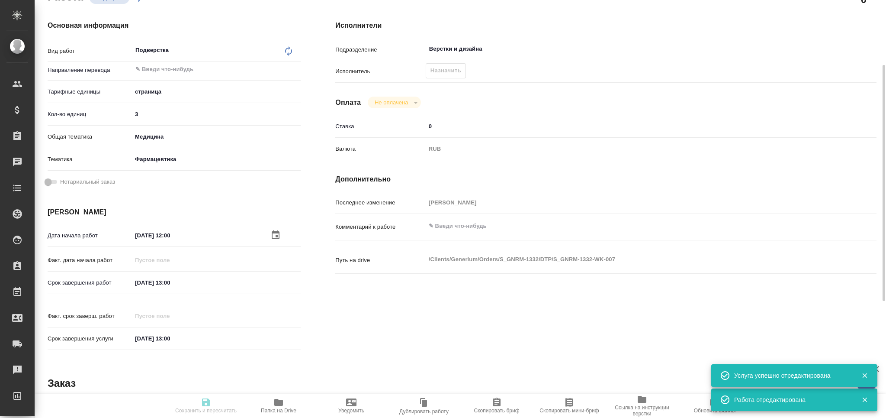
type textarea "x"
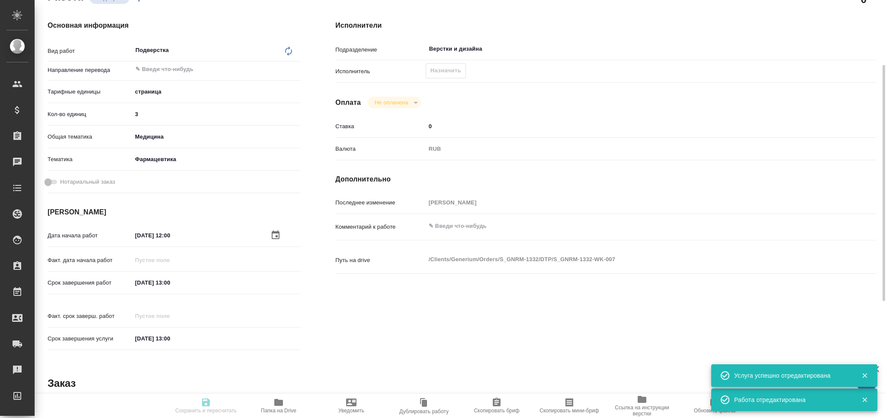
type textarea "x"
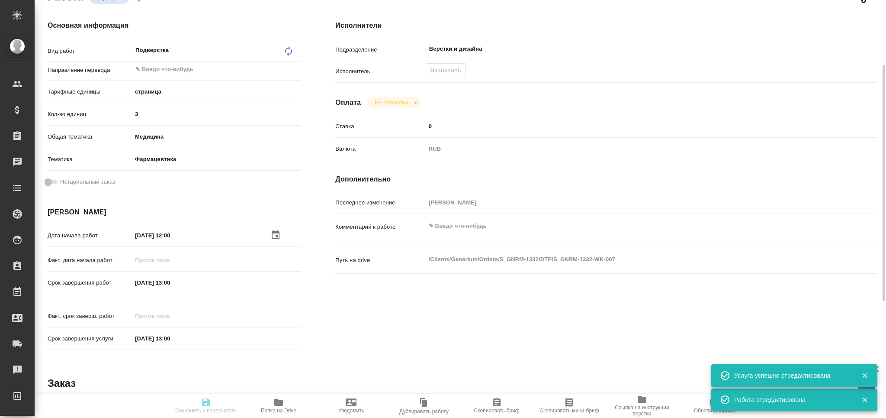
type textarea "x"
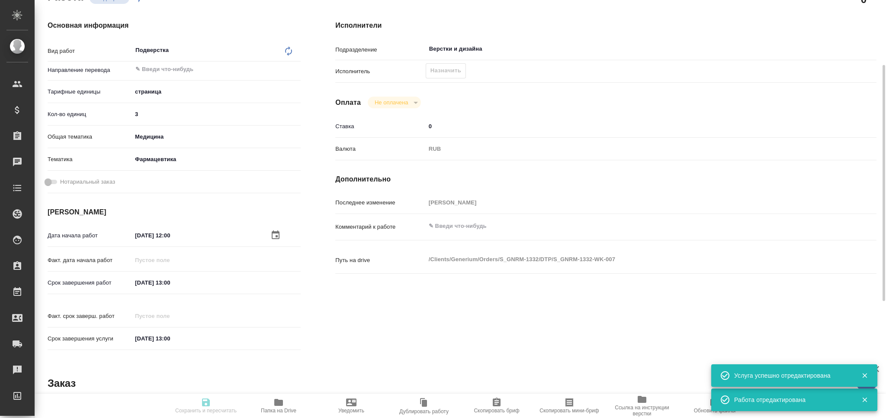
type textarea "x"
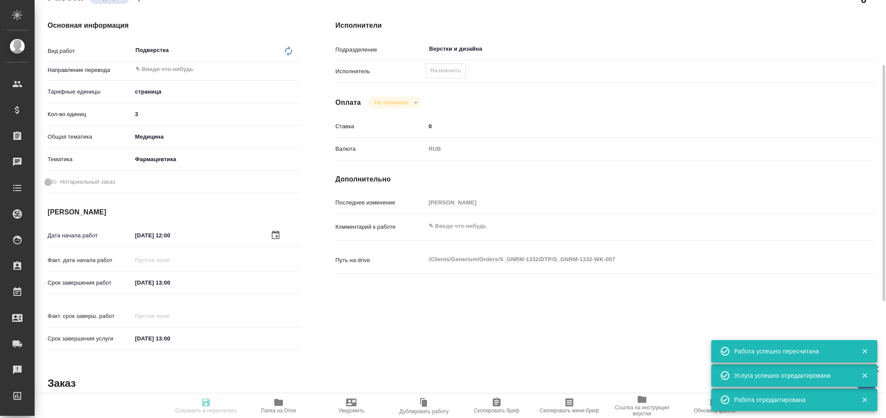
type input "recruiting"
type textarea "Подверстка"
type textarea "x"
type input "5a8b1489cc6b4906c91bfdb2"
type input "3"
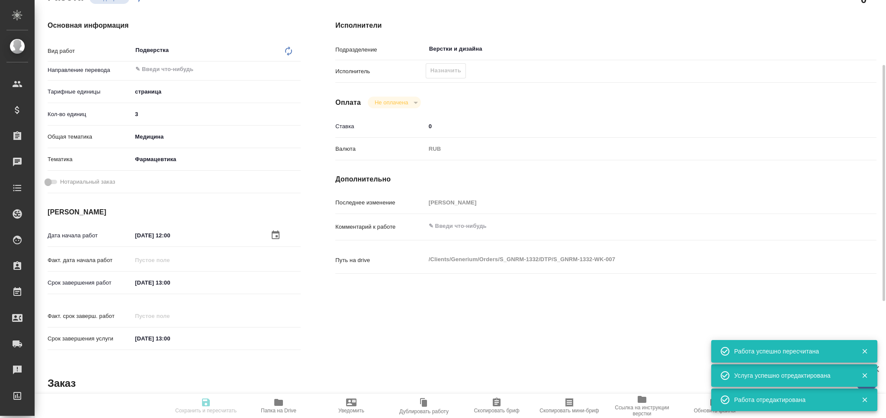
type input "med"
type input "6149832f2b7be24903fd7a82"
type input "14.08.2025 12:00"
type input "14.08.2025 13:00"
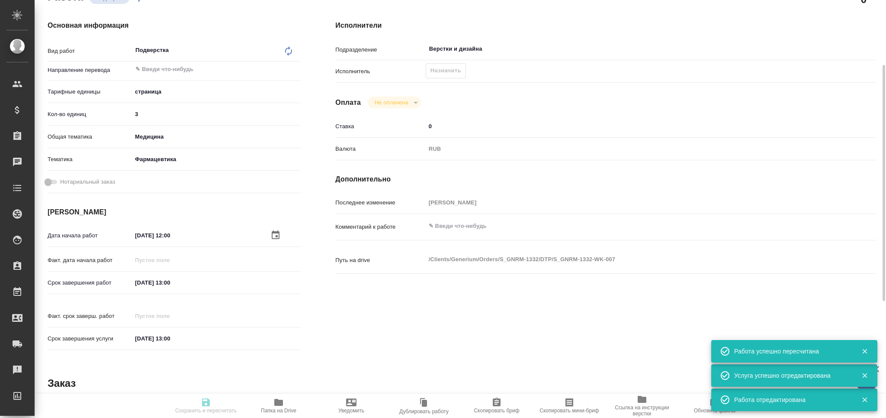
type input "Верстки и дизайна"
type input "notPayed"
type input "0"
type input "RUB"
type input "Грабко Мария"
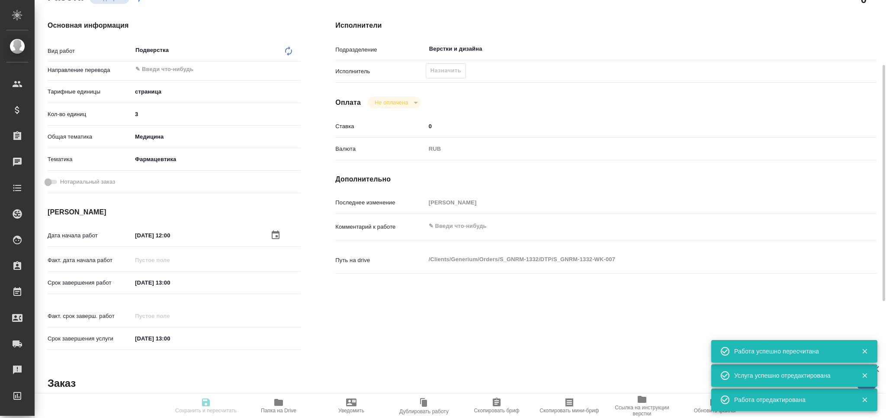
type textarea "x"
type textarea "/Clients/Generium/Orders/S_GNRM-1332/DTP/S_GNRM-1332-WK-007"
type textarea "x"
type input "S_GNRM-1332"
type input "Восстановление сложного макета с частичным соответствием оформлению оригинала"
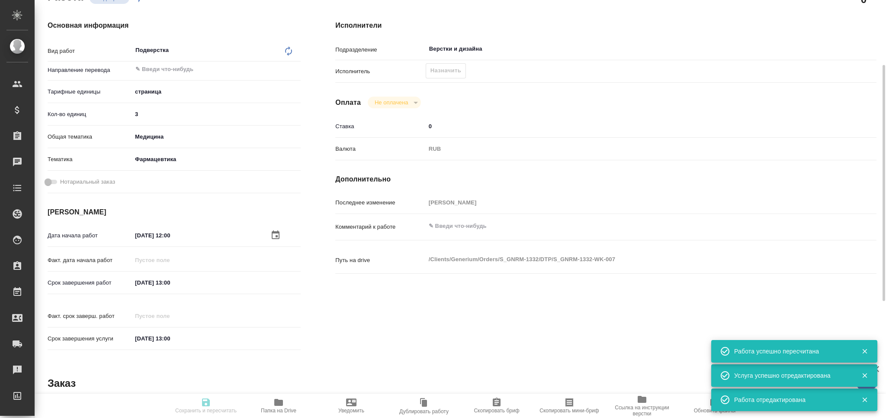
type input "Восстановление сложного макета с частичным соответствием оформлению оригинала, …"
type input "Кабаргина Анна"
type input "Отдел верстки и дизайна"
type input "/Clients/Generium/Orders/S_GNRM-1332"
type textarea "x"
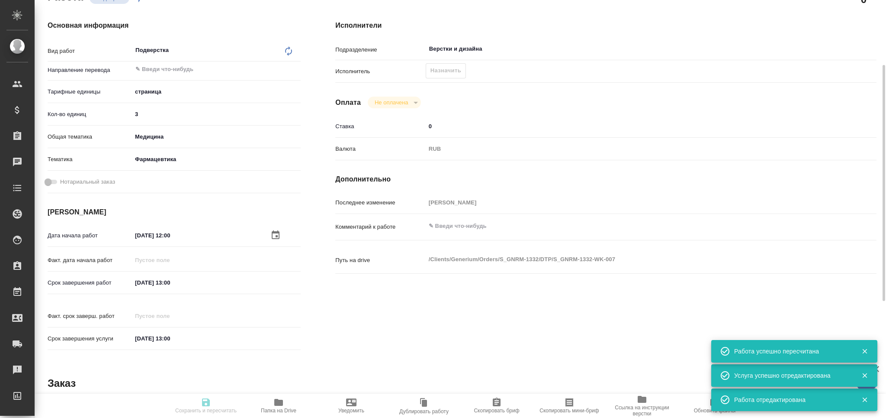
type textarea "документ для перевода на английский язык. Сроки стандартные."
type textarea "x"
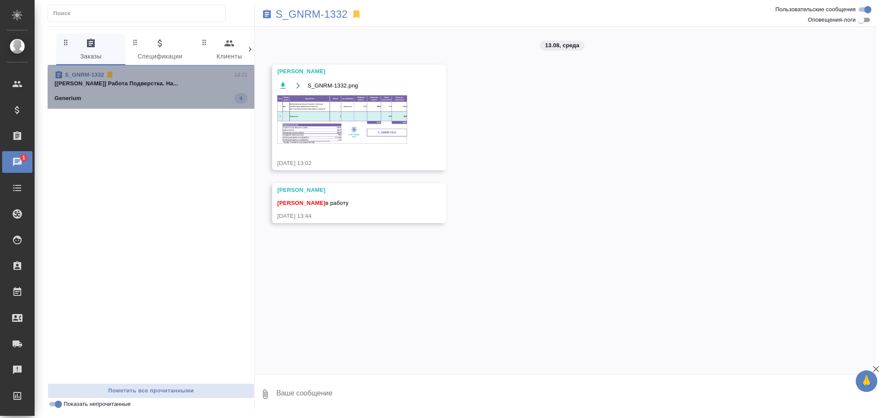
click at [184, 84] on p "[[PERSON_NAME]] Работа Подверстка. На..." at bounding box center [151, 83] width 193 height 9
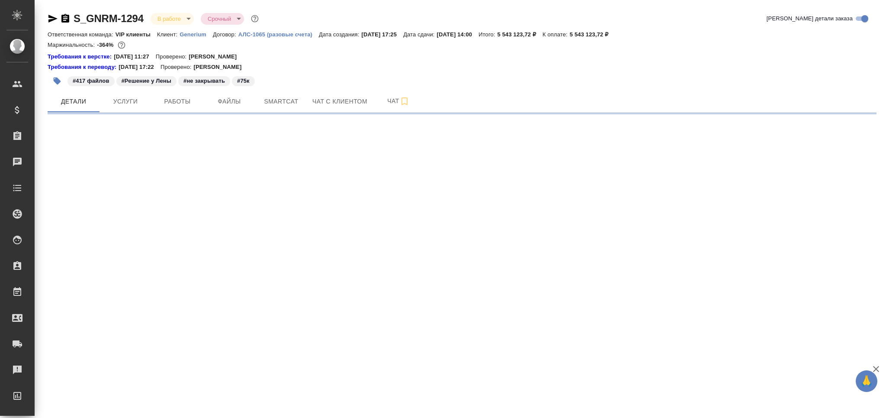
select select "RU"
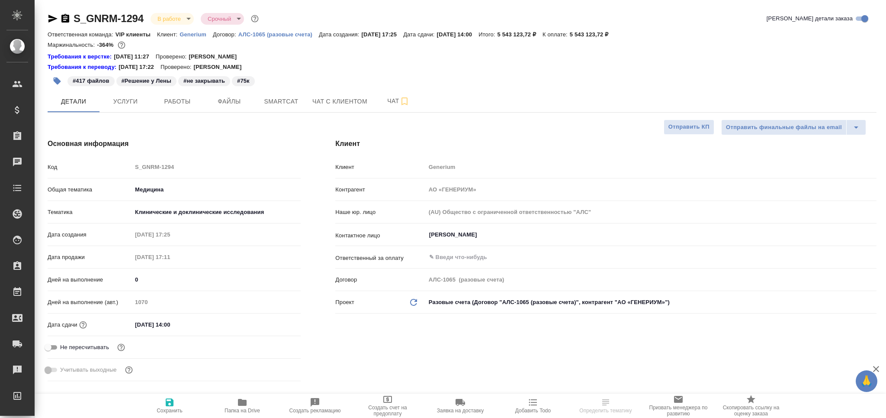
type textarea "x"
type input "[PERSON_NAME]"
type textarea "x"
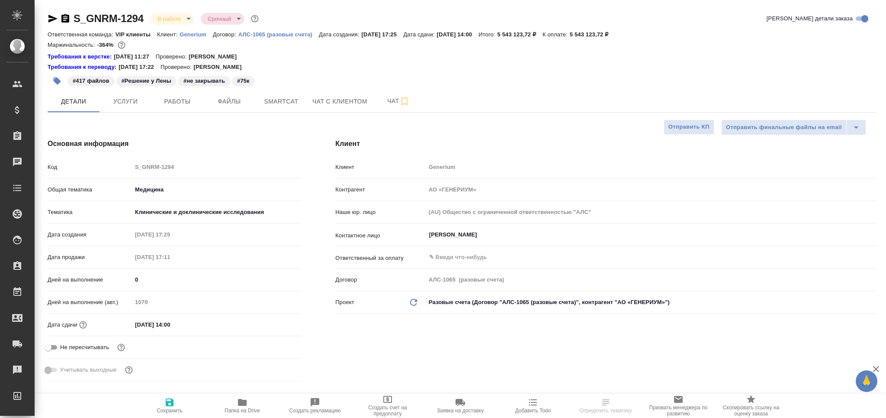
type textarea "x"
type input "[PERSON_NAME]"
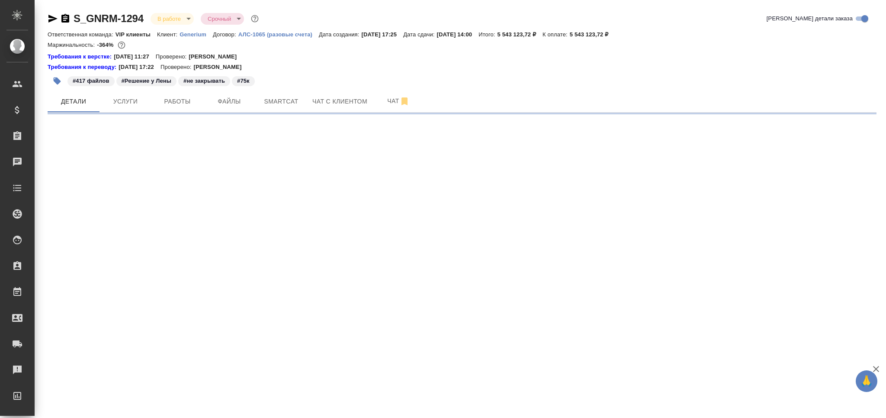
select select "RU"
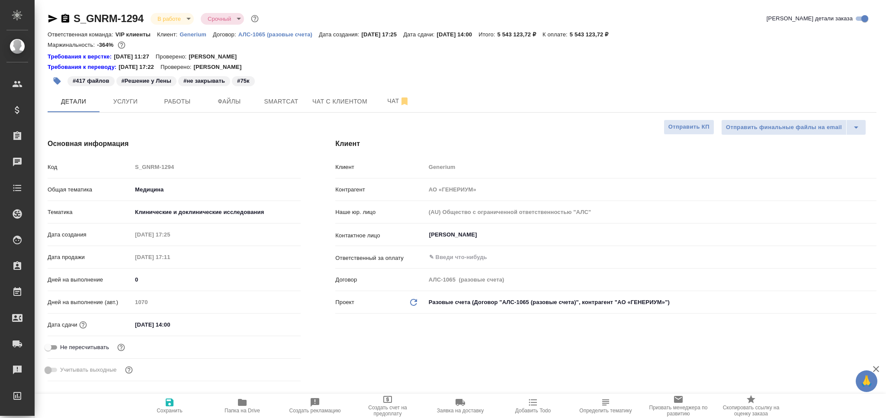
type textarea "x"
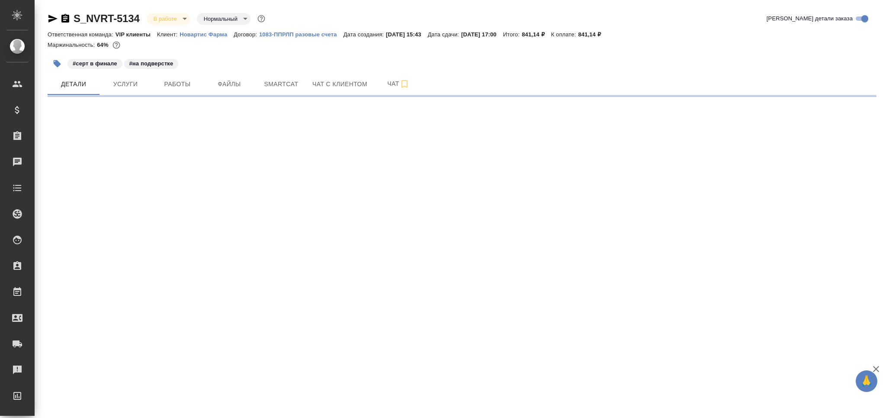
select select "RU"
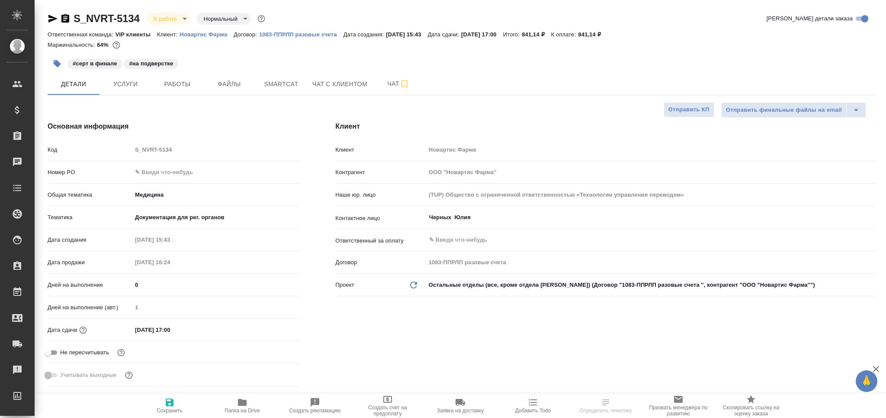
type textarea "x"
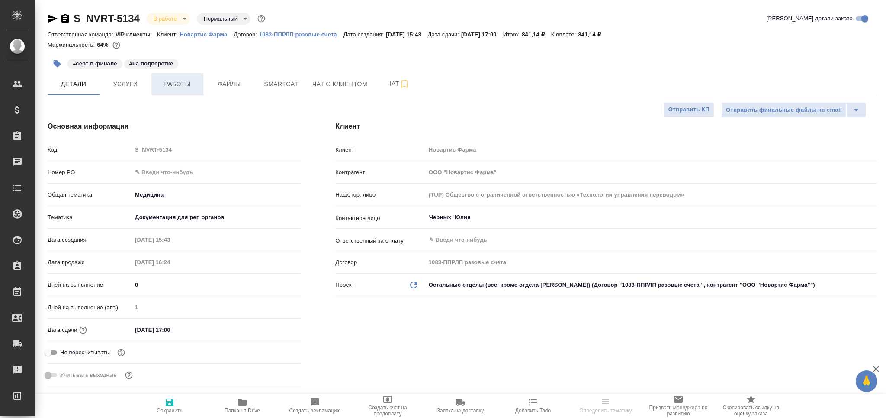
type textarea "x"
click at [174, 82] on span "Работы" at bounding box center [178, 84] width 42 height 11
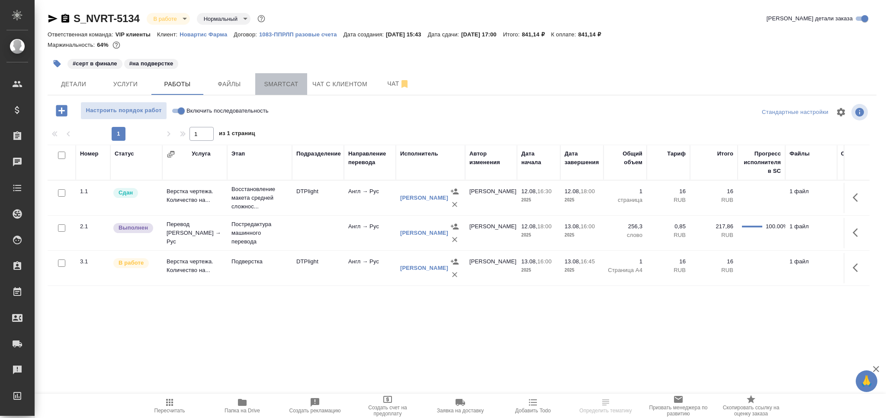
click at [260, 84] on button "Smartcat" at bounding box center [281, 84] width 52 height 22
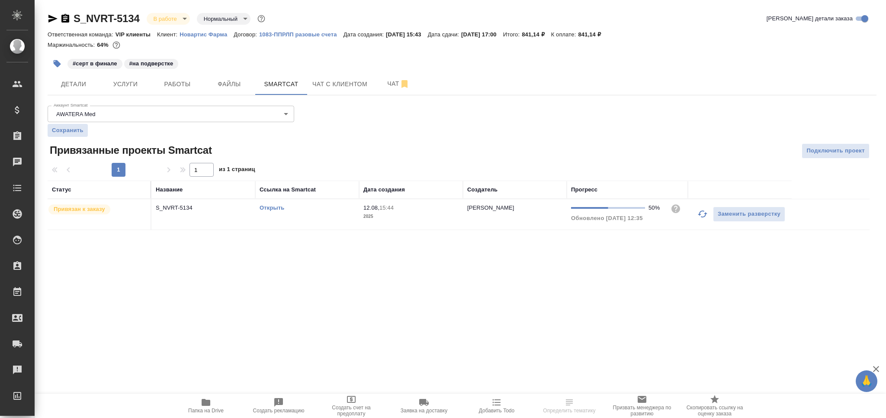
click at [329, 214] on td "Открыть" at bounding box center [307, 214] width 104 height 30
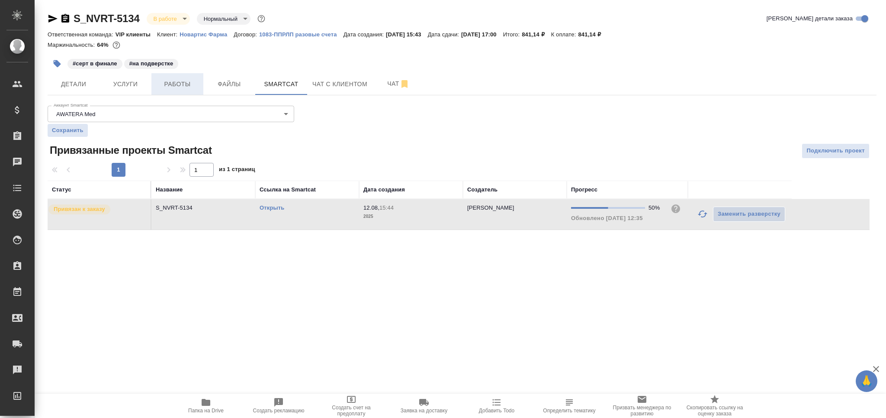
click at [194, 85] on span "Работы" at bounding box center [178, 84] width 42 height 11
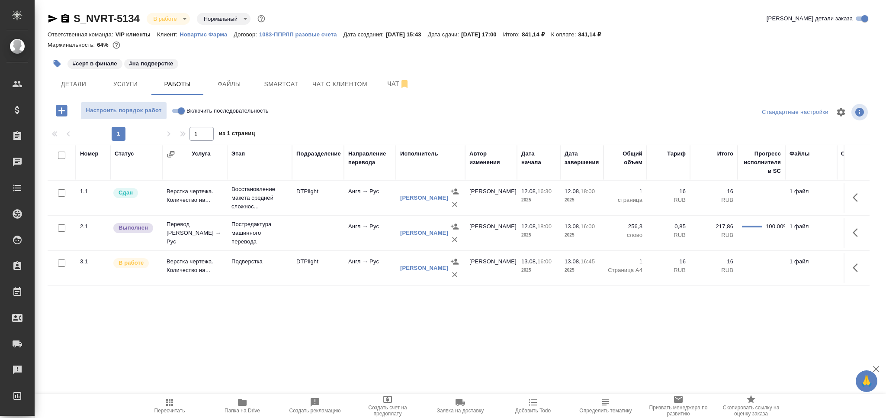
click at [180, 406] on span "Пересчитать" at bounding box center [169, 405] width 62 height 16
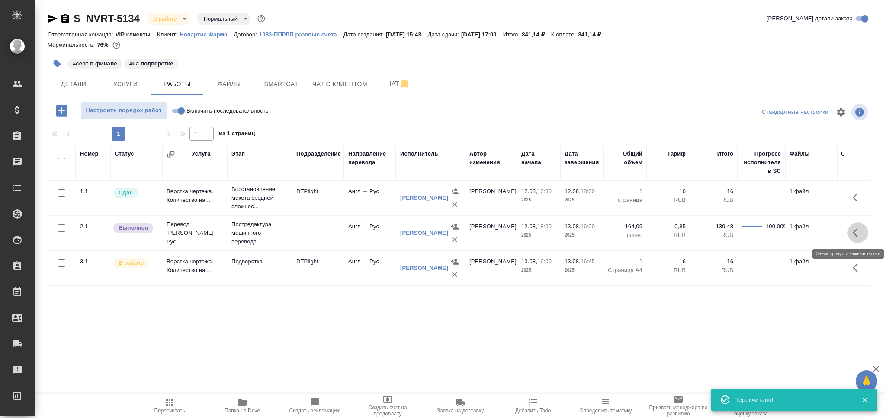
click at [853, 238] on button "button" at bounding box center [858, 232] width 21 height 21
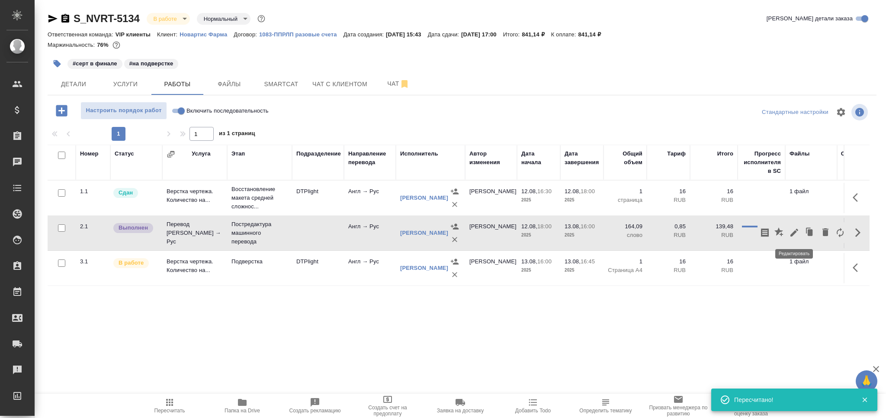
click at [791, 235] on icon "button" at bounding box center [795, 232] width 8 height 8
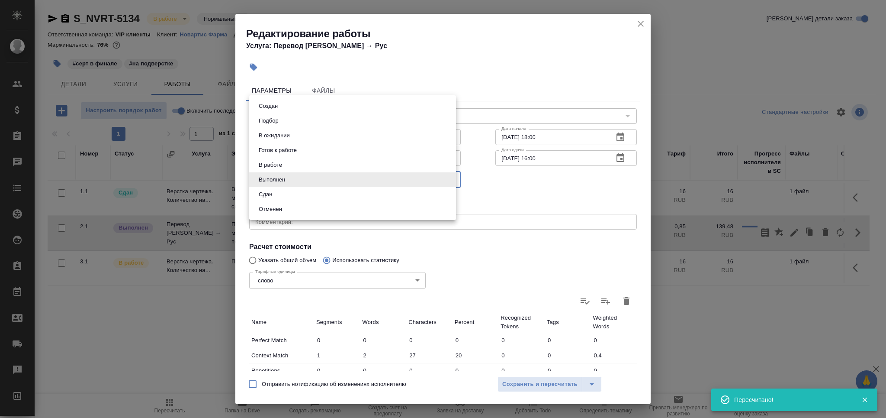
click at [288, 181] on body "🙏 .cls-1 fill:#fff; AWATERA Grabko [PERSON_NAME] Спецификации Заказы 0 Чаты Tod…" at bounding box center [443, 209] width 886 height 418
click at [277, 190] on li "Сдан" at bounding box center [352, 194] width 207 height 15
type input "closed"
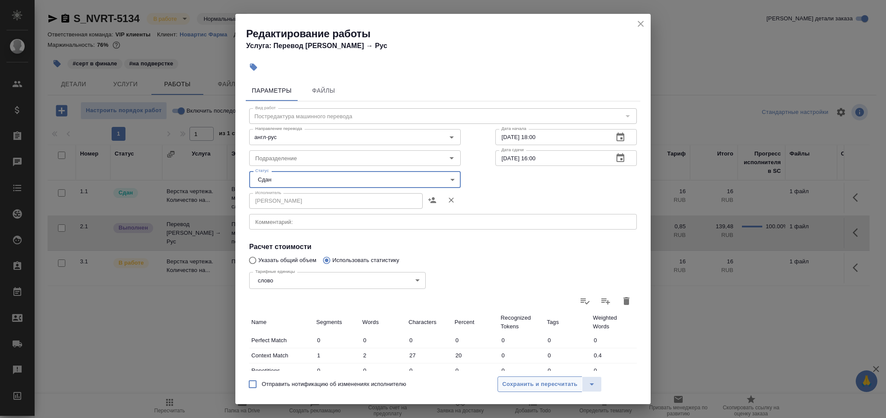
click at [518, 386] on span "Сохранить и пересчитать" at bounding box center [539, 384] width 75 height 10
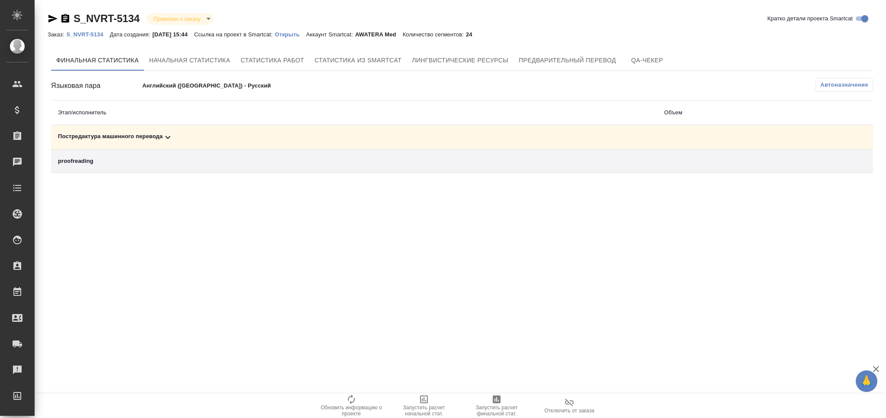
click at [161, 138] on div "Постредактура машинного перевода" at bounding box center [354, 137] width 592 height 10
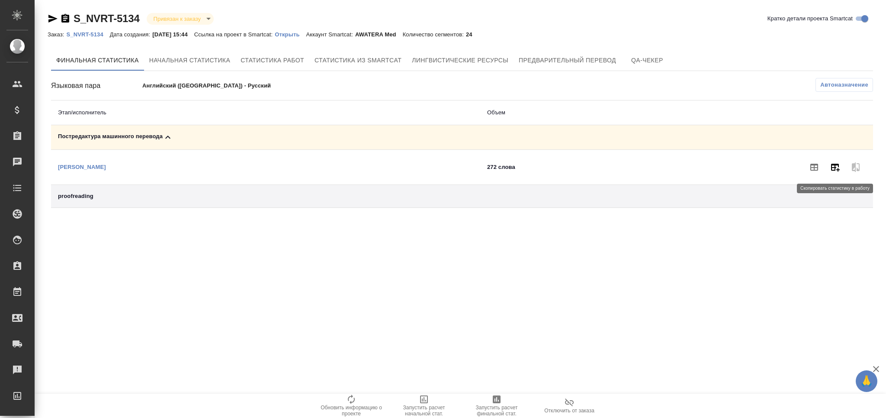
click at [834, 172] on icon "button" at bounding box center [835, 167] width 10 height 10
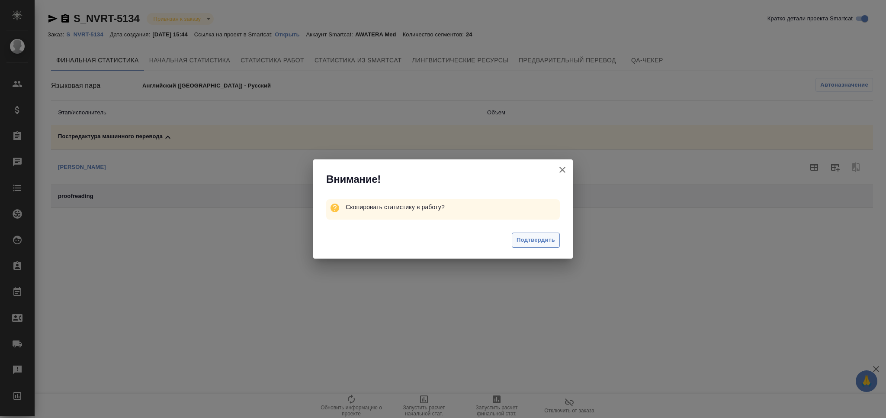
click at [558, 242] on button "Подтвердить" at bounding box center [536, 239] width 48 height 15
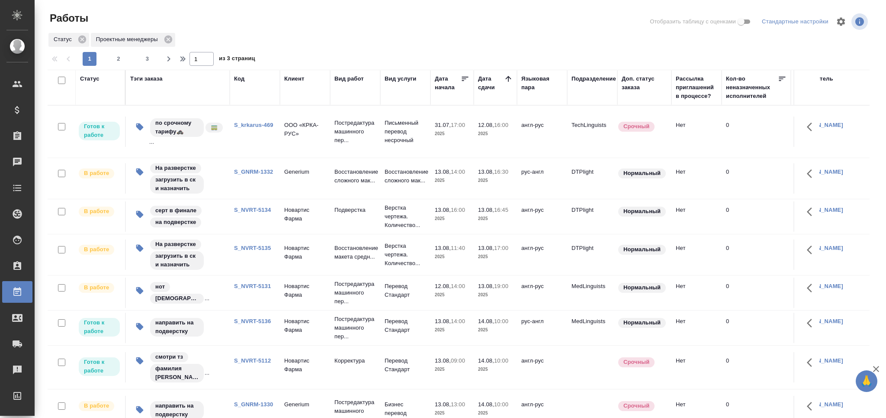
click at [258, 122] on link "S_krkarus-469" at bounding box center [253, 125] width 39 height 6
click at [267, 147] on td "S_NVRT-5135" at bounding box center [255, 131] width 50 height 30
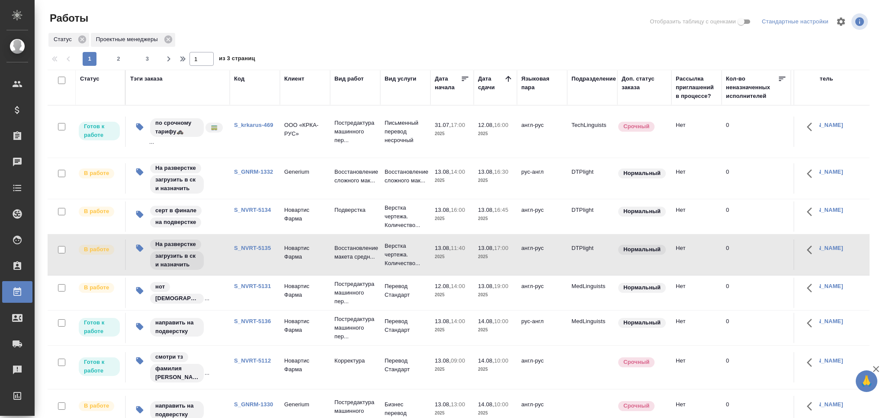
click at [262, 147] on td "S_NVRT-5131" at bounding box center [255, 131] width 50 height 30
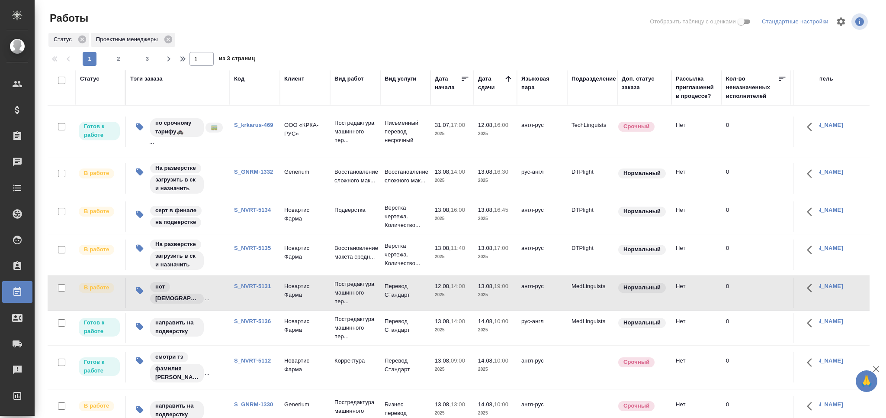
click at [261, 147] on td "S_NVRT-5136" at bounding box center [255, 131] width 50 height 30
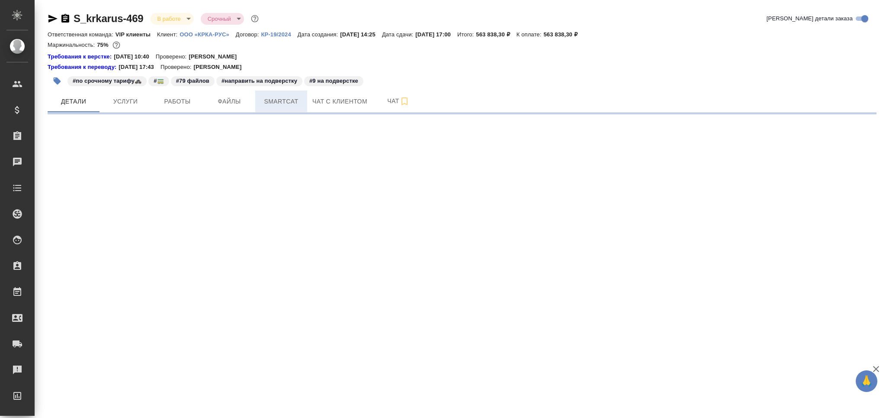
select select "RU"
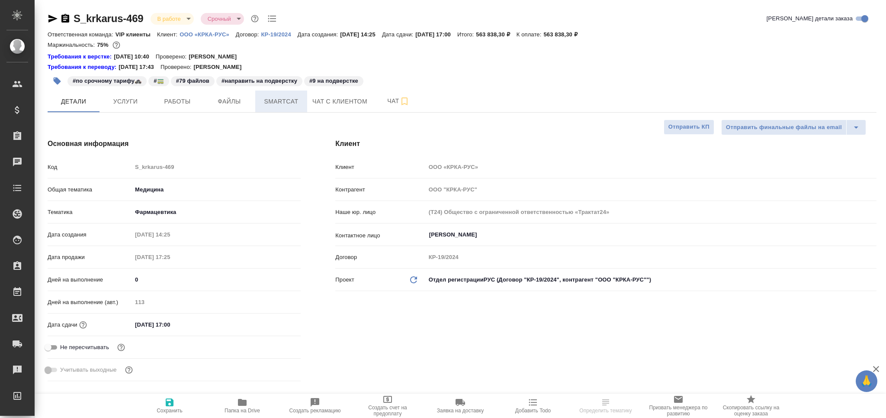
click at [272, 96] on span "Smartcat" at bounding box center [281, 101] width 42 height 11
type textarea "x"
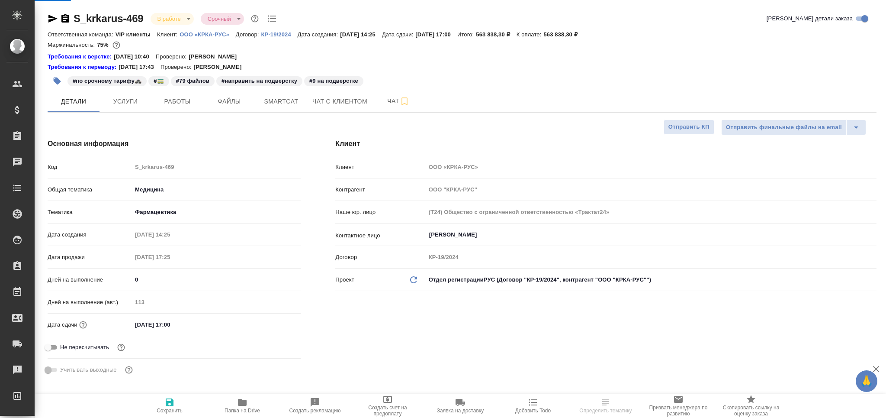
type textarea "x"
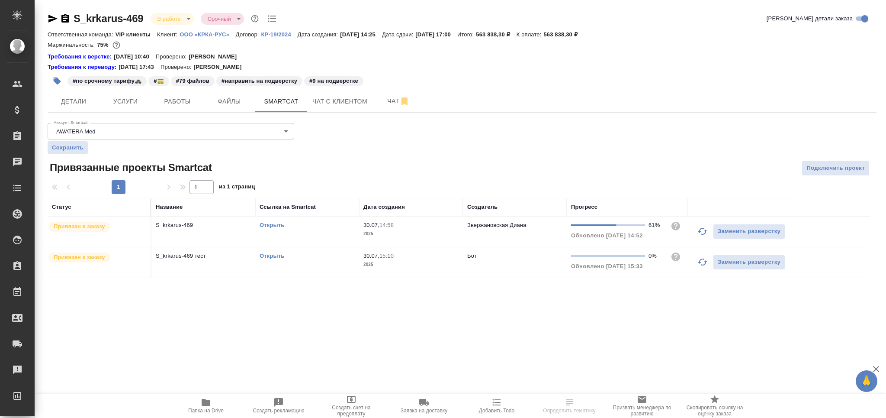
click at [276, 228] on div "Открыть" at bounding box center [307, 225] width 95 height 9
click at [279, 226] on link "Открыть" at bounding box center [272, 225] width 25 height 6
click at [699, 234] on icon "button" at bounding box center [702, 231] width 10 height 10
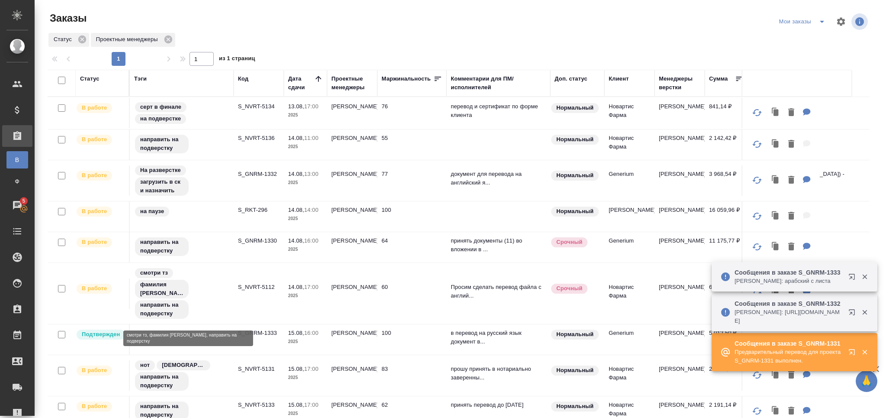
click at [195, 290] on div "смотри тз фамилия [PERSON_NAME] направить на подверстку" at bounding box center [181, 293] width 95 height 52
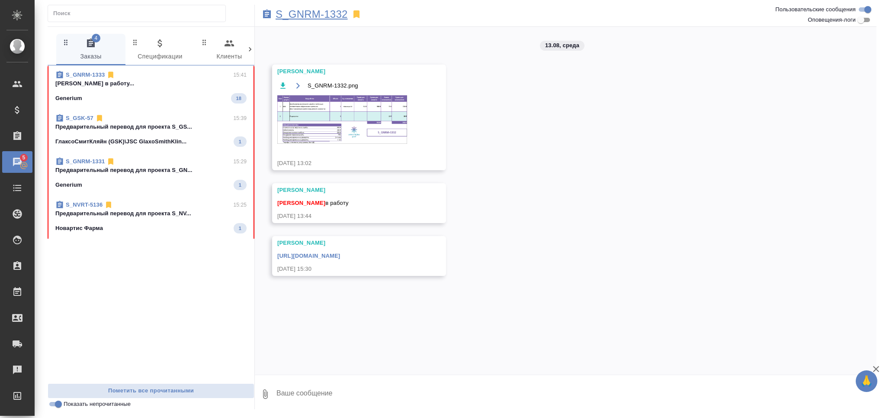
click at [290, 13] on p "S_GNRM-1332" at bounding box center [312, 14] width 72 height 9
click at [155, 230] on div "Новартис Фарма 1" at bounding box center [150, 228] width 191 height 10
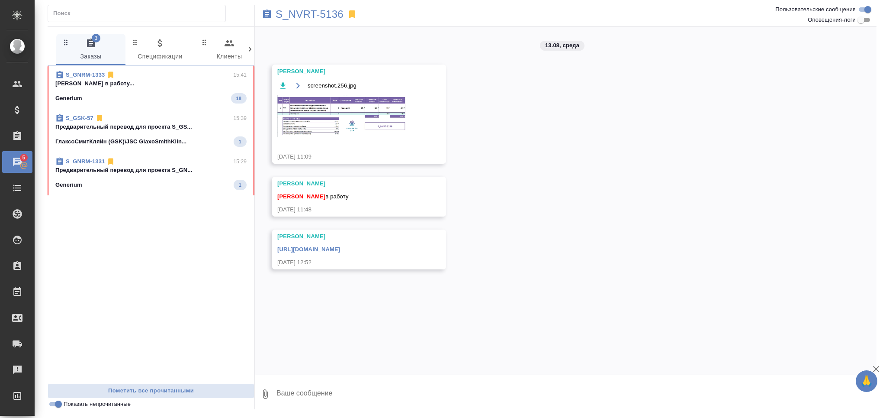
click at [170, 190] on div "S_GNRM-1331 15:29 Предварительный перевод для проекта S_GN... Generium 1" at bounding box center [151, 173] width 207 height 43
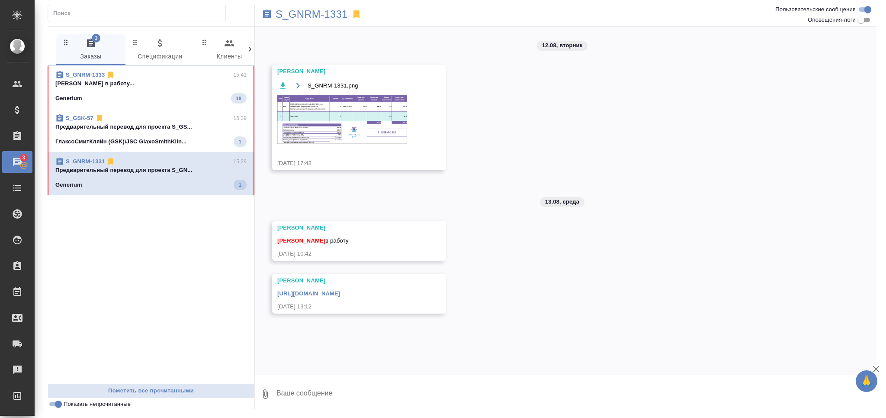
click at [181, 147] on div "S_GSK-57 15:39 Предварительный перевод для проекта S_GS... ГлаксоСмитКляйн (GSK…" at bounding box center [151, 130] width 207 height 43
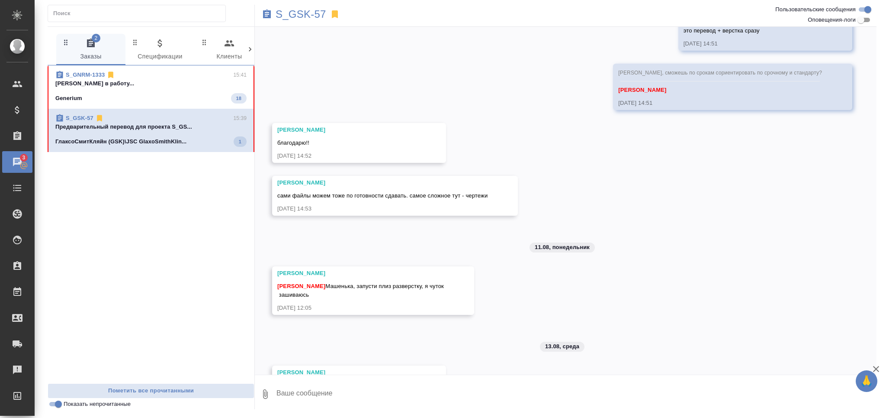
scroll to position [964, 0]
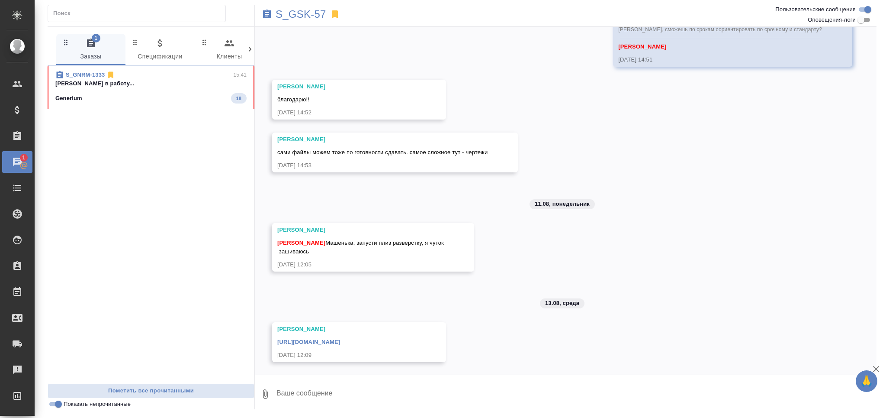
click at [144, 92] on span "S_GNRM-1333 15:41 Грабко Мария в работу... Generium 18" at bounding box center [150, 87] width 191 height 33
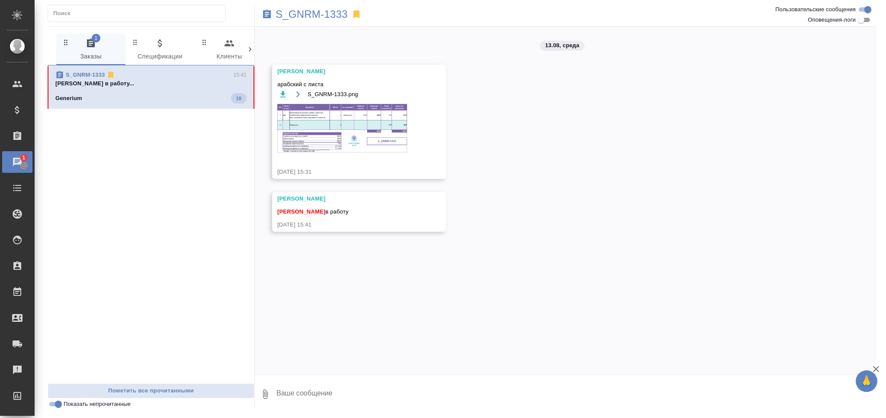
scroll to position [0, 0]
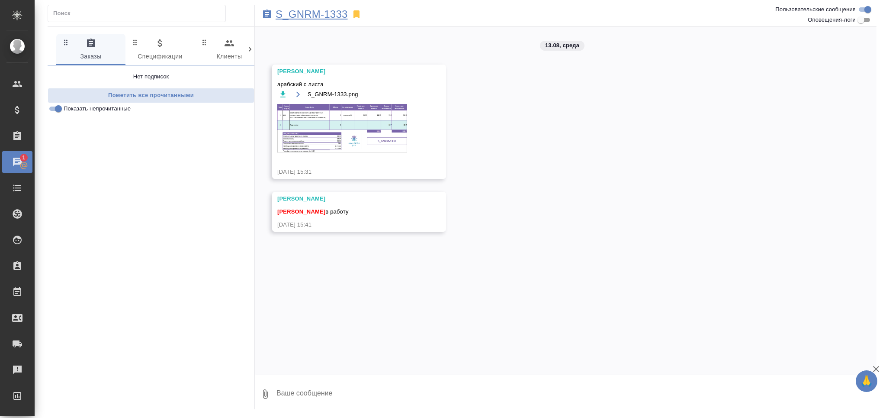
click at [306, 12] on p "S_GNRM-1333" at bounding box center [312, 14] width 72 height 9
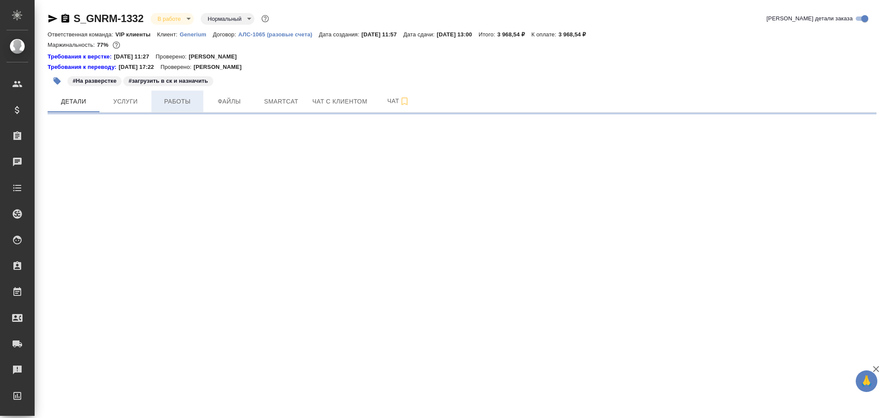
select select "RU"
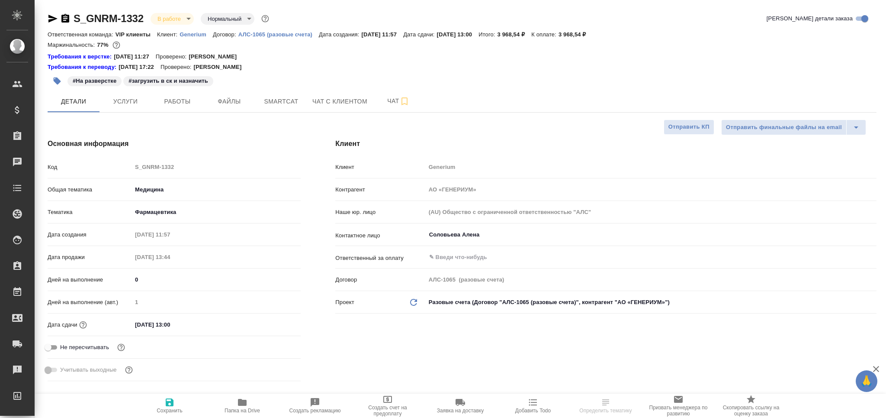
type textarea "x"
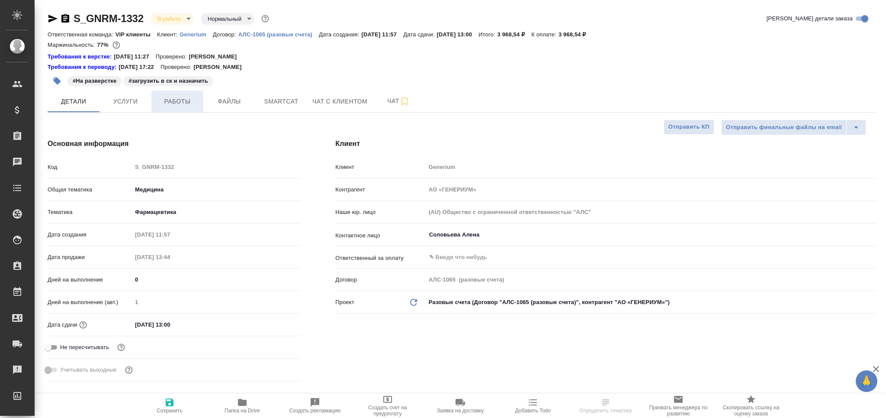
type textarea "x"
click at [177, 102] on span "Работы" at bounding box center [178, 101] width 42 height 11
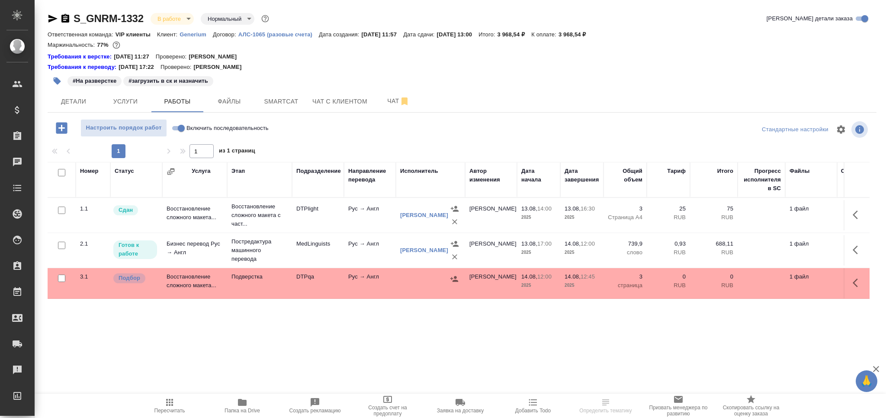
click at [385, 100] on span "Чат" at bounding box center [399, 101] width 42 height 11
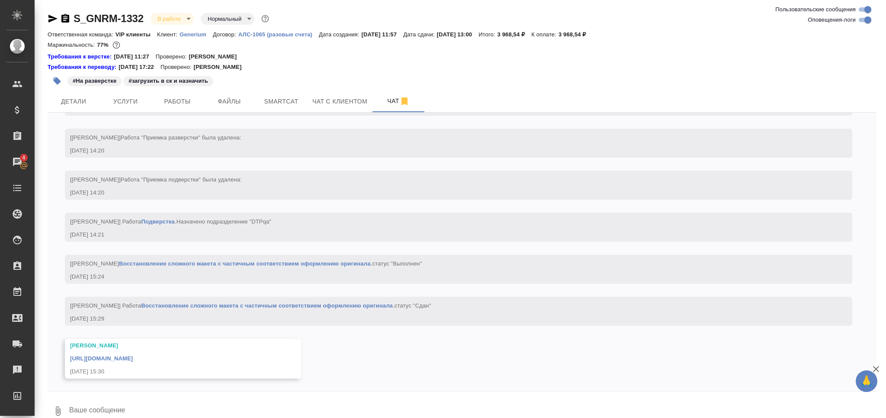
scroll to position [2477, 0]
click at [133, 357] on link "[URL][DOMAIN_NAME]" at bounding box center [101, 358] width 63 height 6
click at [273, 105] on span "Smartcat" at bounding box center [281, 101] width 42 height 11
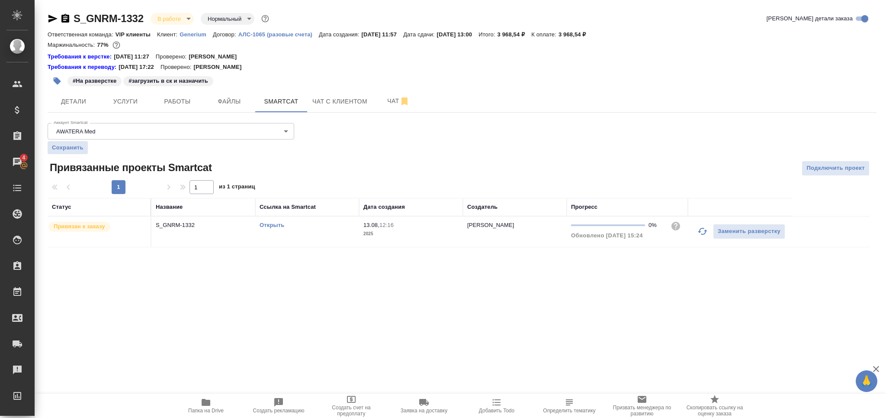
click at [271, 227] on link "Открыть" at bounding box center [272, 225] width 25 height 6
click at [327, 234] on td "Открыть" at bounding box center [307, 231] width 104 height 30
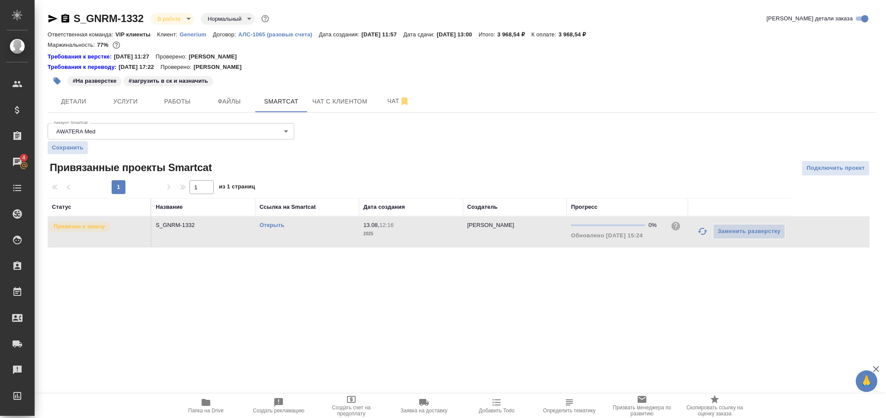
click at [327, 234] on td "Открыть" at bounding box center [307, 231] width 104 height 30
click at [60, 84] on icon "button" at bounding box center [57, 81] width 9 height 9
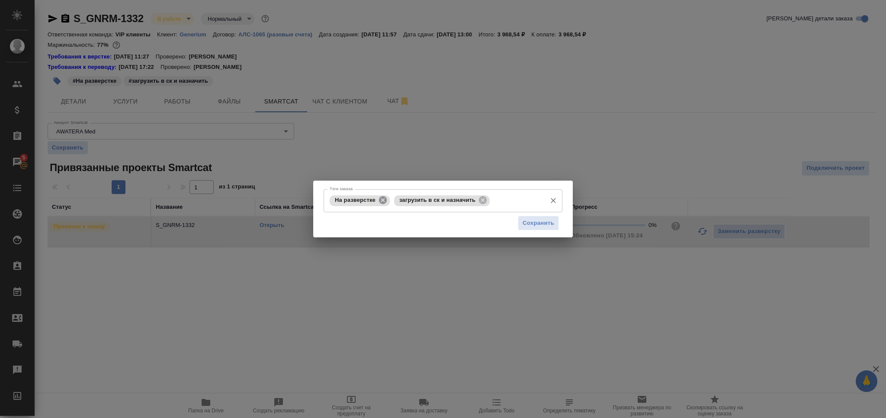
click at [385, 203] on icon at bounding box center [383, 200] width 8 height 8
click at [423, 204] on icon at bounding box center [419, 200] width 10 height 10
click at [423, 204] on input "Тэги заказа" at bounding box center [435, 200] width 215 height 15
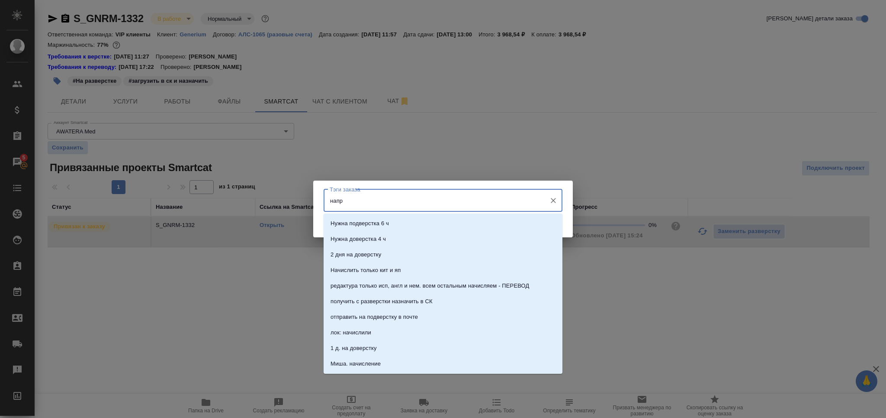
type input "напра"
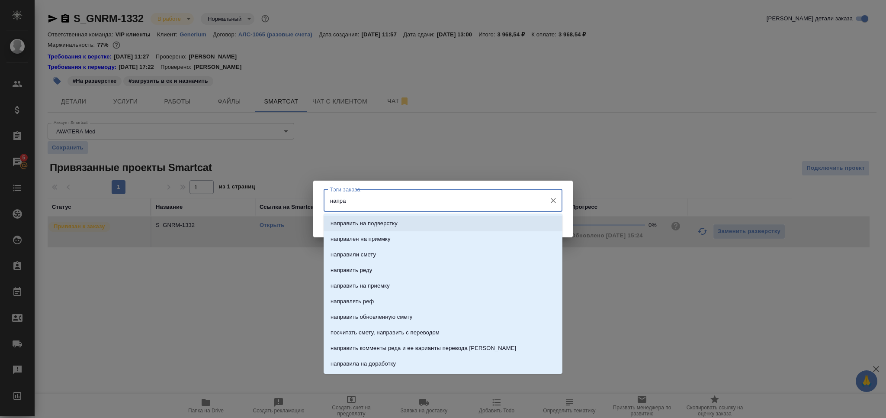
click at [414, 222] on li "направить на подверстку" at bounding box center [443, 223] width 239 height 16
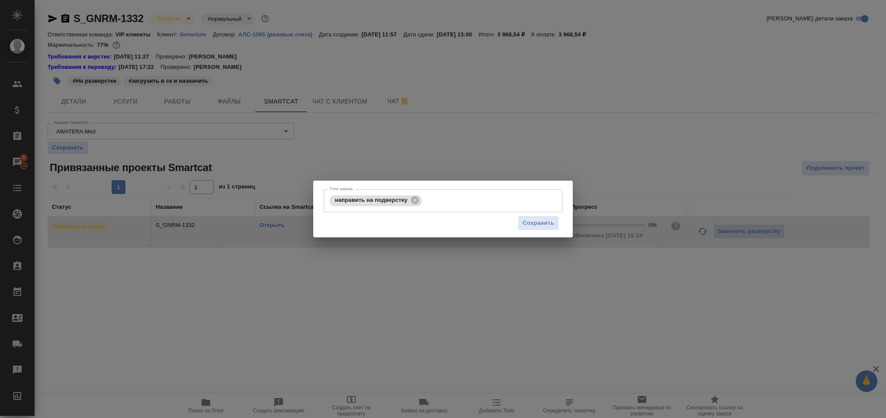
drag, startPoint x: 511, startPoint y: 222, endPoint x: 520, endPoint y: 222, distance: 9.5
click at [511, 222] on div "Сохранить" at bounding box center [443, 223] width 239 height 22
click at [527, 223] on span "Сохранить" at bounding box center [539, 223] width 32 height 10
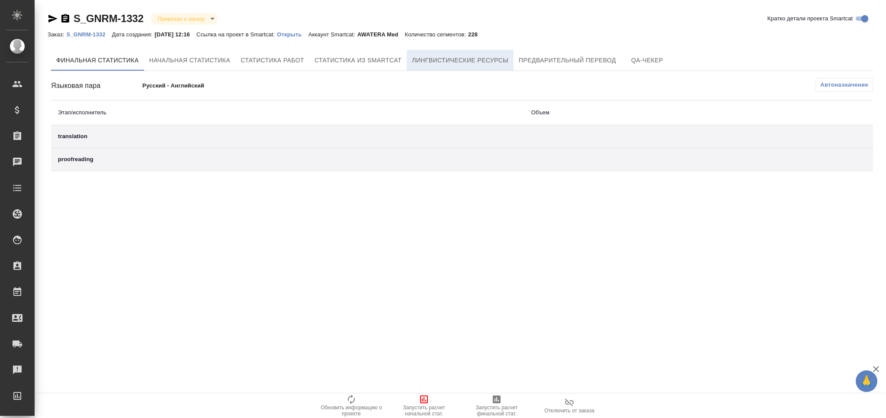
click at [474, 52] on button "Лингвистические ресурсы" at bounding box center [460, 60] width 107 height 21
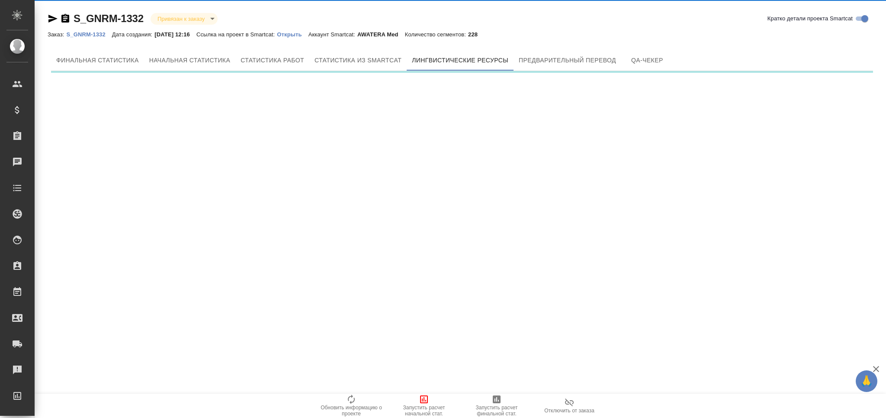
click at [416, 411] on span "Запустить расчет начальной стат." at bounding box center [424, 410] width 62 height 12
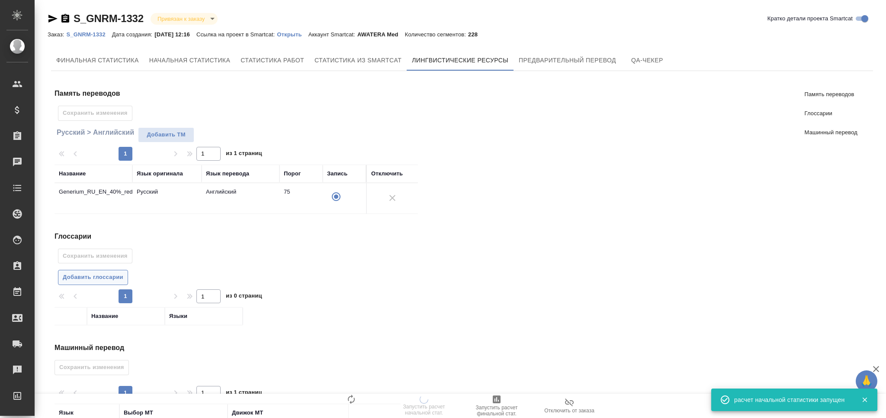
click at [109, 279] on span "Добавить глоссарии" at bounding box center [93, 277] width 61 height 10
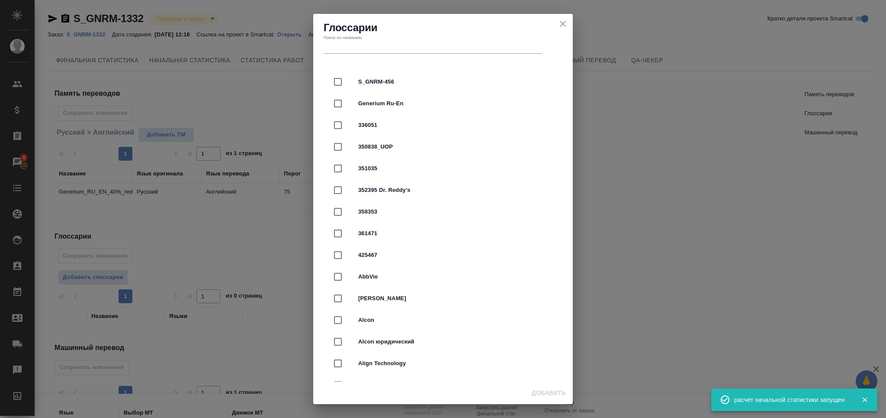
click at [357, 82] on div at bounding box center [346, 82] width 24 height 18
checkbox input "true"
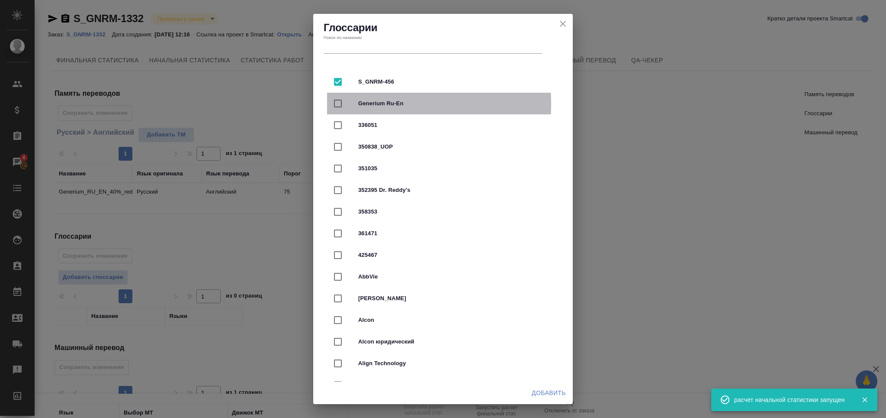
click at [360, 104] on span "Generium Ru-En" at bounding box center [455, 103] width 194 height 9
checkbox input "true"
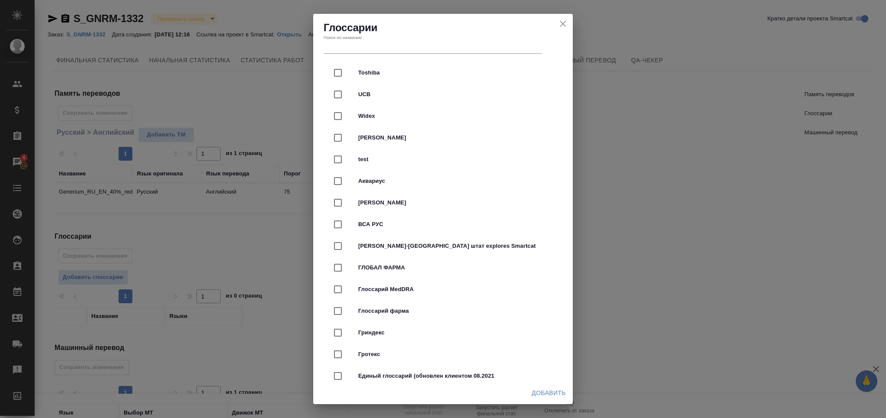
scroll to position [2077, 0]
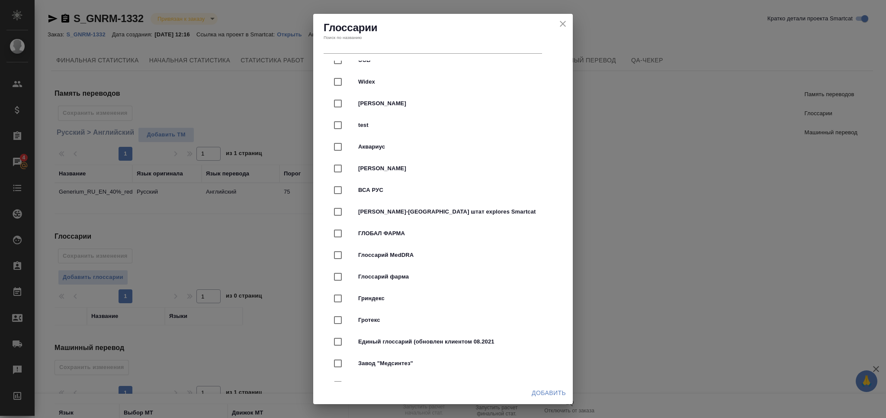
click at [441, 279] on span "Глоссарий фарма" at bounding box center [455, 276] width 194 height 9
checkbox input "true"
click at [545, 396] on span "Добавить" at bounding box center [549, 392] width 34 height 11
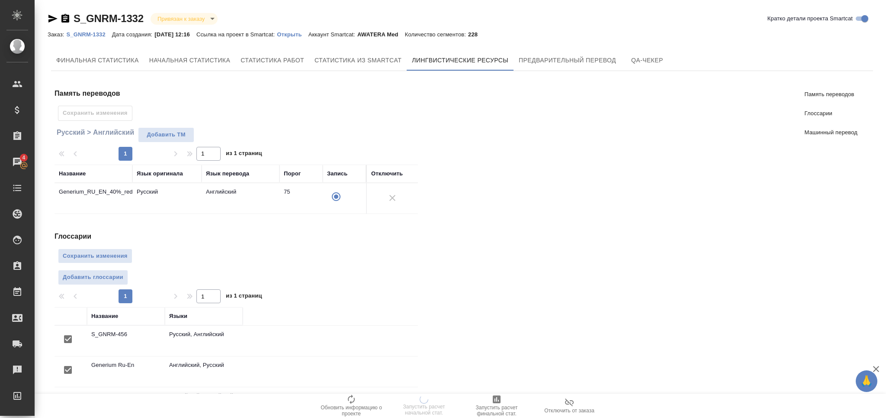
scroll to position [0, 0]
click at [106, 261] on button "Сохранить изменения" at bounding box center [95, 255] width 74 height 15
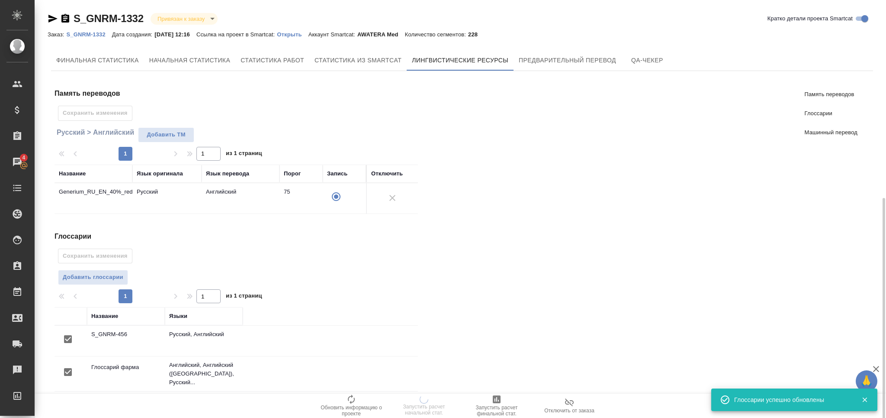
scroll to position [164, 0]
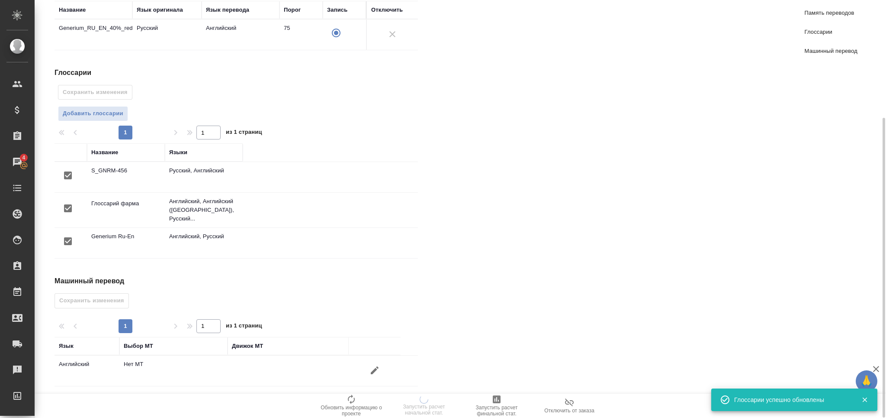
click at [373, 365] on icon "button" at bounding box center [375, 370] width 10 height 10
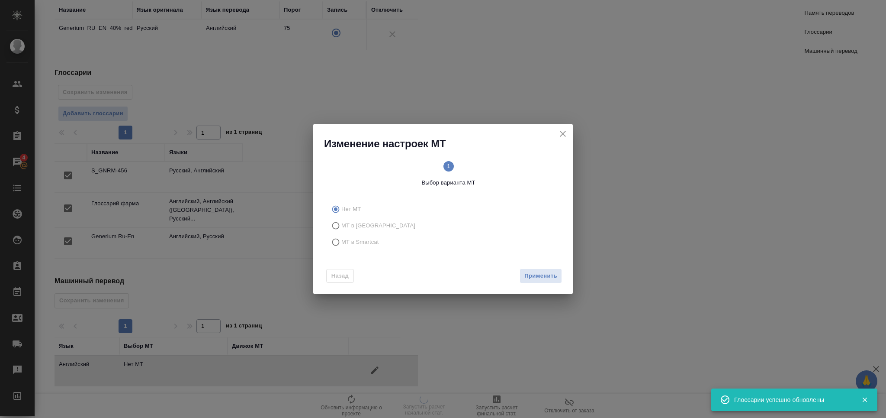
click at [355, 241] on span "МТ в Smartcat" at bounding box center [360, 242] width 38 height 9
click at [341, 241] on input "МТ в Smartcat" at bounding box center [335, 242] width 14 height 16
radio input "true"
click at [544, 277] on span "Вперед" at bounding box center [547, 276] width 22 height 10
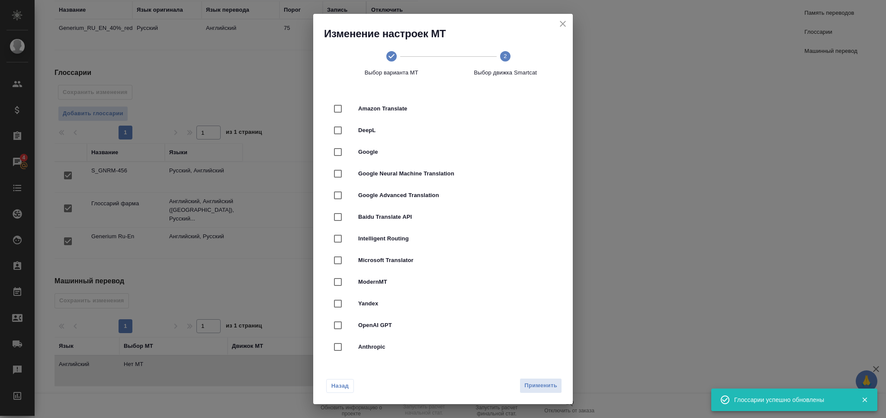
scroll to position [115, 0]
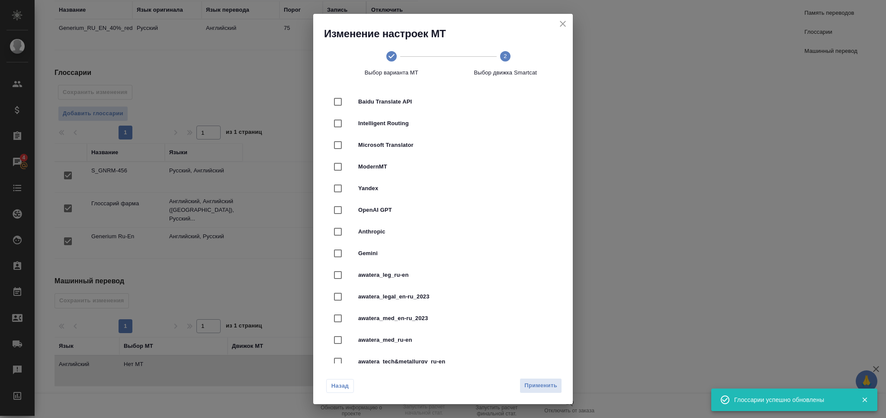
click at [449, 333] on div "awatera_med_ru-en" at bounding box center [443, 340] width 232 height 22
checkbox input "true"
click at [529, 386] on span "Применить" at bounding box center [540, 385] width 33 height 10
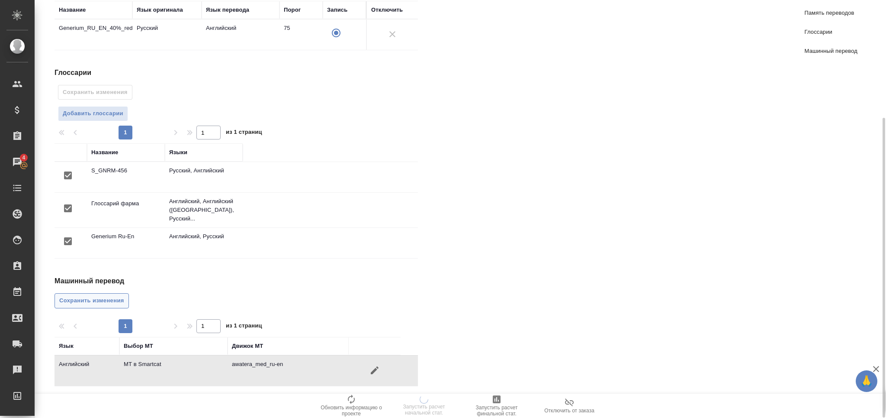
click at [114, 296] on span "Сохранить изменения" at bounding box center [91, 301] width 65 height 10
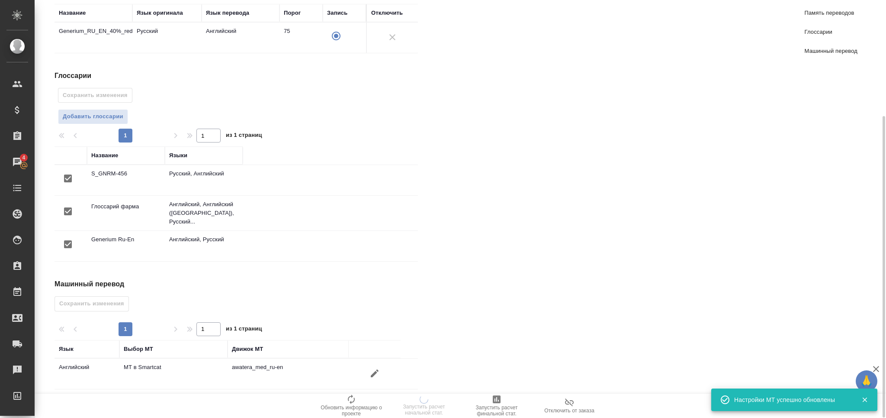
scroll to position [0, 0]
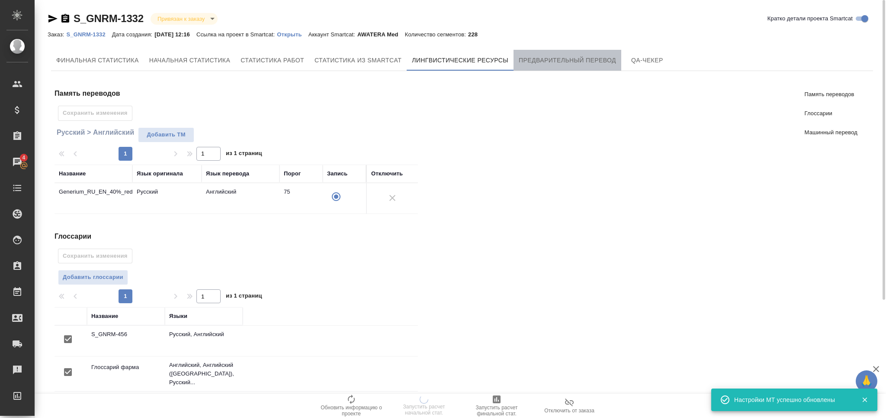
click at [526, 55] on span "Предварительный перевод" at bounding box center [567, 60] width 97 height 11
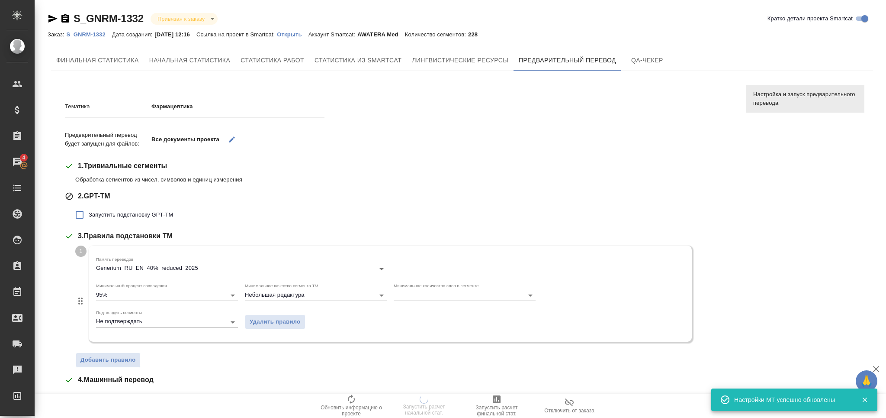
click at [122, 209] on label "Запустить подстановку GPT-TM" at bounding box center [122, 215] width 103 height 18
click at [89, 209] on input "Запустить подстановку GPT-TM" at bounding box center [80, 215] width 18 height 18
checkbox input "true"
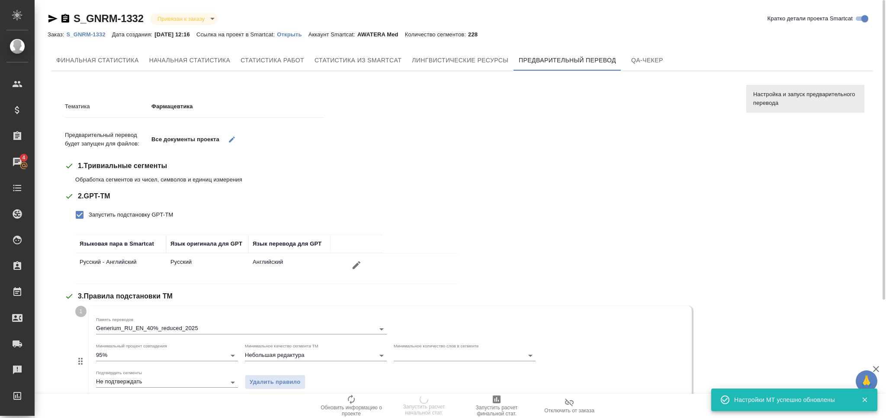
scroll to position [232, 0]
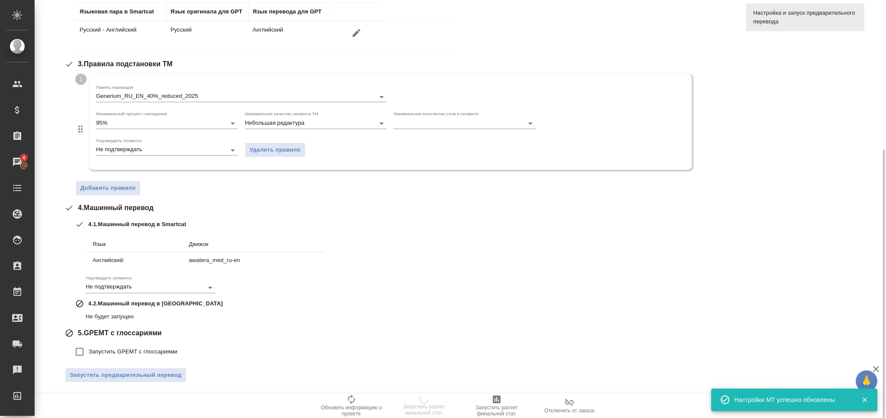
click at [140, 344] on label "Запустить GPEMT с глоссариями" at bounding box center [124, 351] width 107 height 18
click at [89, 344] on input "Запустить GPEMT с глоссариями" at bounding box center [80, 351] width 18 height 18
checkbox input "true"
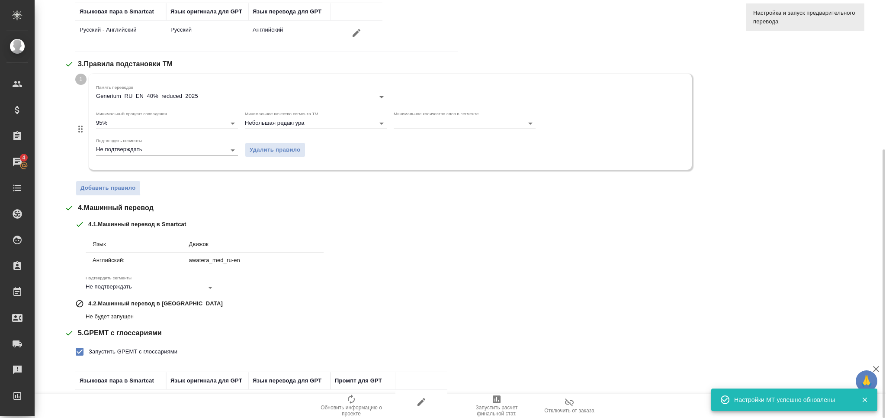
scroll to position [292, 0]
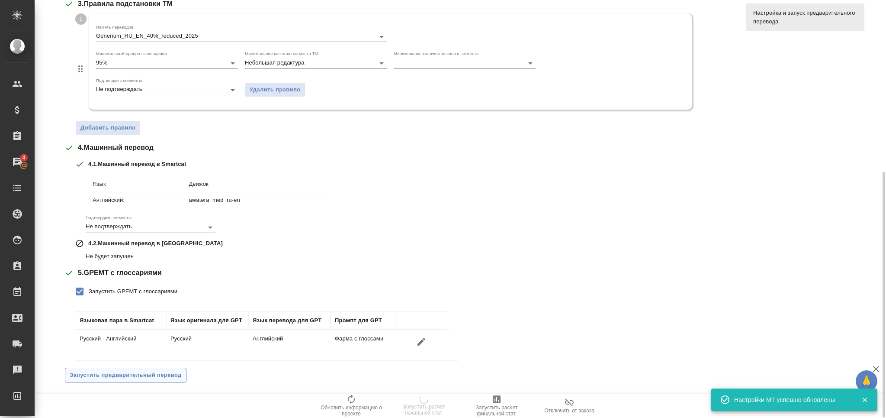
click at [150, 372] on span "Запустить предварительный перевод" at bounding box center [126, 375] width 112 height 10
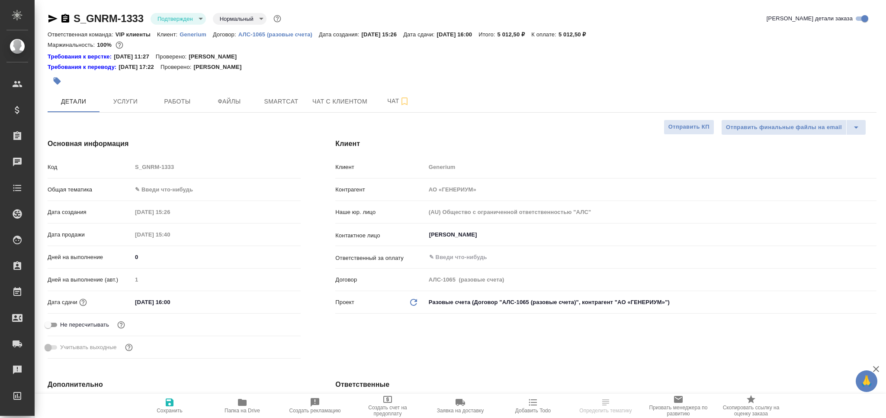
select select "RU"
type textarea "x"
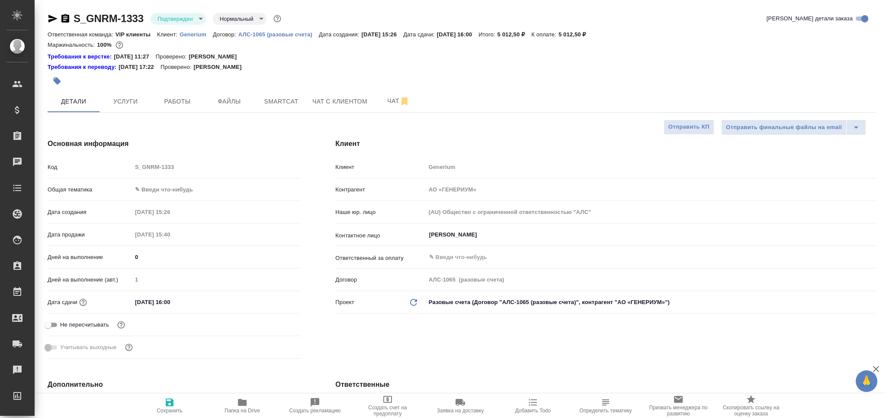
type textarea "x"
click at [184, 15] on body "🙏 .cls-1 fill:#fff; AWATERA Grabko [PERSON_NAME] Спецификации Заказы 0 Чаты Tod…" at bounding box center [443, 209] width 886 height 418
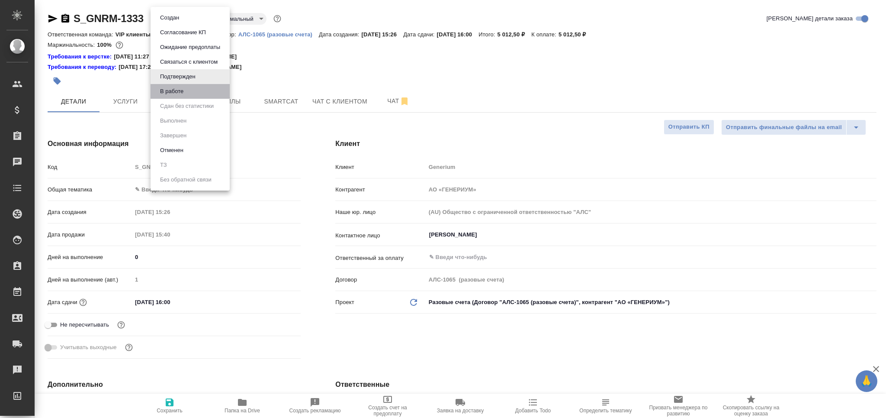
click at [194, 89] on li "В работе" at bounding box center [190, 91] width 79 height 15
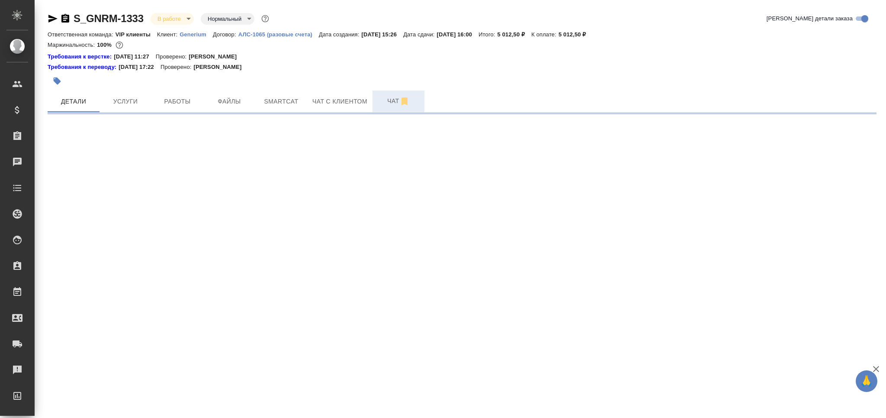
select select "RU"
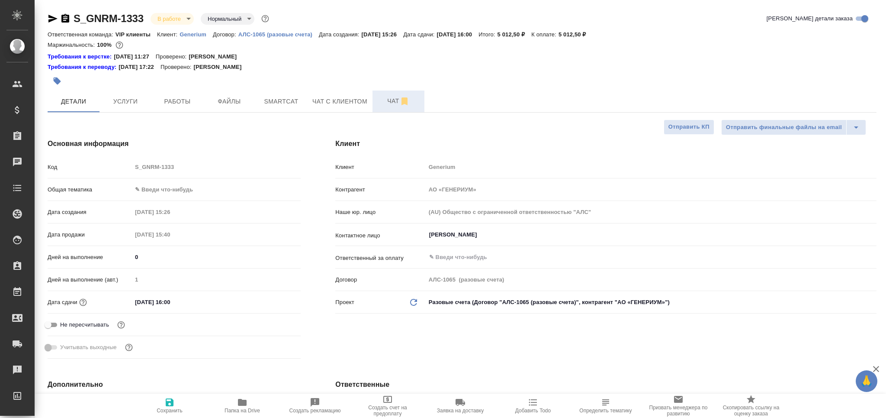
type textarea "x"
click at [384, 106] on span "Чат" at bounding box center [399, 101] width 42 height 11
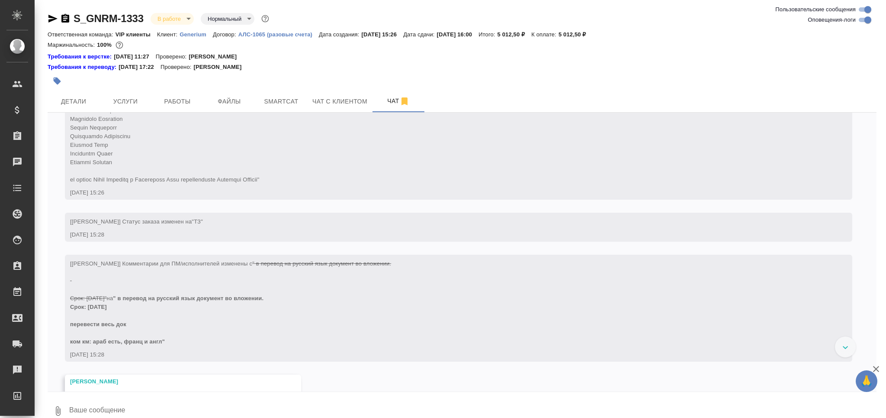
click at [867, 19] on input "Оповещения-логи" at bounding box center [867, 20] width 31 height 10
checkbox input "false"
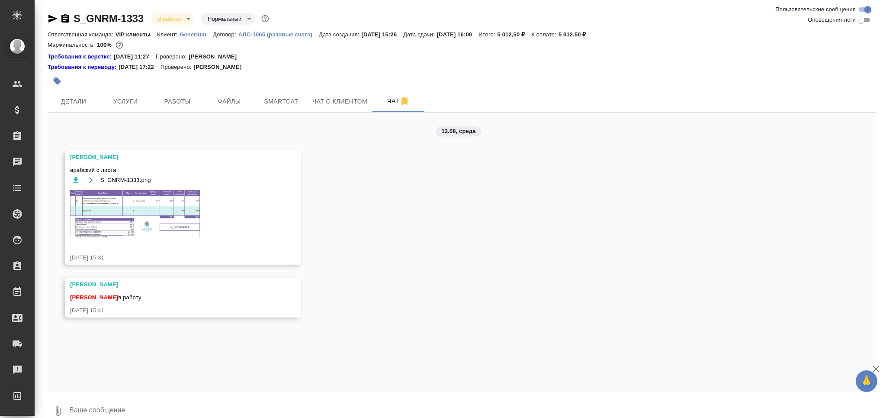
click at [141, 219] on img at bounding box center [135, 214] width 130 height 48
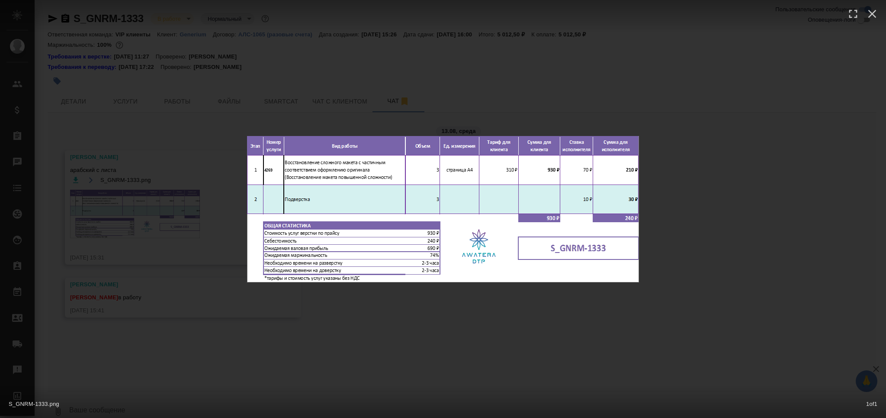
click at [128, 242] on div "S_GNRM-1333.png 1 of 1" at bounding box center [443, 209] width 886 height 418
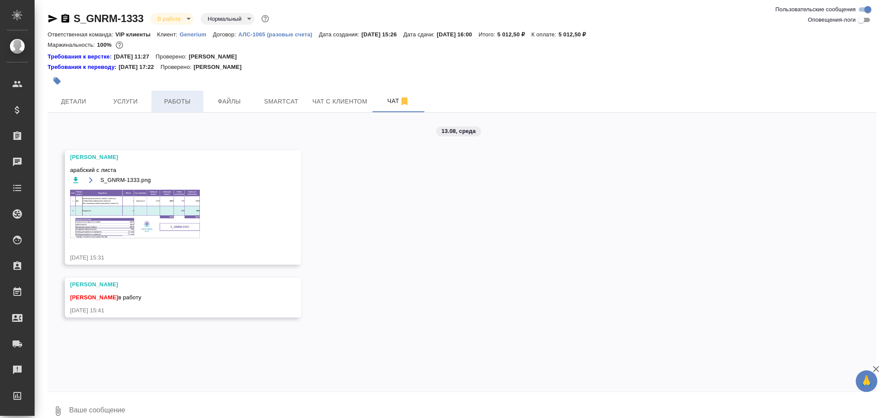
click at [185, 96] on span "Работы" at bounding box center [178, 101] width 42 height 11
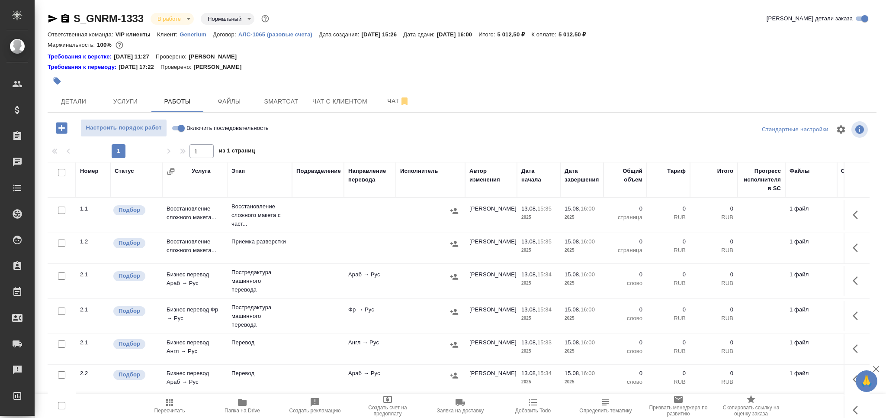
click at [287, 215] on p "Восстановление сложного макета с част..." at bounding box center [259, 215] width 56 height 26
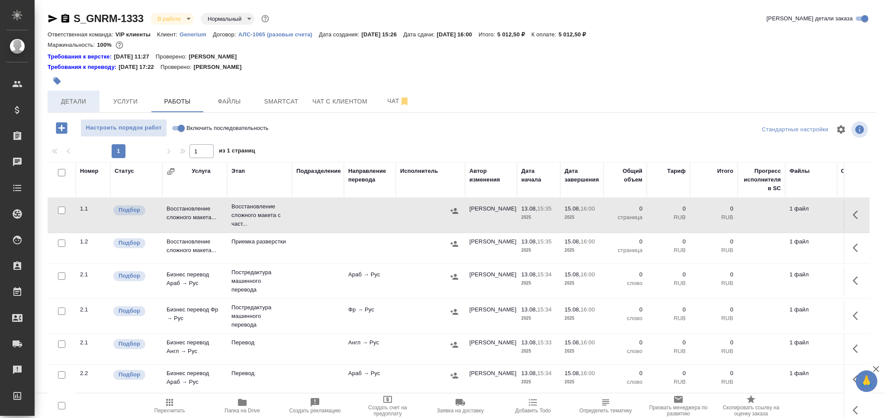
click at [77, 100] on span "Детали" at bounding box center [74, 101] width 42 height 11
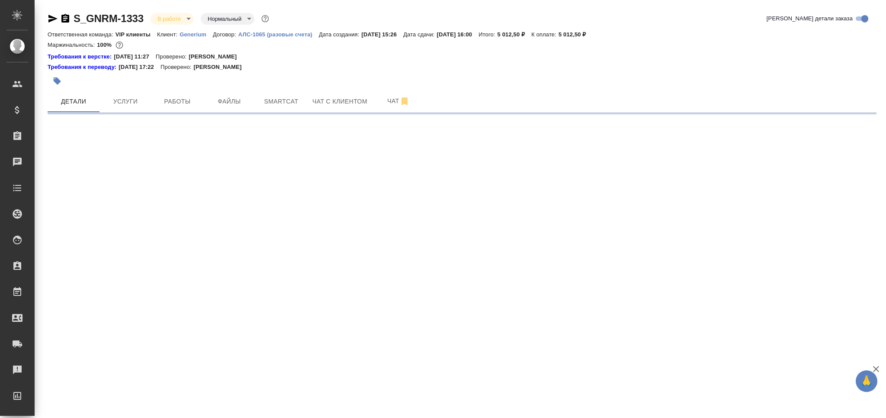
select select "RU"
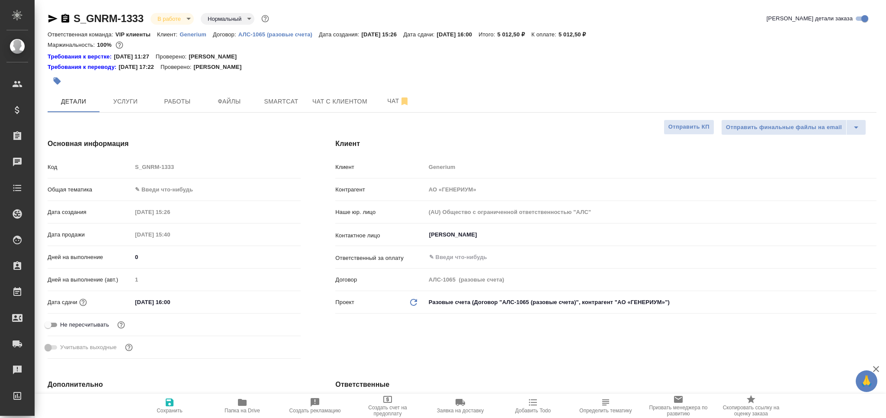
type textarea "x"
click at [251, 405] on span "Папка на Drive" at bounding box center [242, 405] width 62 height 16
type textarea "x"
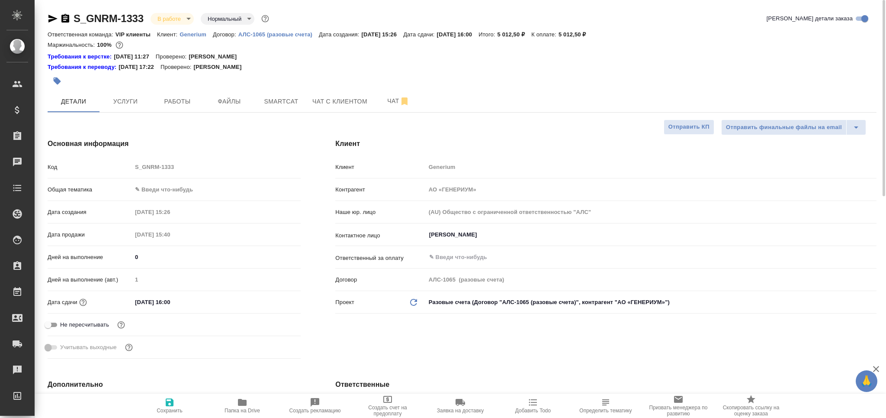
type textarea "x"
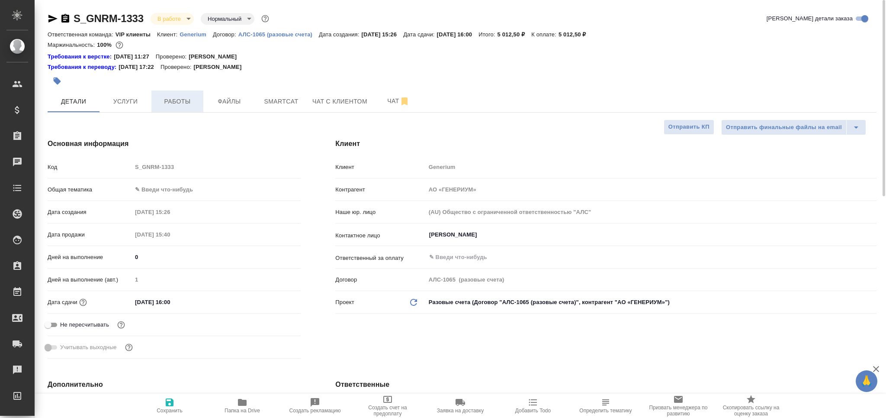
click at [190, 108] on button "Работы" at bounding box center [177, 101] width 52 height 22
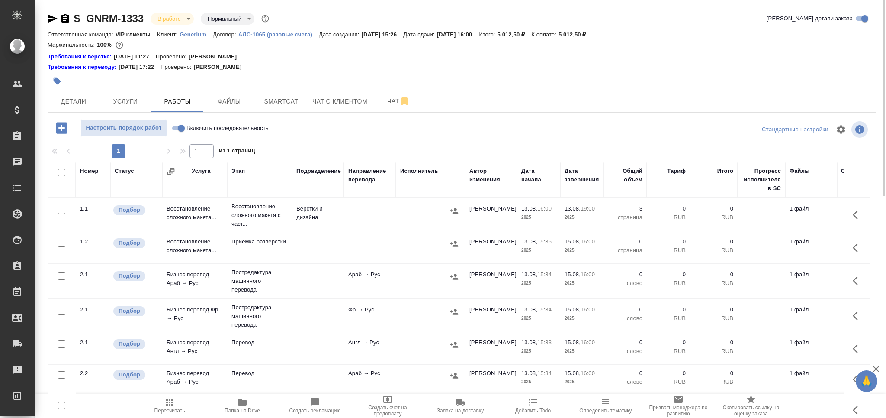
click at [361, 217] on td at bounding box center [370, 215] width 52 height 30
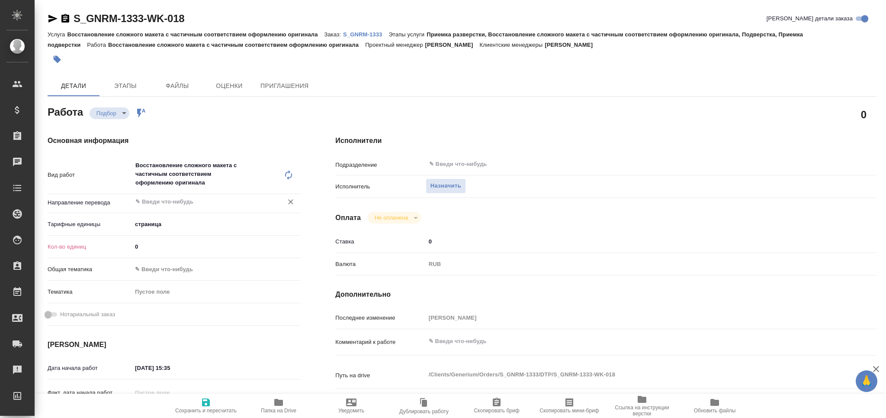
type textarea "x"
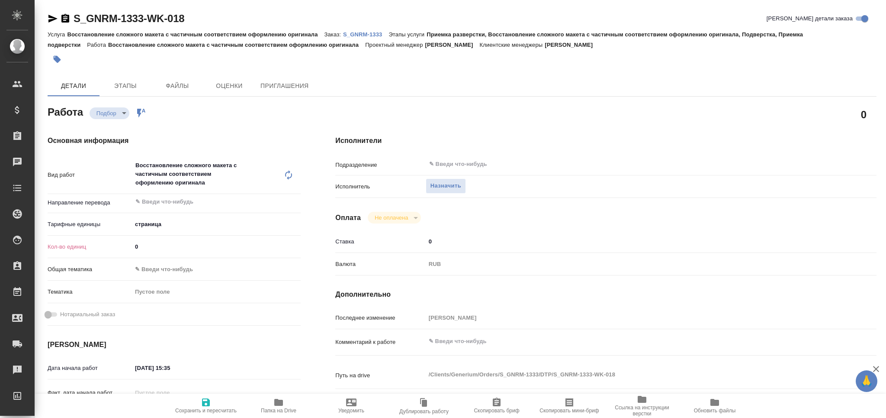
type textarea "x"
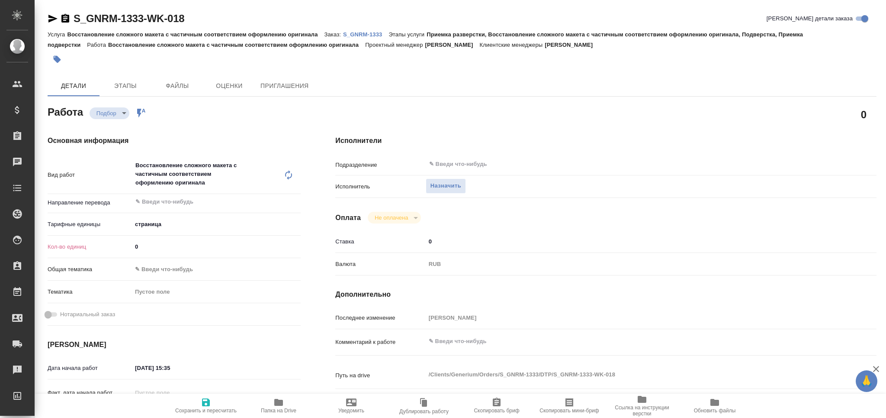
type textarea "x"
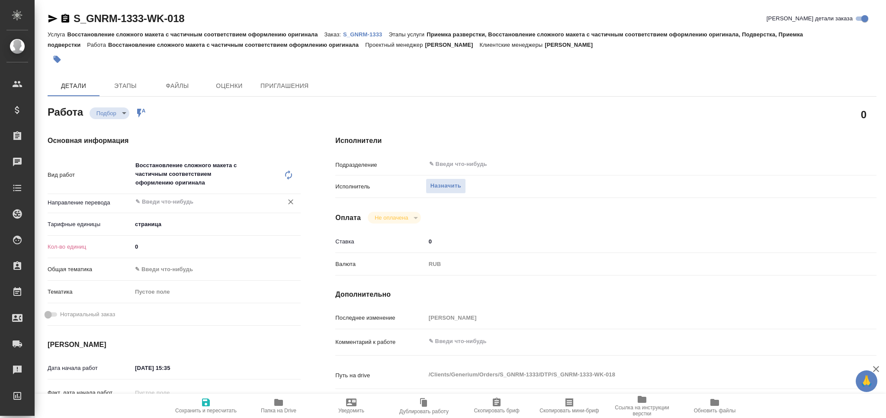
type textarea "x"
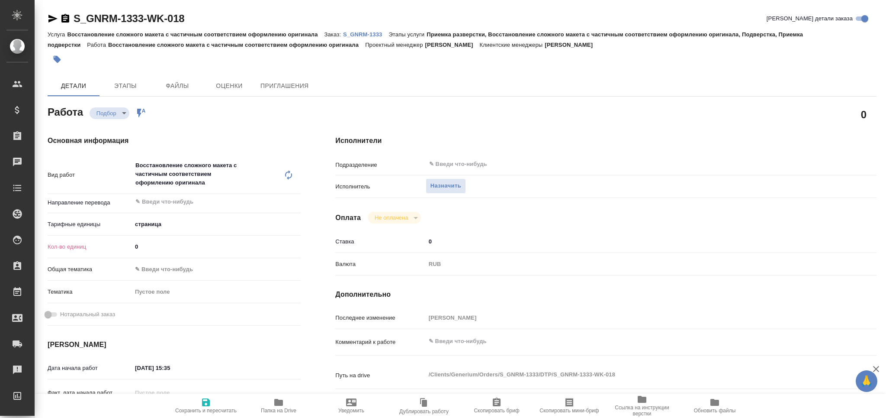
type textarea "x"
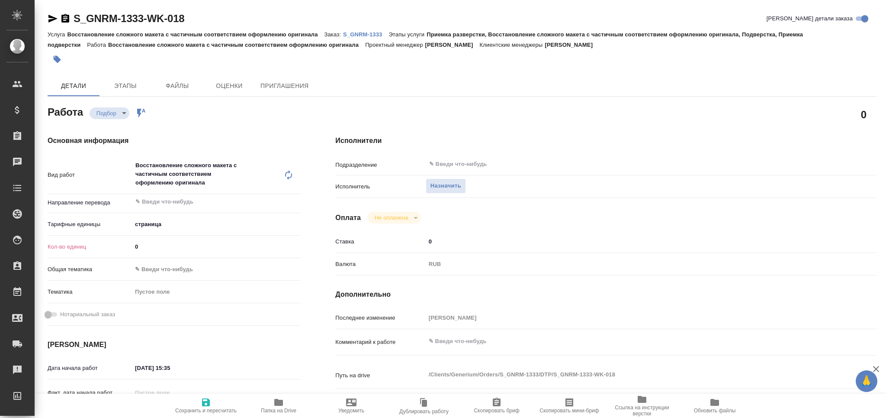
type textarea "x"
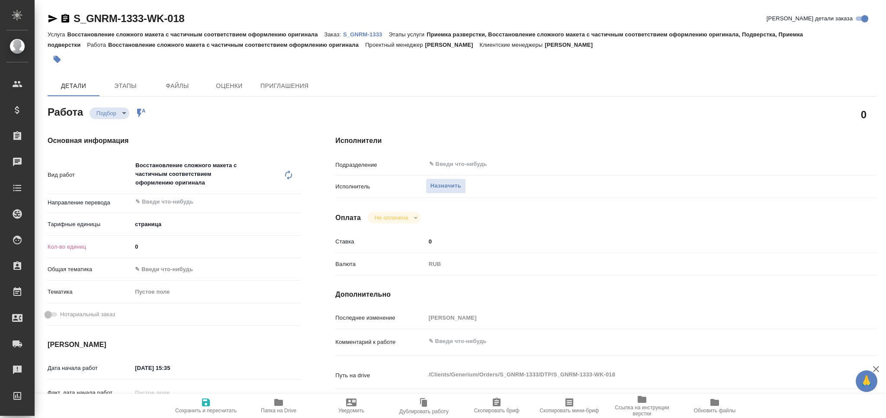
type textarea "x"
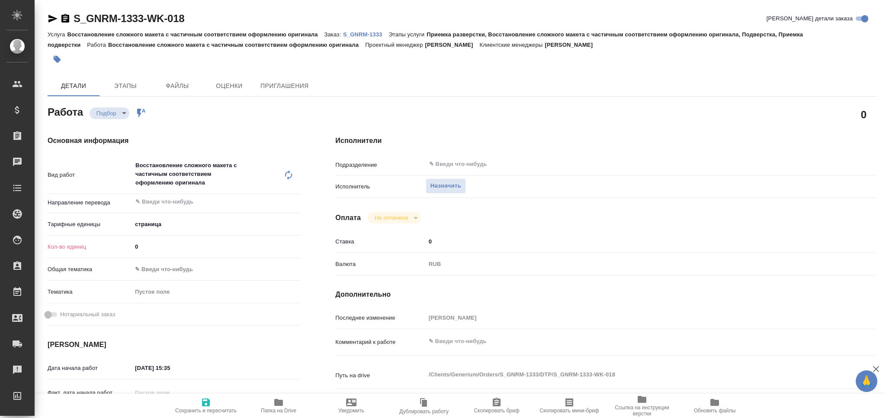
drag, startPoint x: 112, startPoint y: 245, endPoint x: 105, endPoint y: 246, distance: 6.5
click at [105, 246] on div "Кол-во единиц 0" at bounding box center [174, 246] width 253 height 15
type textarea "x"
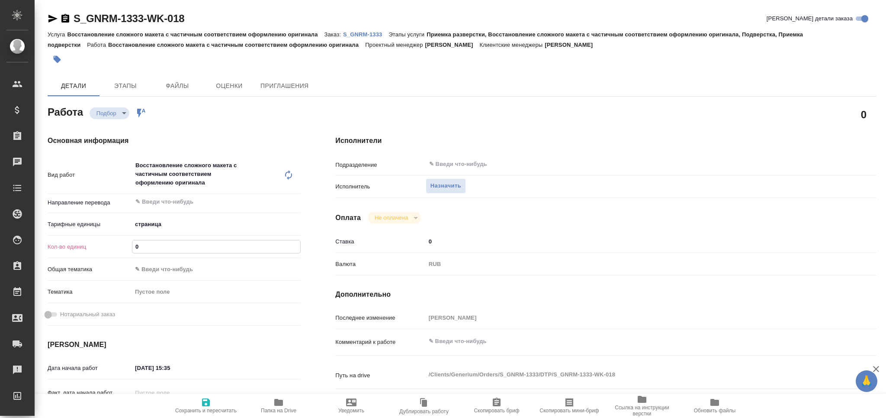
type textarea "x"
type input "3"
type textarea "x"
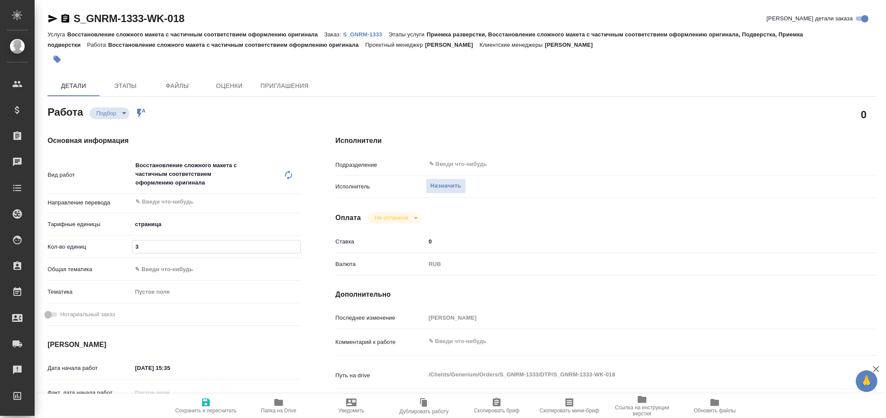
type textarea "x"
type input "3"
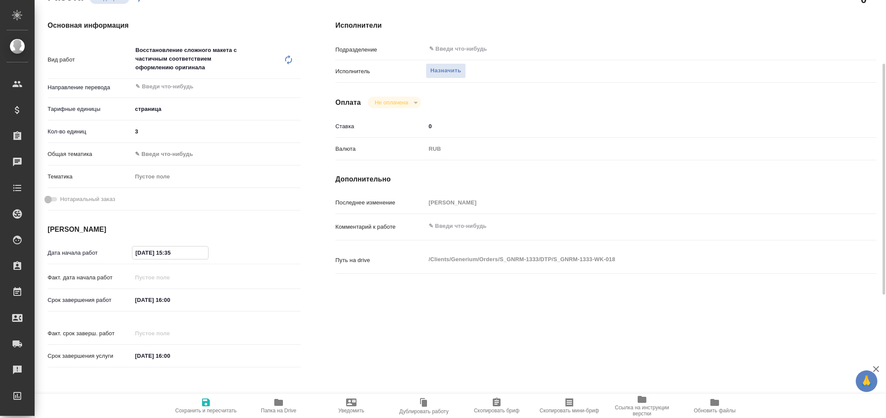
click at [167, 254] on input "[DATE] 15:35" at bounding box center [170, 252] width 76 height 13
type input "[DATE] 1_:__"
type textarea "x"
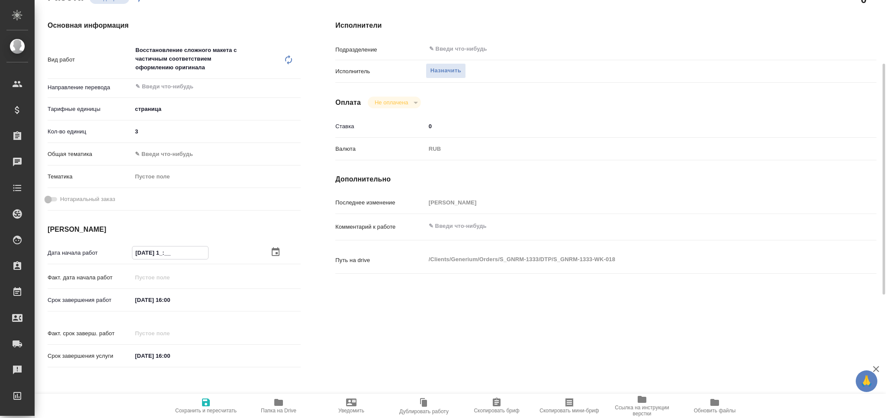
type textarea "x"
type input "[DATE] 16:__"
type textarea "x"
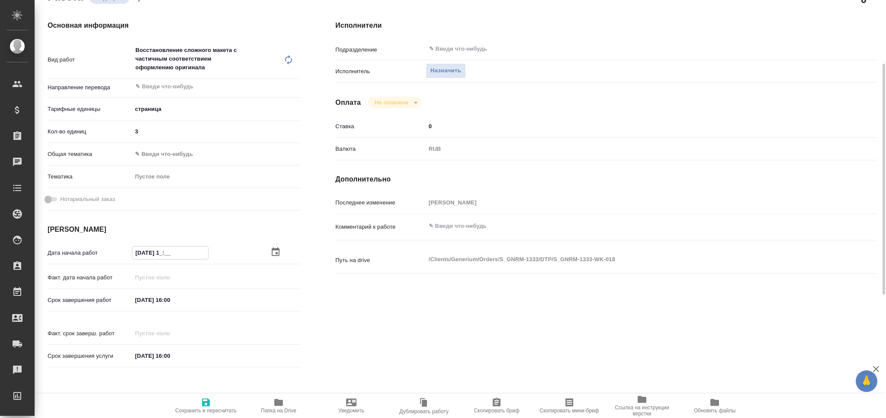
type textarea "x"
type input "[DATE] 16:0_"
type textarea "x"
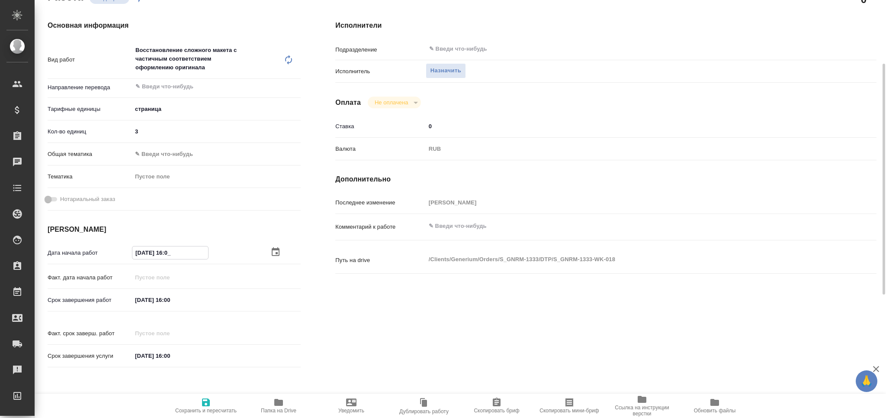
type textarea "x"
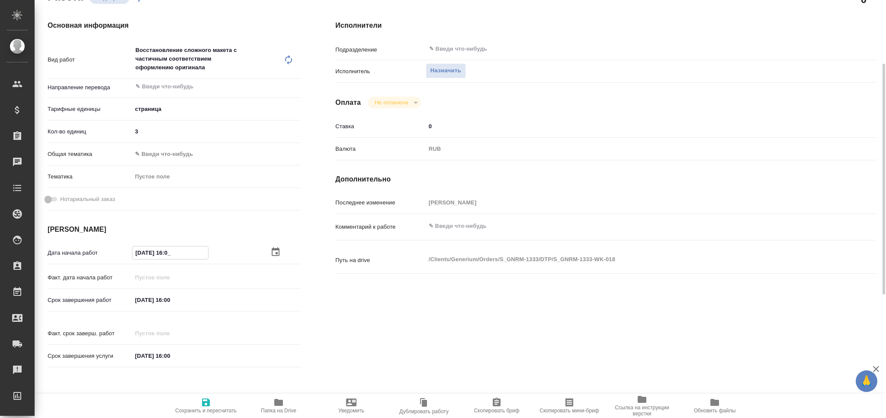
type input "[DATE] 16:00"
type textarea "x"
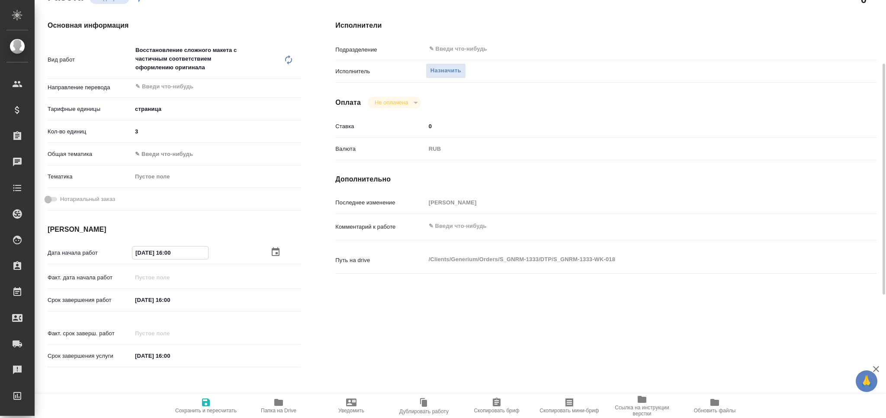
type input "[DATE] 16:00"
click at [140, 298] on input "[DATE] 16:00" at bounding box center [170, 299] width 76 height 13
type input "[DATE] 16:00"
type textarea "x"
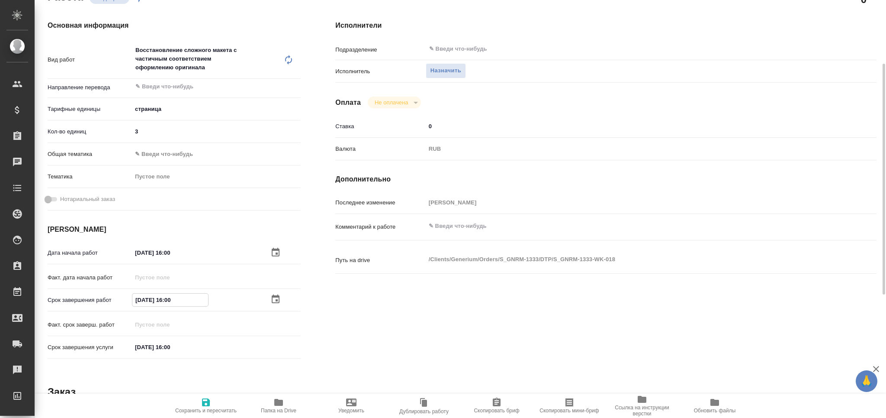
type textarea "x"
drag, startPoint x: 173, startPoint y: 297, endPoint x: 170, endPoint y: 302, distance: 5.9
click at [170, 302] on input "[DATE] 16:00" at bounding box center [170, 299] width 76 height 13
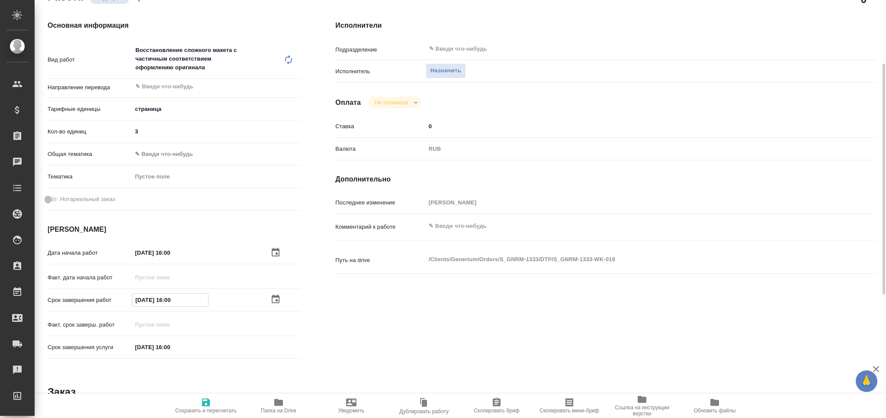
type input "[DATE] 19:00"
type textarea "x"
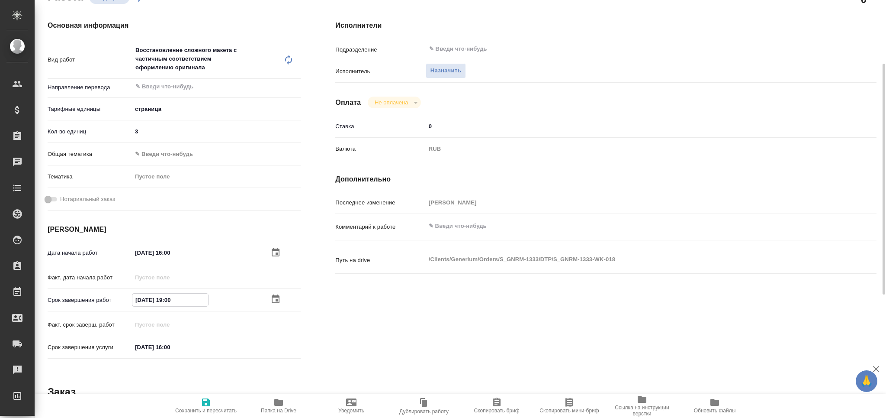
type textarea "x"
click at [514, 43] on div "​" at bounding box center [629, 49] width 406 height 16
type input "[DATE] 19:00"
click at [496, 49] on input "text" at bounding box center [614, 49] width 372 height 10
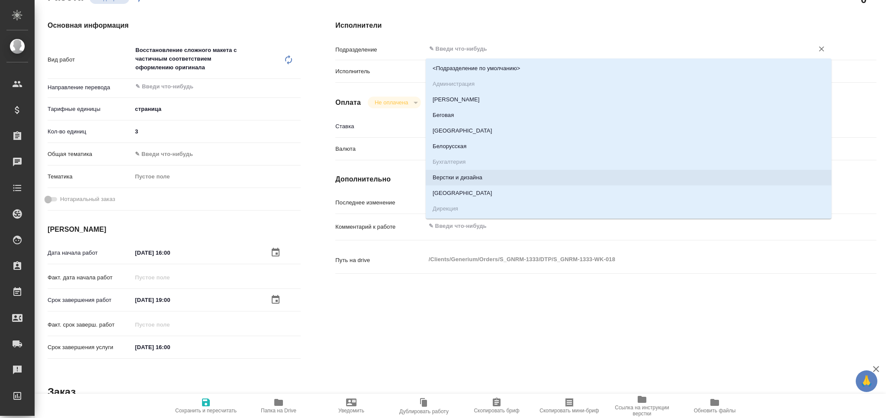
click at [480, 176] on li "Верстки и дизайна" at bounding box center [629, 178] width 406 height 16
type textarea "x"
type input "Верстки и дизайна"
type textarea "x"
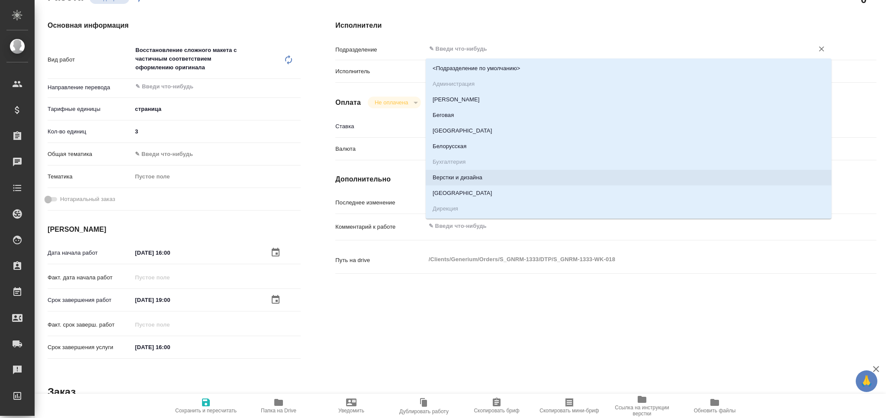
type textarea "x"
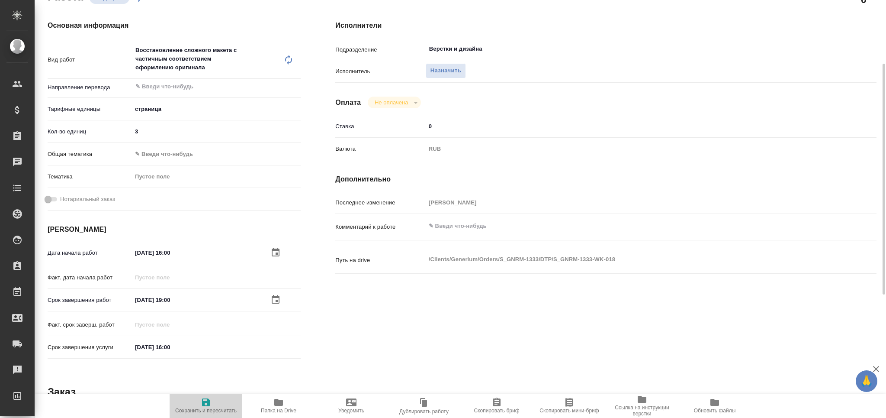
click at [204, 407] on icon "button" at bounding box center [206, 402] width 10 height 10
type textarea "x"
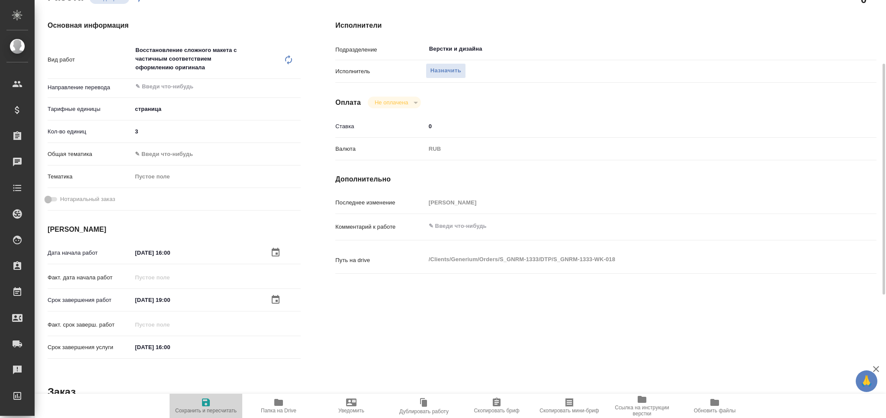
type textarea "x"
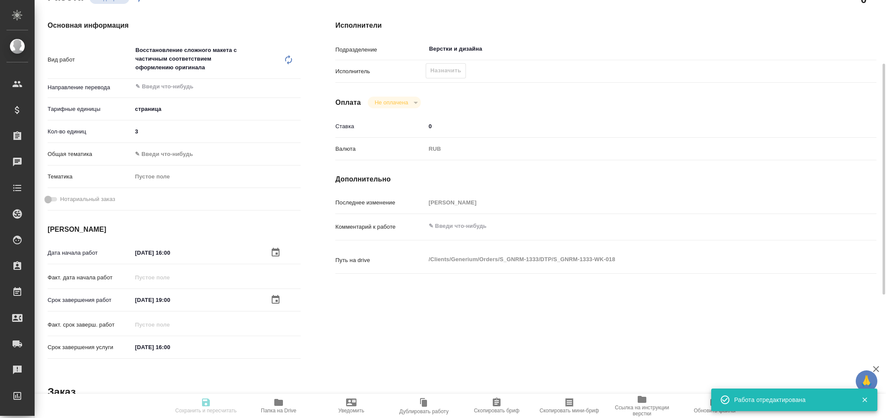
type input "recruiting"
type textarea "Восстановление сложного макета с частичным соответствием оформлению оригинала"
type textarea "x"
type input "5a8b1489cc6b4906c91bfdb2"
type input "3"
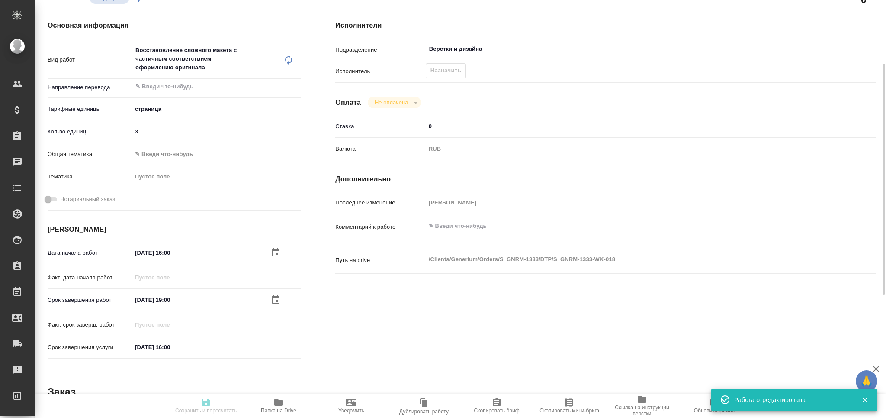
type input "[DATE] 16:00"
type input "[DATE] 19:00"
type input "[DATE] 16:00"
type input "Верстки и дизайна"
type input "notPayed"
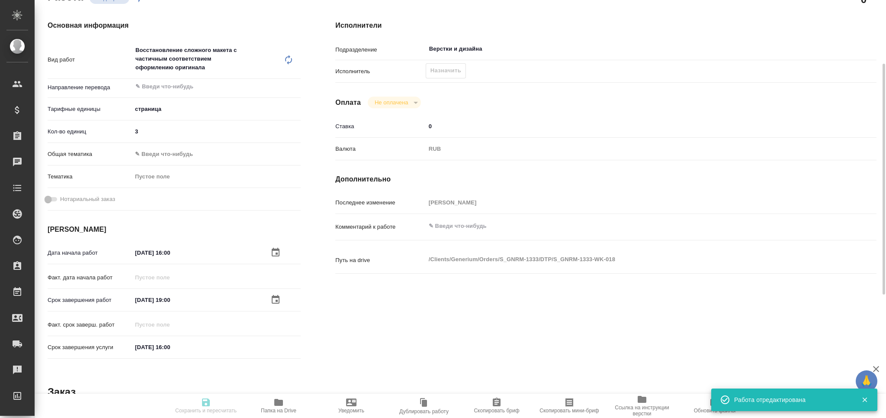
type input "0"
type input "RUB"
type input "[PERSON_NAME]"
type textarea "x"
type textarea "/Clients/Generium/Orders/S_GNRM-1333/DTP/S_GNRM-1333-WK-018"
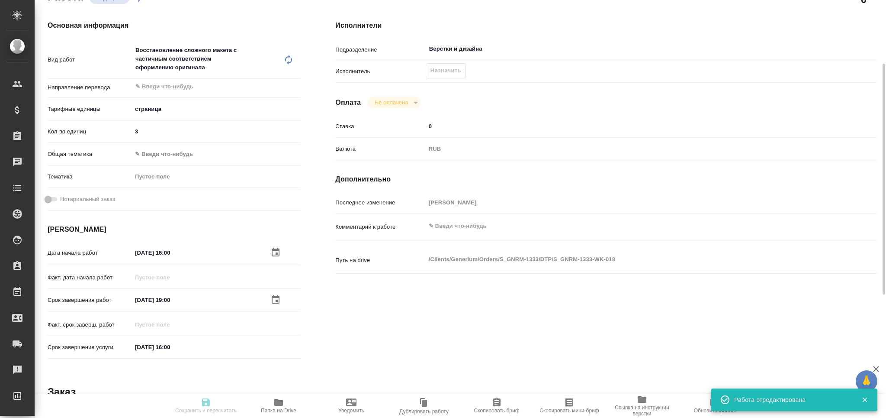
type textarea "x"
type input "S_GNRM-1333"
type input "Восстановление сложного макета с частичным соответствием оформлению оригинала"
type input "Приемка разверстки, Восстановление сложного макета с частичным соответствием оф…"
type input "[PERSON_NAME]"
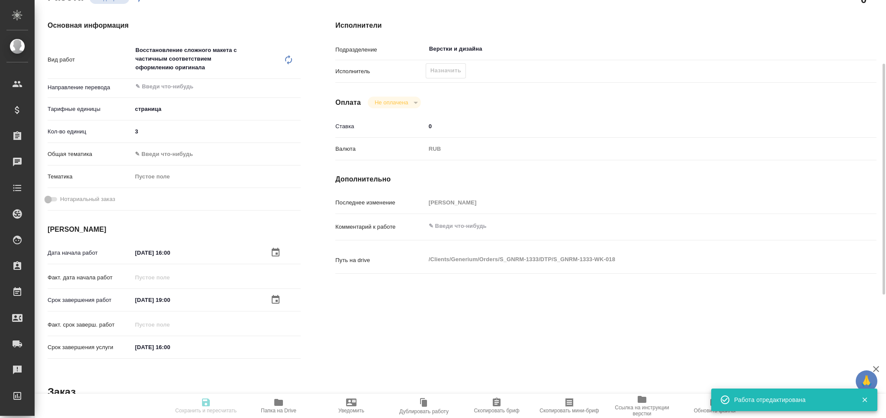
type input "[PERSON_NAME]"
type input "/Clients/Generium/Orders/S_GNRM-1333"
type textarea "x"
type textarea "в перевод на русский язык документ во вложении. Срок: [DATE] перевести весь док…"
type textarea "x"
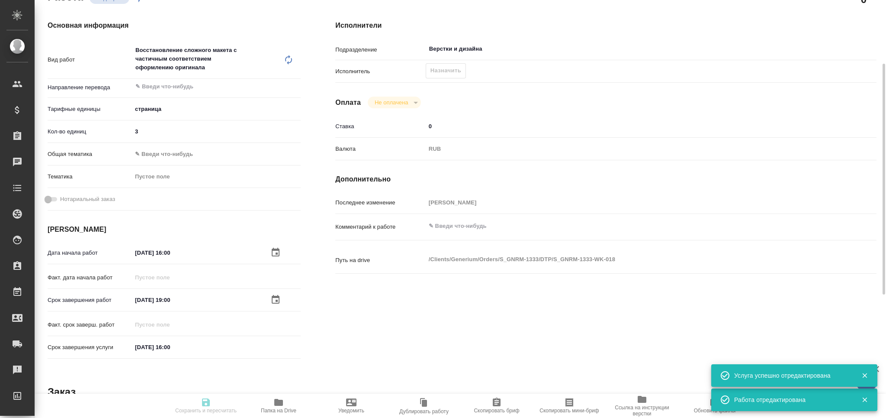
type textarea "x"
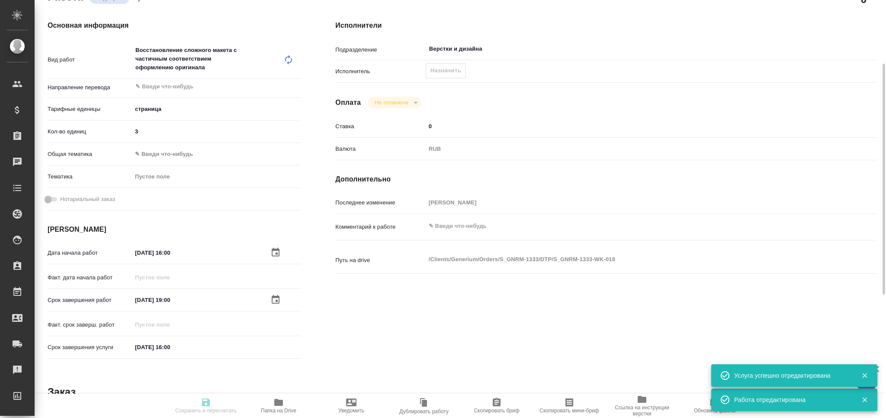
type textarea "x"
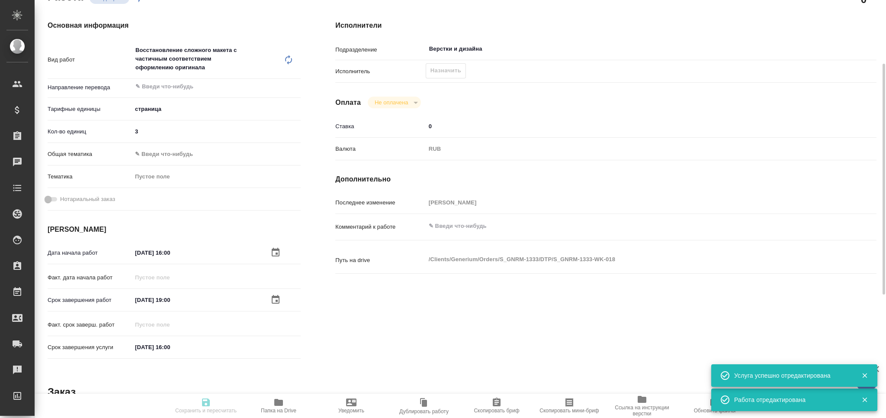
type textarea "x"
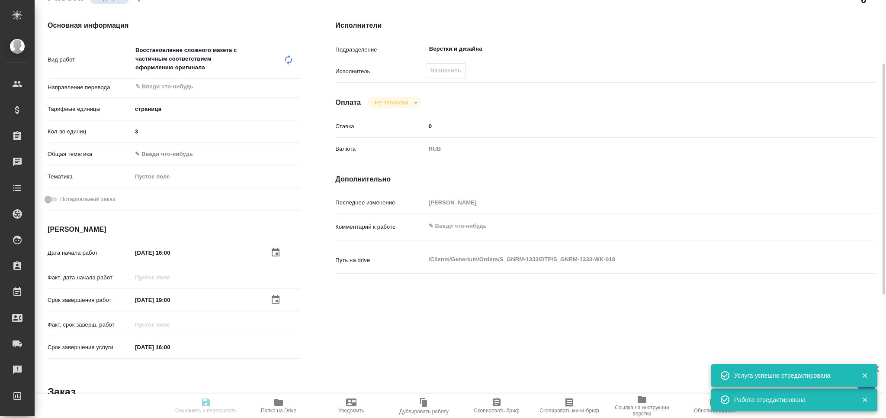
type textarea "x"
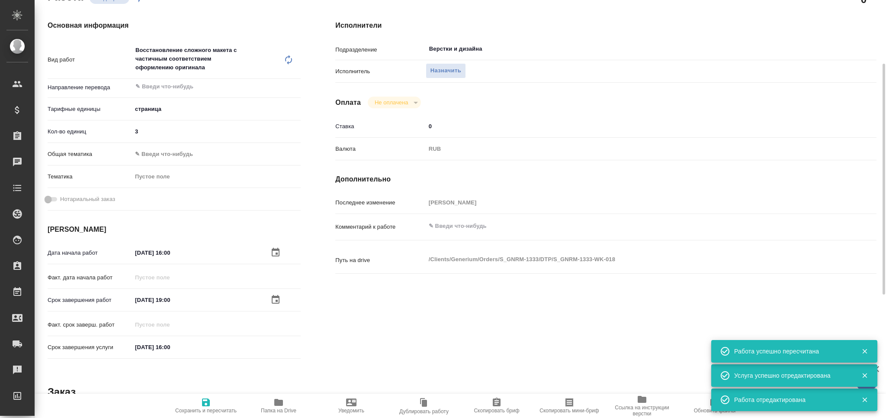
type input "recruiting"
type textarea "Восстановление сложного макета с частичным соответствием оформлению оригинала"
type textarea "x"
type input "5a8b1489cc6b4906c91bfdb2"
type input "3"
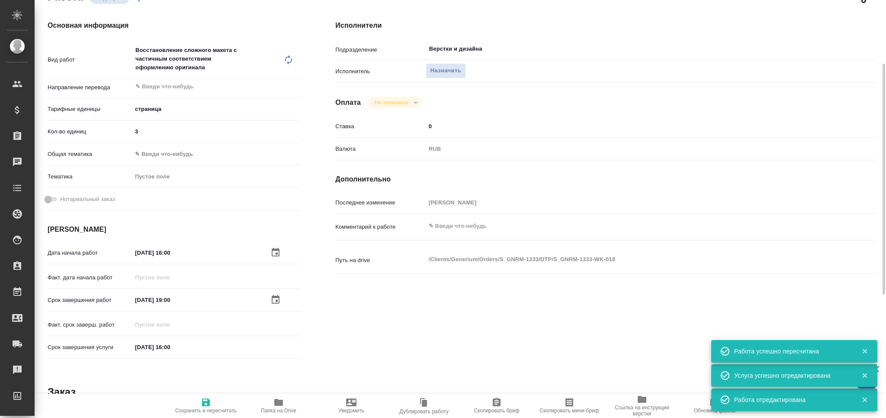
type input "[DATE] 16:00"
type input "[DATE] 19:00"
type input "[DATE] 16:00"
type input "Верстки и дизайна"
type input "notPayed"
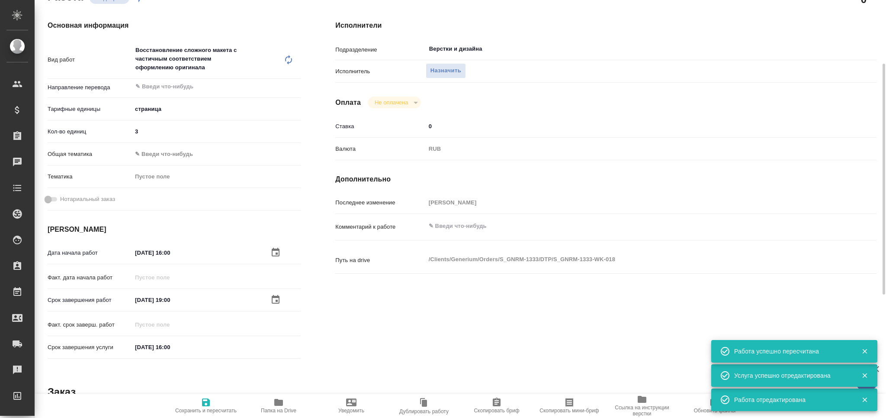
type input "0"
type input "RUB"
type input "[PERSON_NAME]"
type textarea "x"
type textarea "/Clients/Generium/Orders/S_GNRM-1333/DTP/S_GNRM-1333-WK-018"
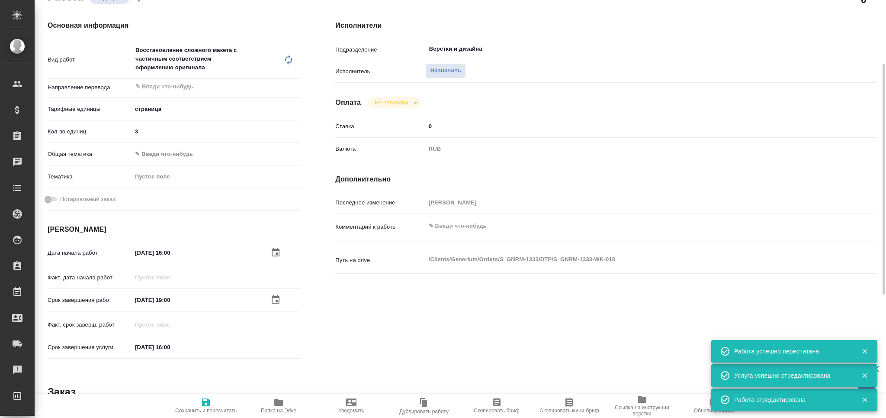
type textarea "x"
type input "S_GNRM-1333"
type input "Восстановление сложного макета с частичным соответствием оформлению оригинала"
type input "Приемка разверстки, Восстановление сложного макета с частичным соответствием оф…"
type input "[PERSON_NAME]"
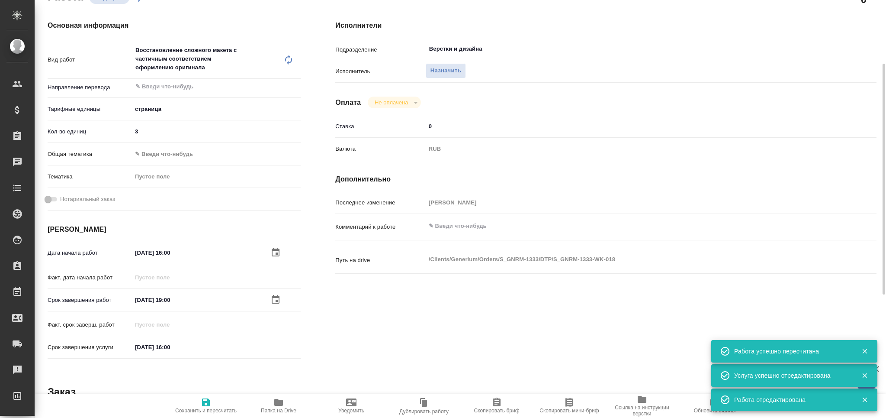
type input "[PERSON_NAME]"
type input "/Clients/Generium/Orders/S_GNRM-1333"
type textarea "x"
type textarea "в перевод на русский язык документ во вложении. Срок: [DATE] перевести весь док…"
type textarea "x"
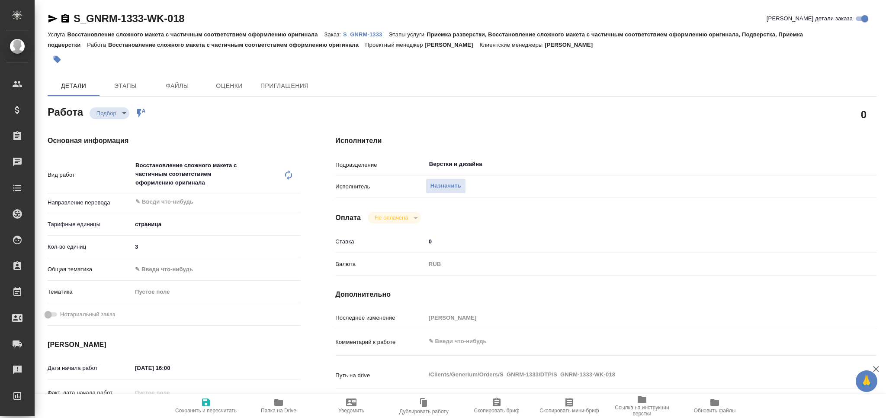
type textarea "x"
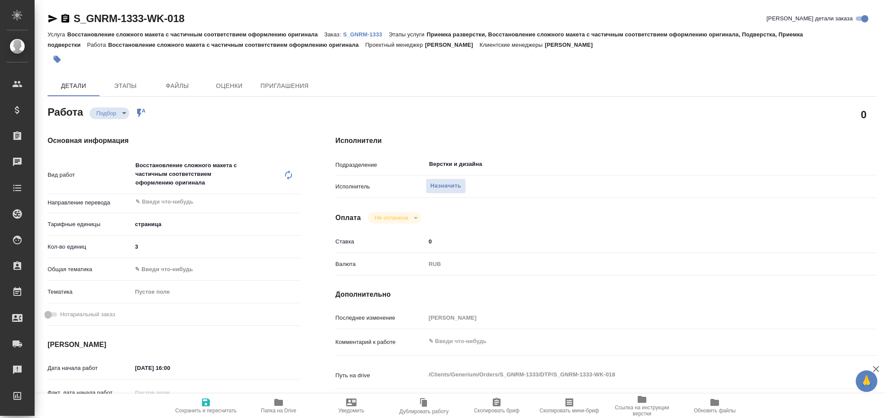
type textarea "x"
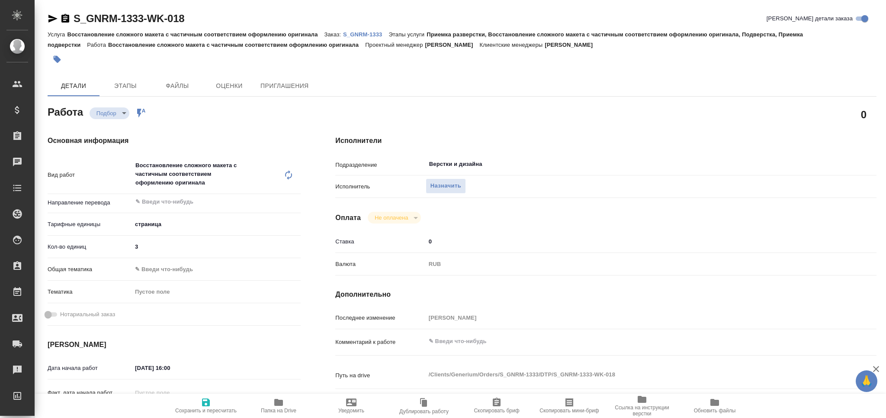
type textarea "x"
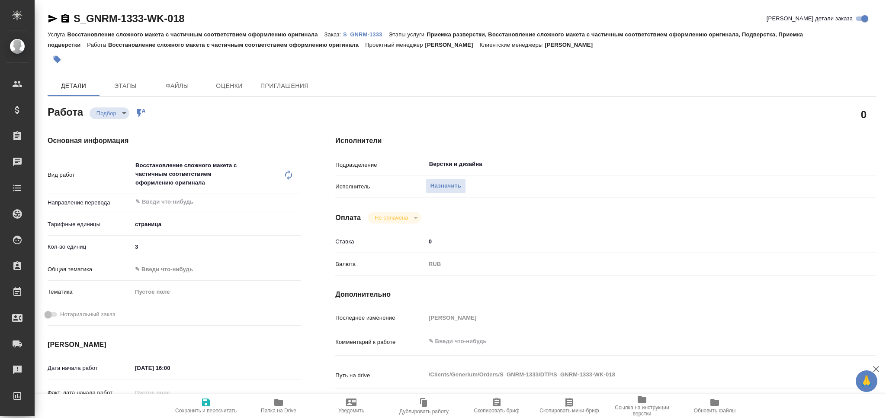
type textarea "x"
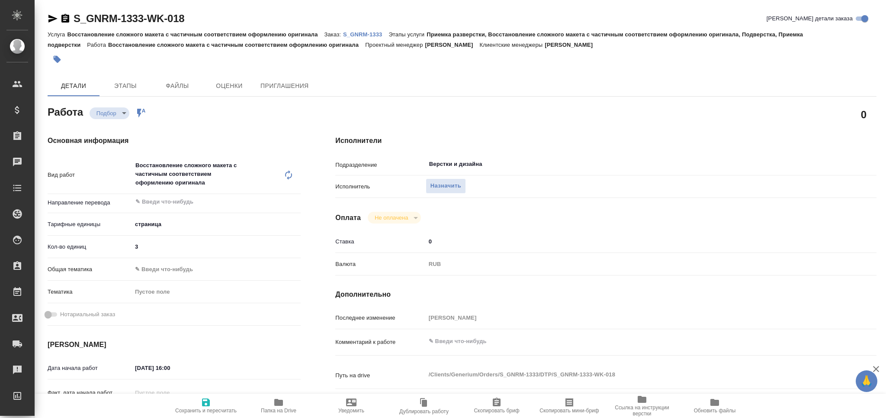
type textarea "x"
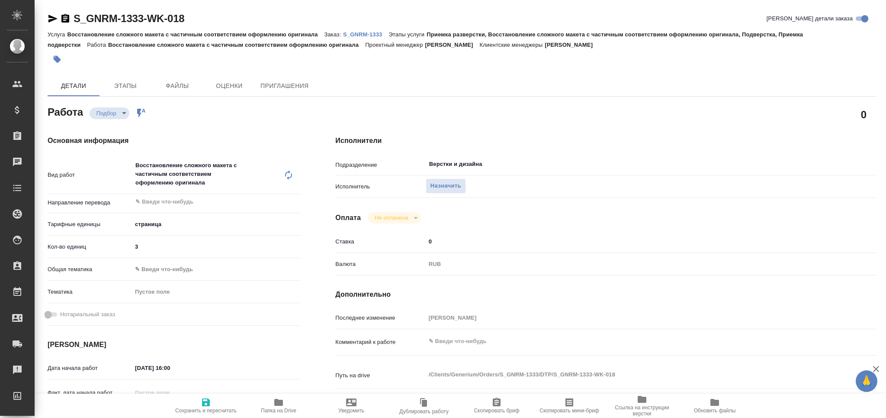
type textarea "x"
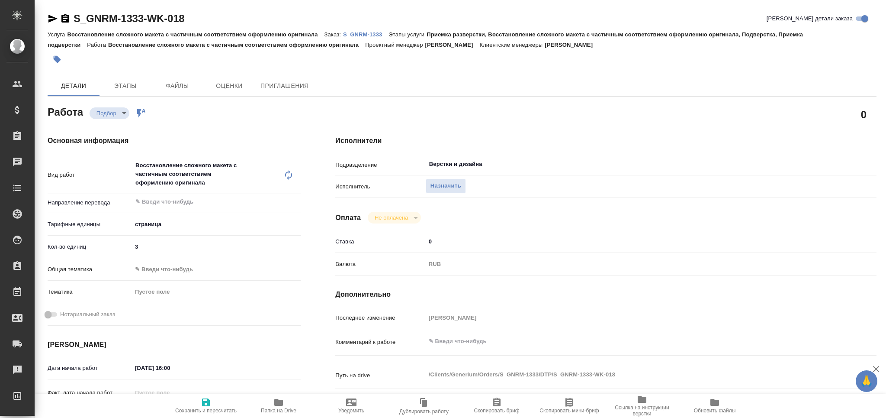
type textarea "x"
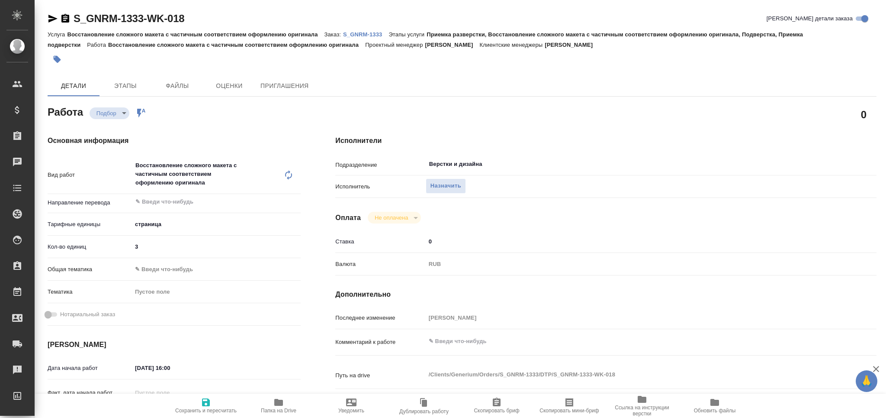
type textarea "x"
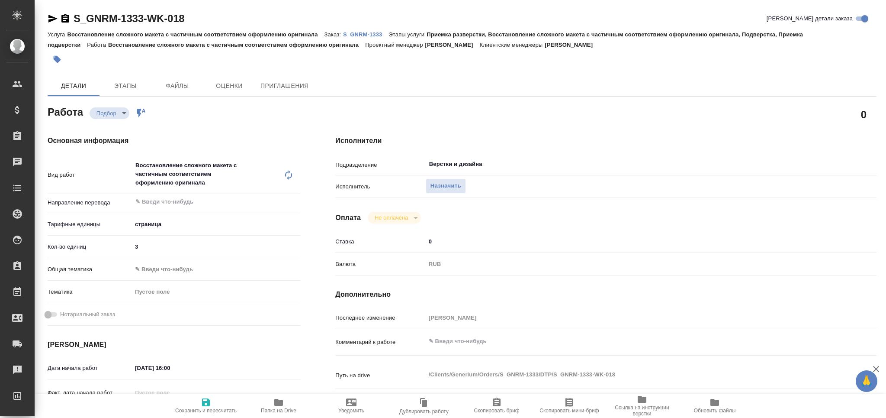
type textarea "x"
click at [489, 347] on textarea at bounding box center [629, 341] width 406 height 15
type textarea "x"
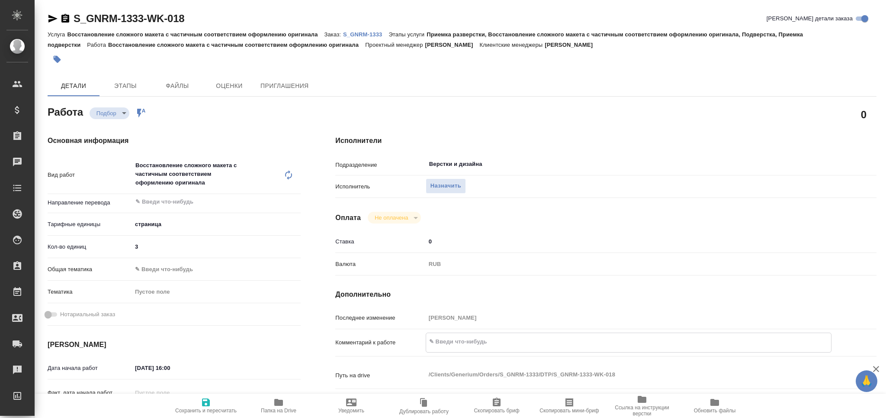
type textarea "x"
type textarea "к"
type textarea "x"
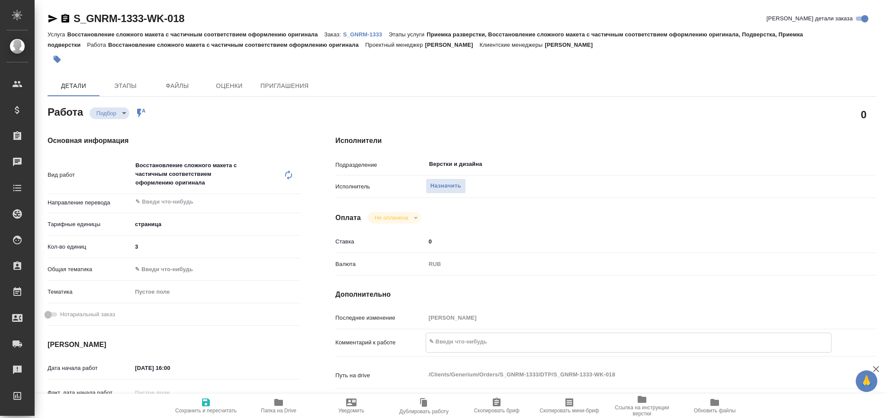
type textarea "x"
type textarea "ка"
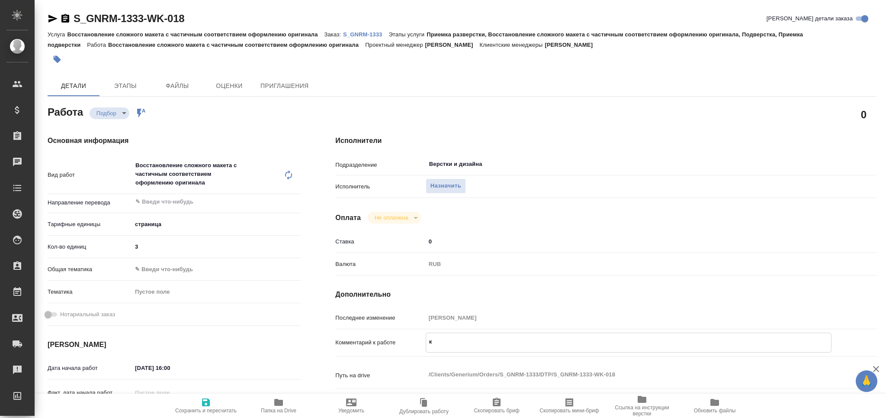
type textarea "x"
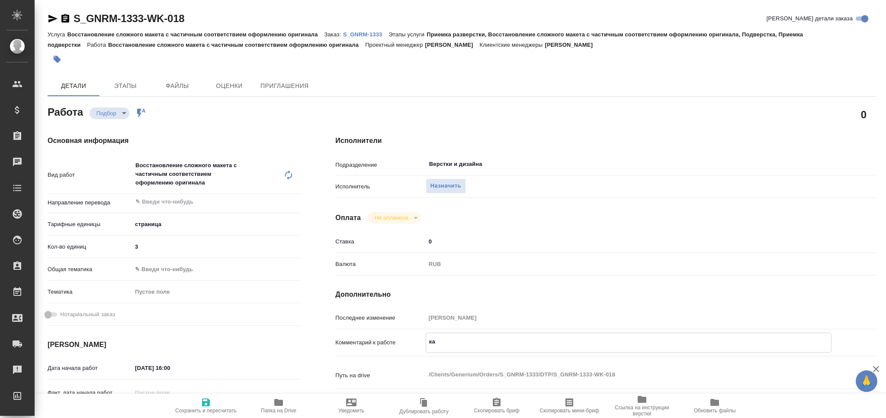
type textarea "каж"
type textarea "x"
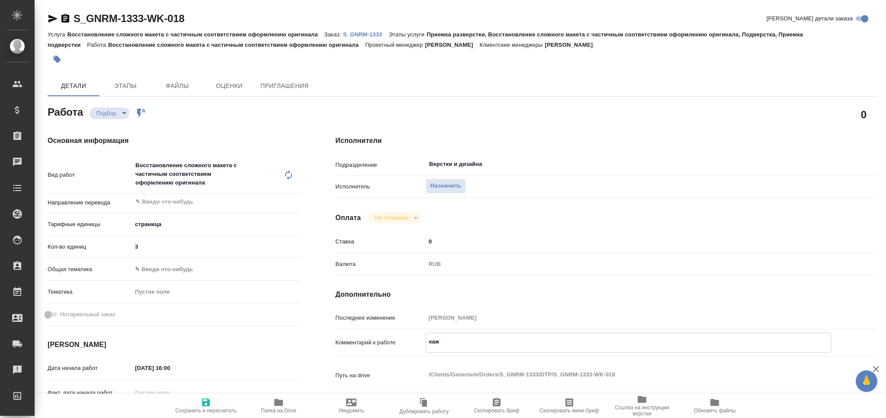
type textarea "x"
type textarea "кажд"
type textarea "x"
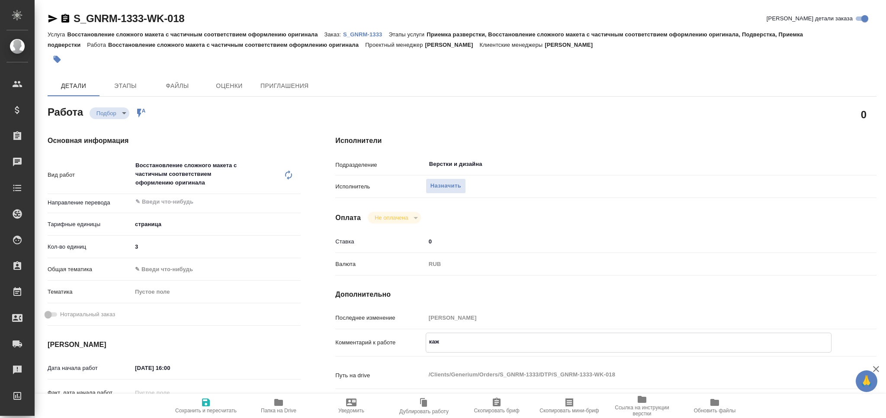
type textarea "x"
type textarea "кажды"
type textarea "x"
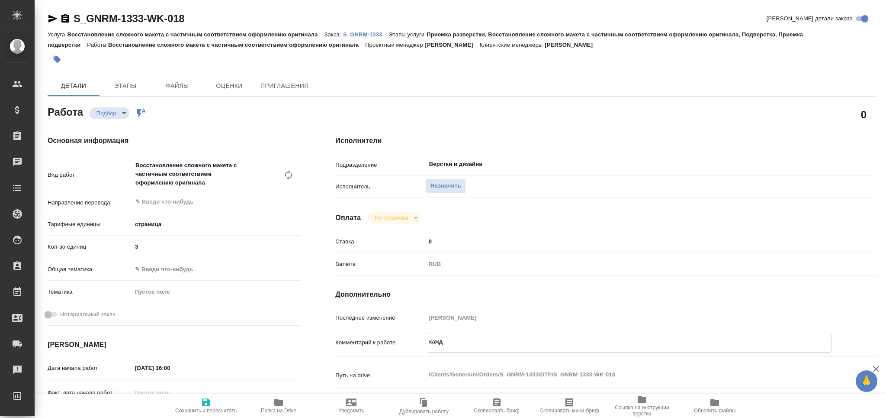
type textarea "x"
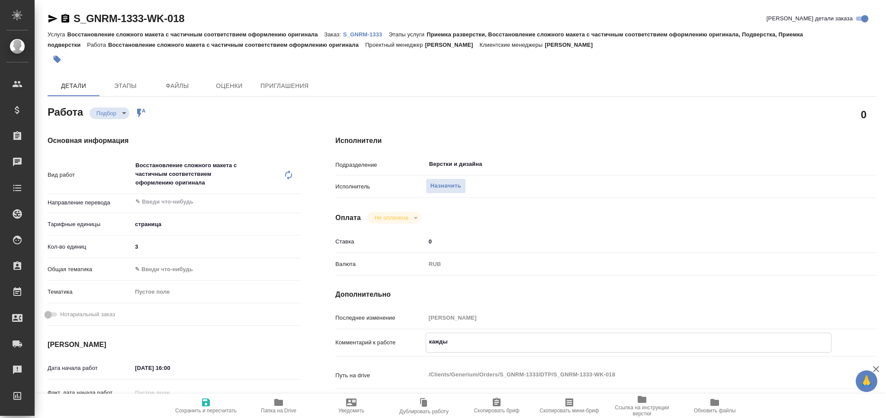
type textarea "x"
type textarea "каждый"
type textarea "x"
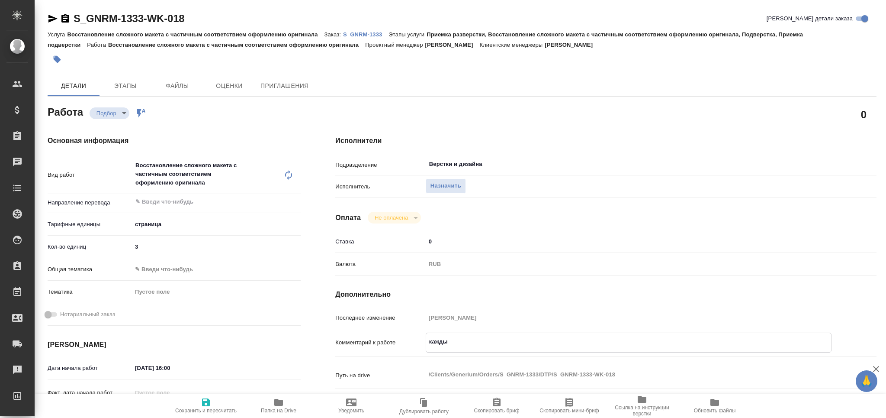
type textarea "x"
type textarea "каждый"
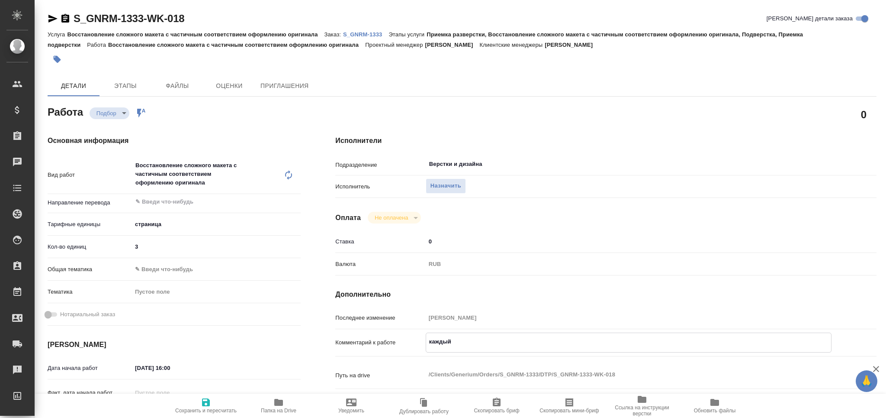
type textarea "x"
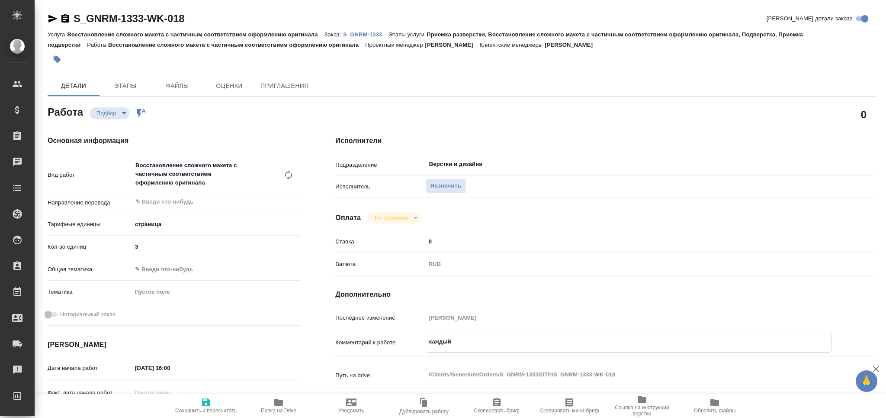
type textarea "каждый я"
type textarea "x"
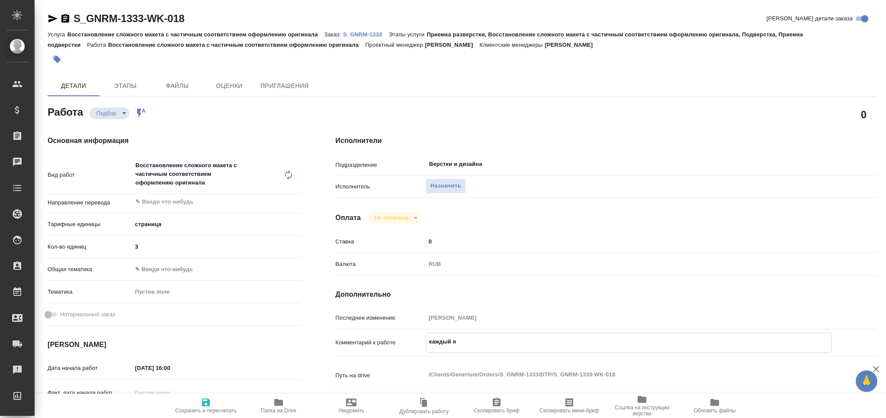
type textarea "x"
type textarea "каждый яз"
type textarea "x"
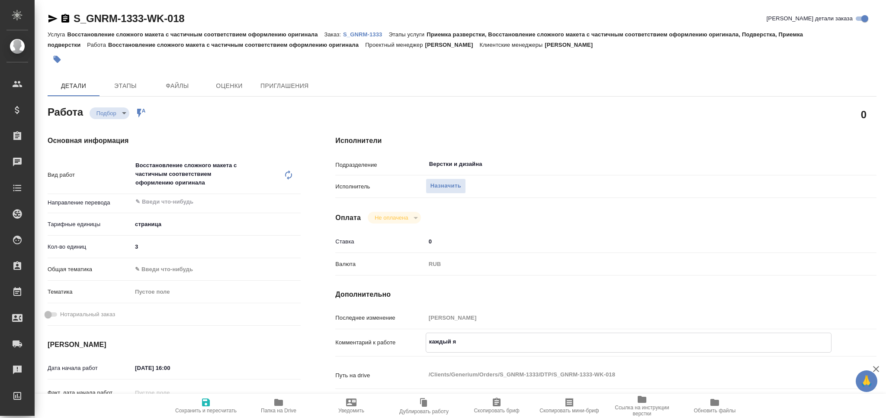
type textarea "x"
type textarea "каждый язы"
type textarea "x"
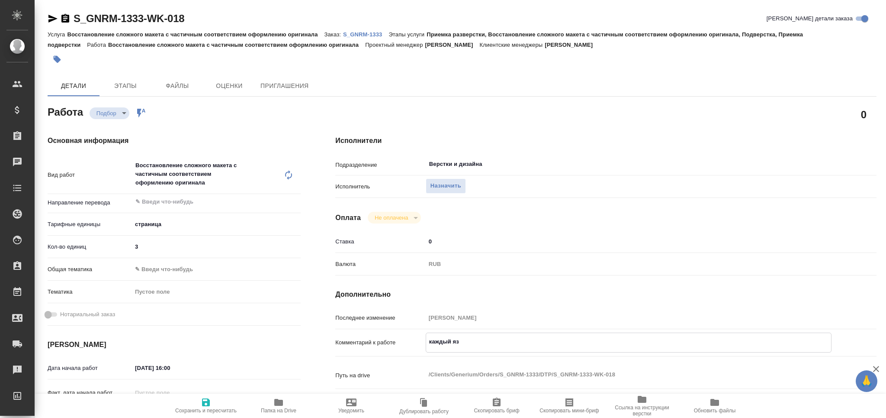
type textarea "x"
type textarea "каждый язык"
type textarea "x"
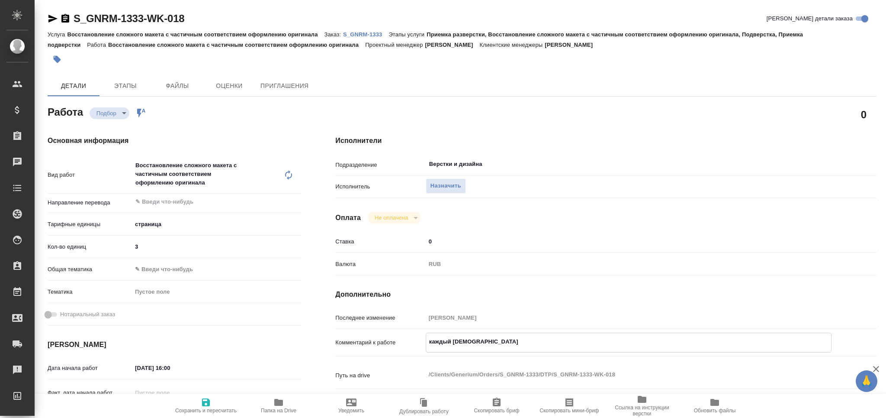
type textarea "x"
type textarea "каждый язык"
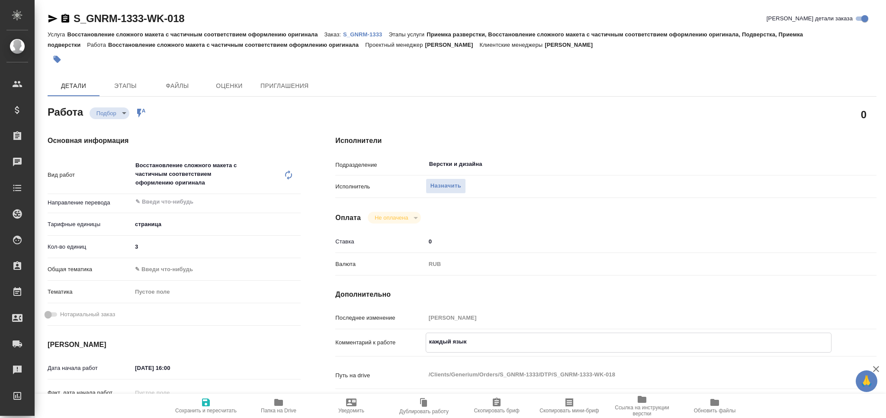
type textarea "x"
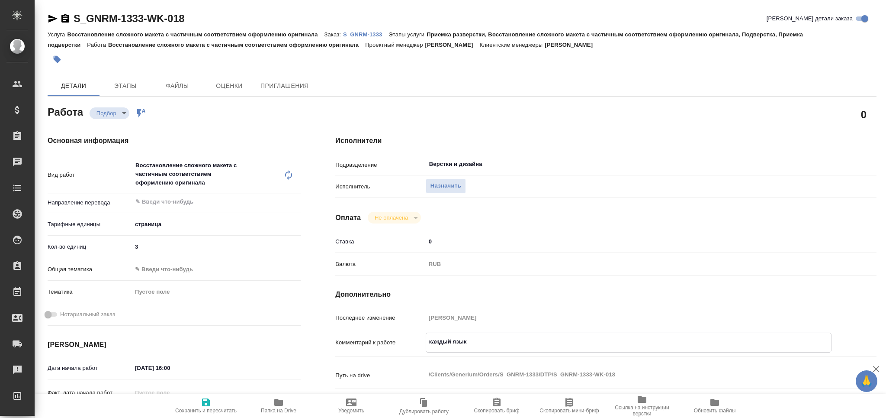
type textarea "каждый язык в"
type textarea "x"
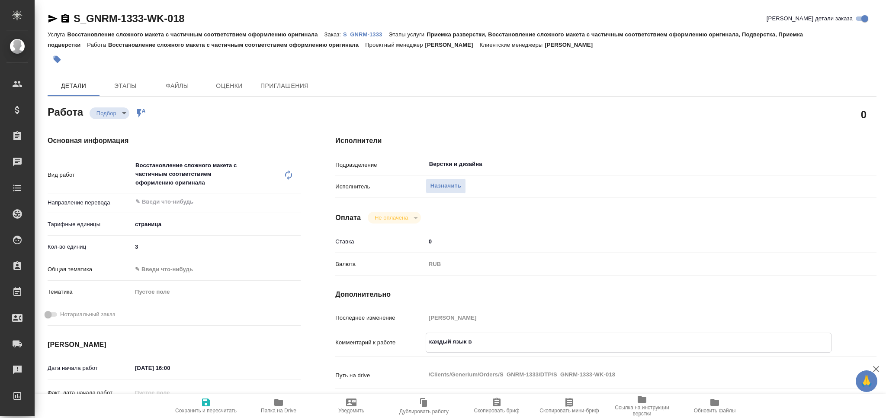
type textarea "x"
type textarea "каждый язык вы"
type textarea "x"
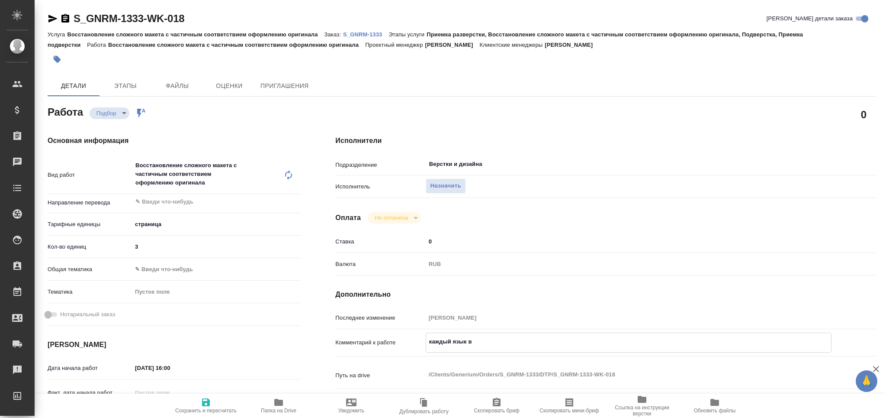
type textarea "x"
type textarea "каждый язык вын"
type textarea "x"
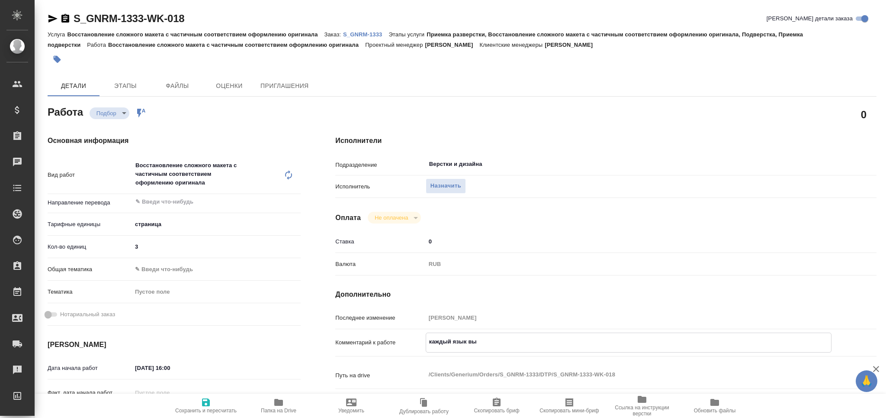
type textarea "x"
type textarea "каждый язык выне"
type textarea "x"
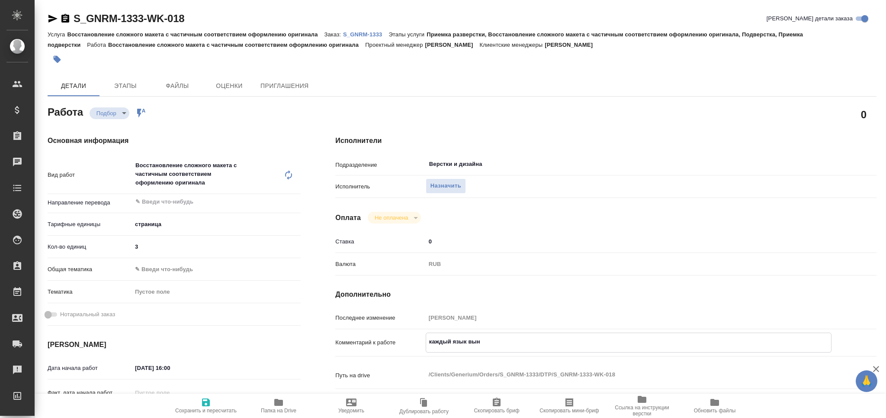
type textarea "x"
type textarea "каждый язык вынес"
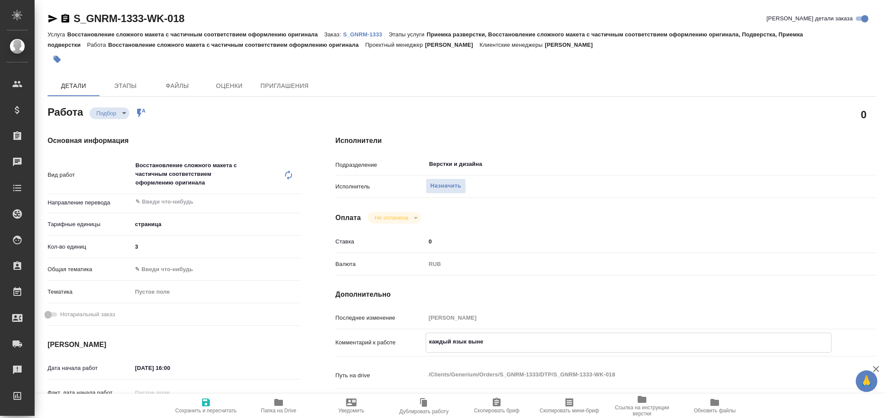
type textarea "x"
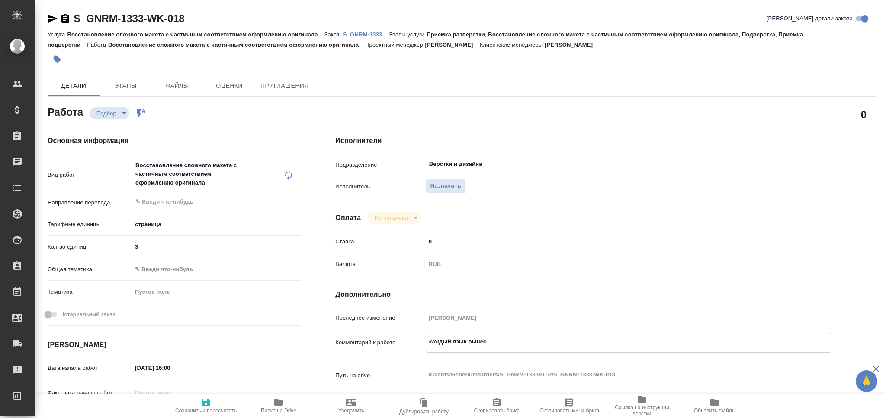
type textarea "каждый язык вынест"
type textarea "x"
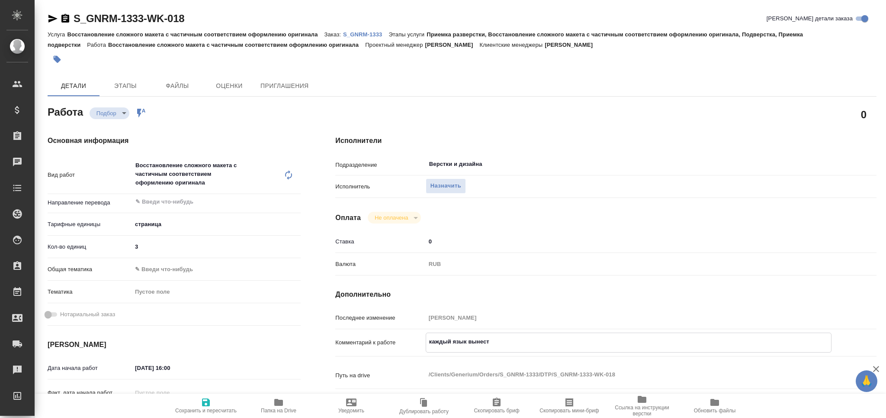
type textarea "x"
type textarea "каждый язык вынести"
type textarea "x"
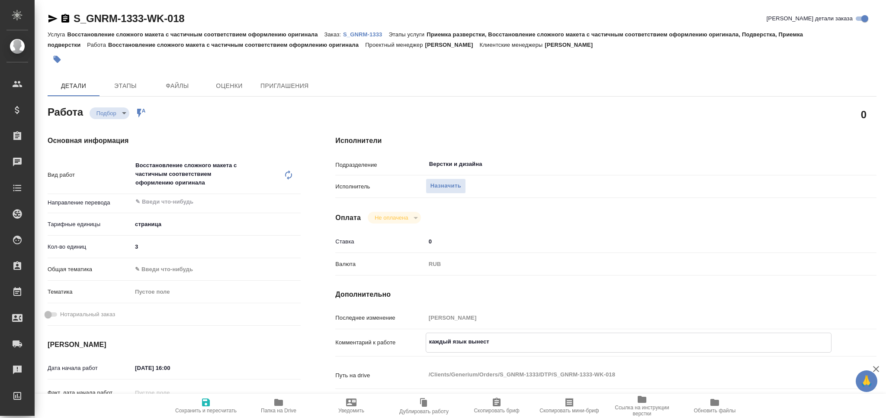
type textarea "x"
type textarea "каждый язык вынести"
type textarea "x"
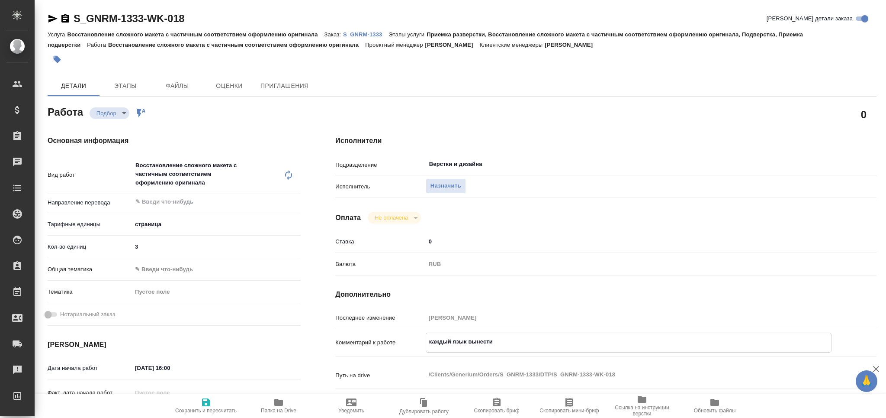
type textarea "x"
type textarea "каждый язык вынести о"
type textarea "x"
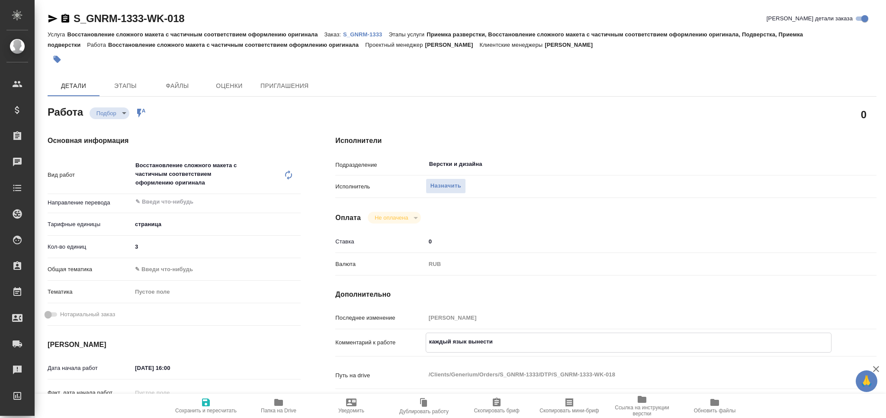
type textarea "x"
type textarea "каждый язык вынести от"
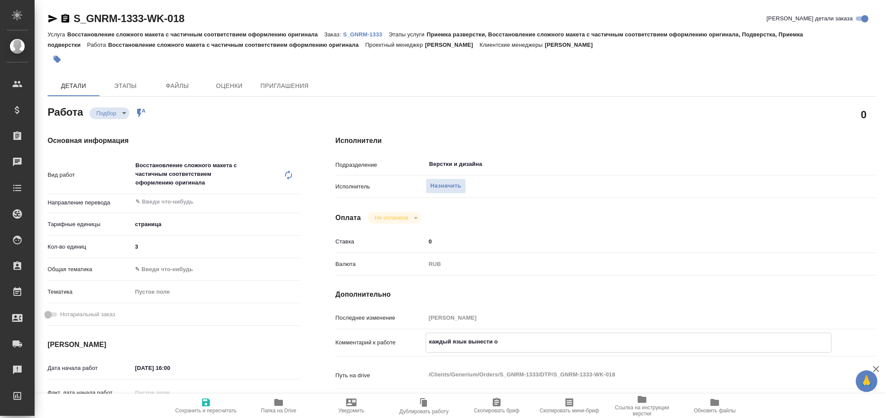
type textarea "x"
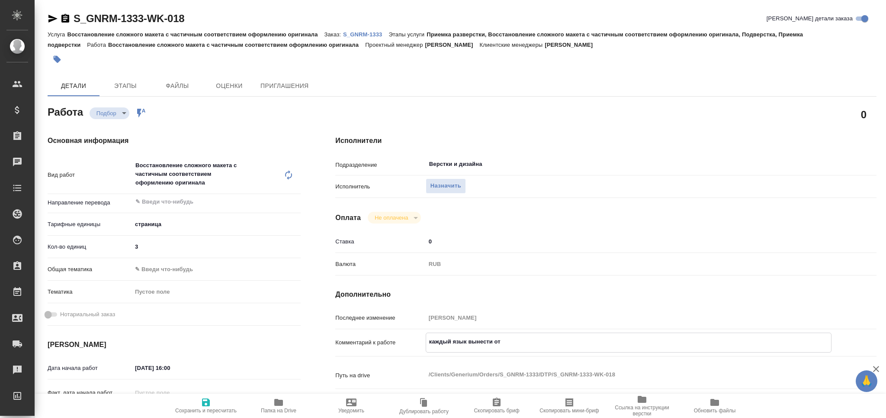
type textarea "каждый язык вынести отд"
type textarea "x"
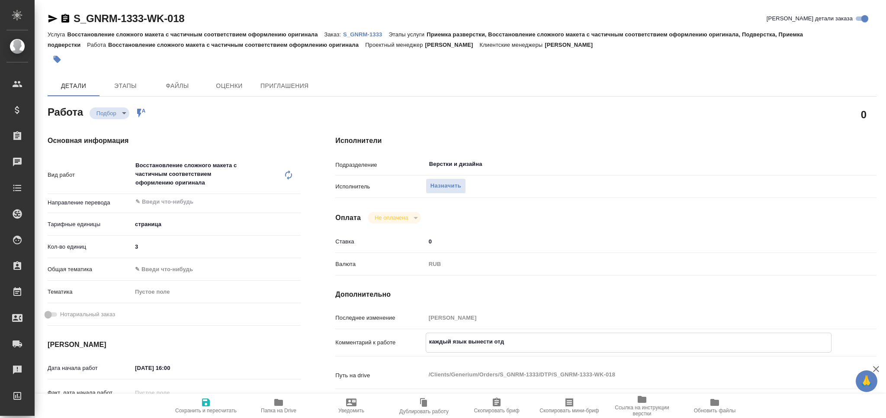
type textarea "x"
type textarea "каждый язык вынести отде"
type textarea "x"
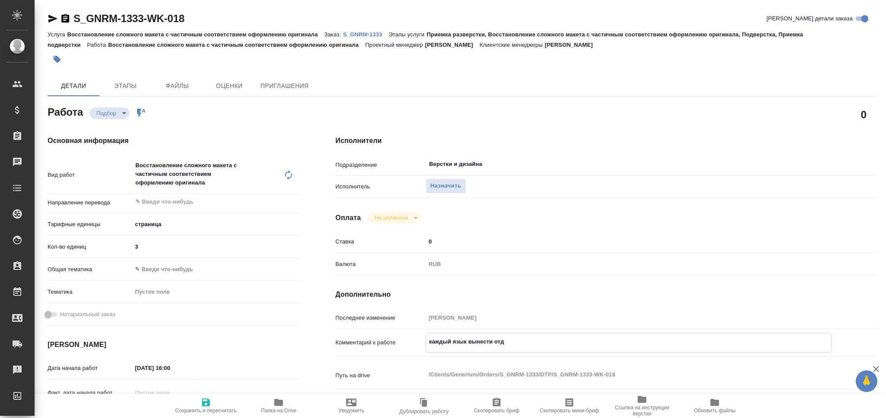
type textarea "x"
type textarea "каждый язык вынести отдел"
type textarea "x"
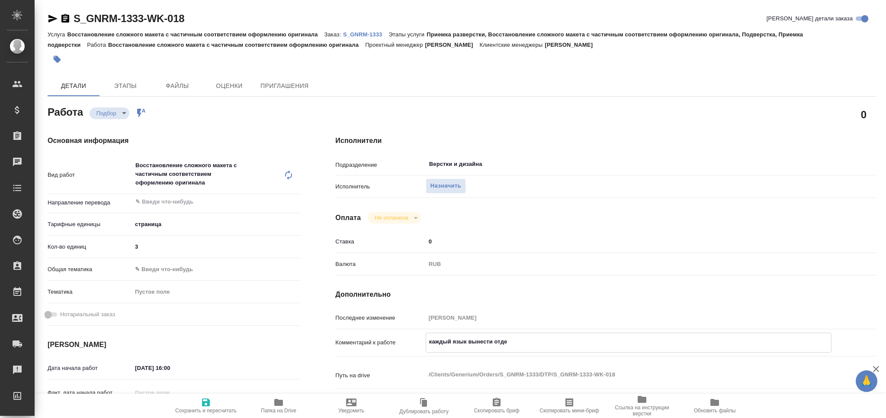
type textarea "x"
click at [570, 345] on textarea "каждый язык вынести отдельно, пожалуйста ара" at bounding box center [628, 345] width 405 height 23
click at [570, 345] on textarea "каждый язык вынести отдельно, пожалуйста (франц и англ) ара" at bounding box center [628, 345] width 405 height 23
click at [541, 352] on textarea "каждый язык вынести отдельно, пожалуйста (франц и англ) ара" at bounding box center [628, 345] width 405 height 23
click at [219, 406] on span "Сохранить и пересчитать" at bounding box center [206, 405] width 62 height 16
